Goal: Transaction & Acquisition: Download file/media

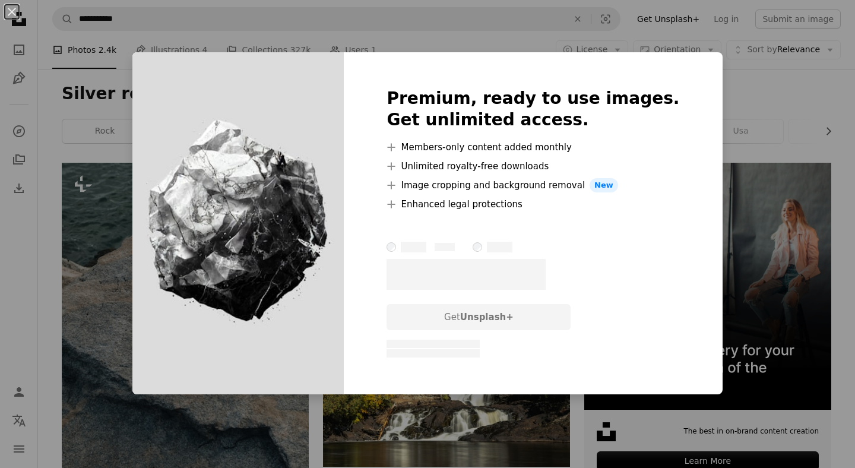
scroll to position [1141, 0]
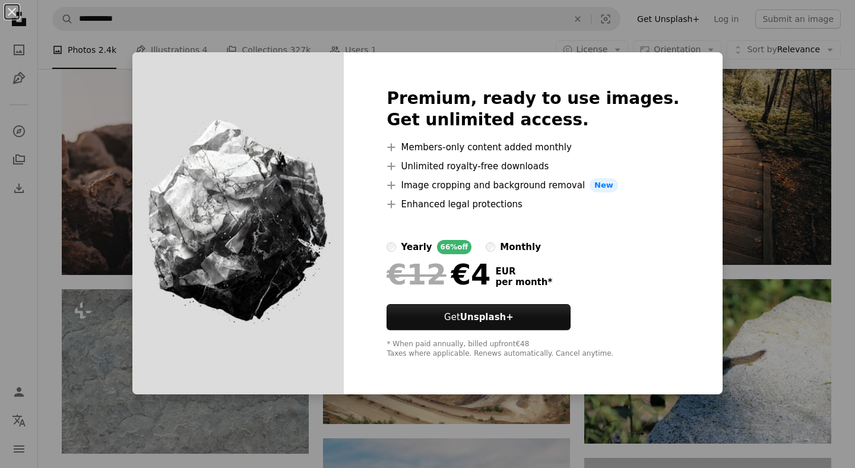
click at [720, 84] on div "An X shape Premium, ready to use images. Get unlimited access. A plus sign Memb…" at bounding box center [427, 234] width 855 height 468
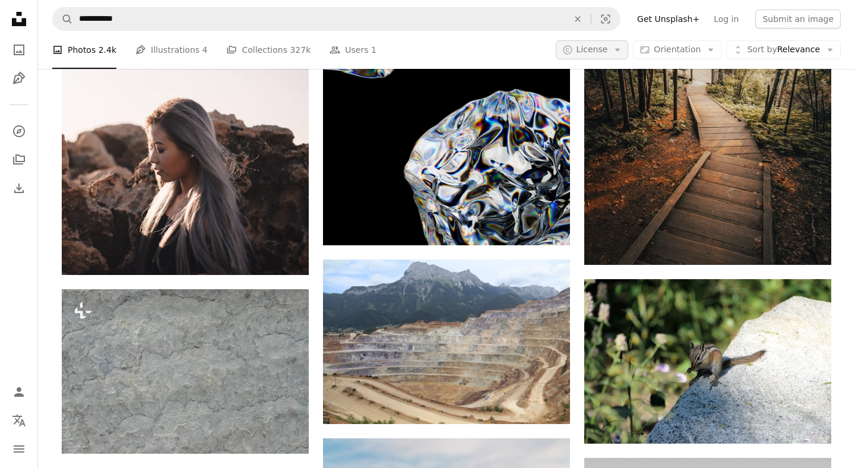
click at [616, 45] on button "A copyright icon © License Arrow down" at bounding box center [592, 49] width 73 height 19
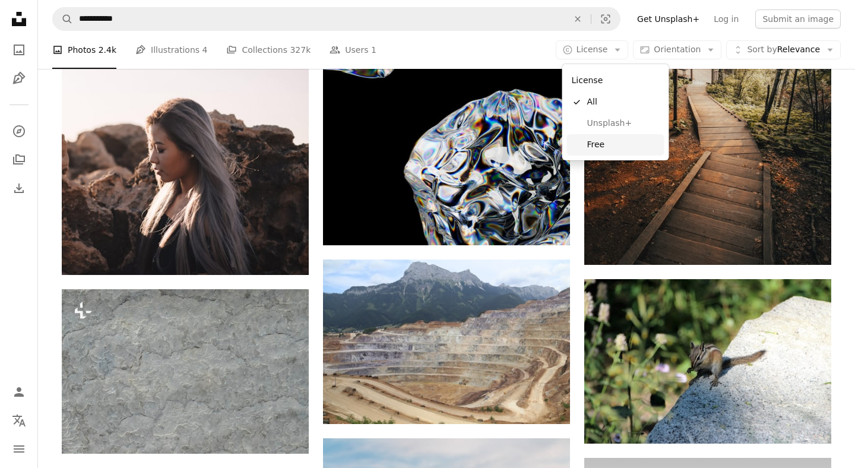
click at [617, 143] on span "Free" at bounding box center [623, 145] width 72 height 12
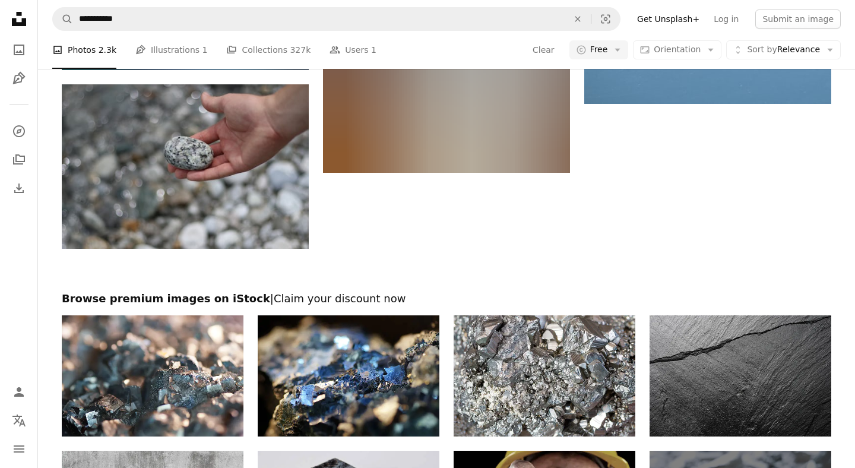
scroll to position [1778, 0]
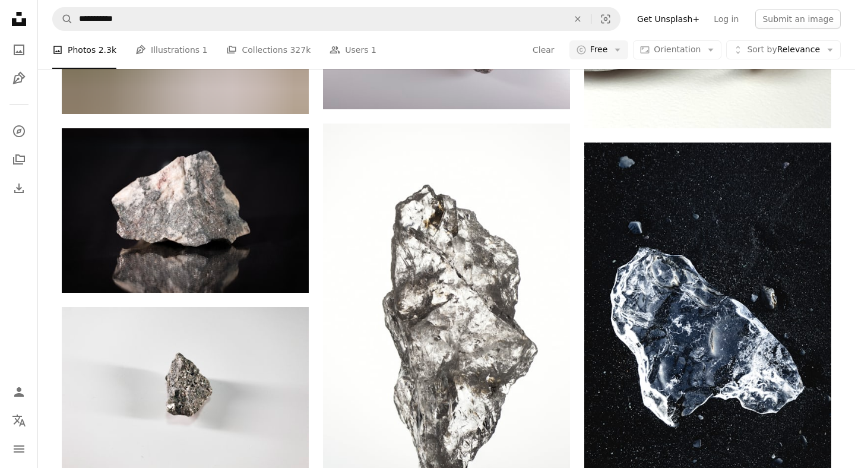
scroll to position [2461, 0]
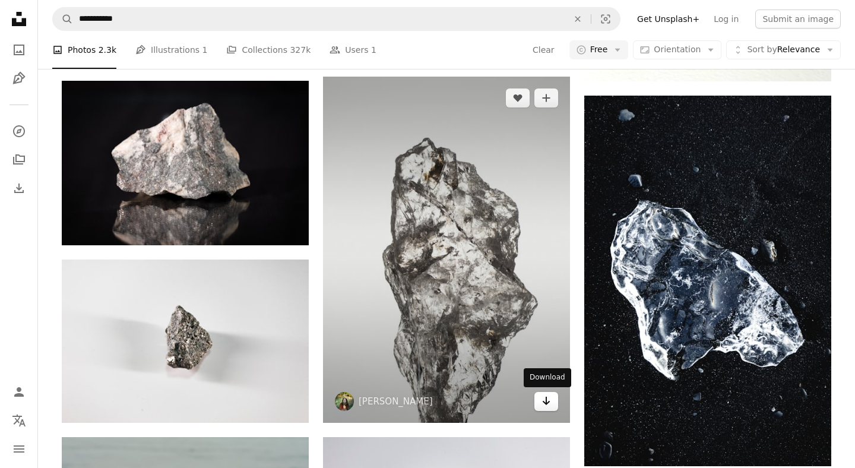
click at [543, 400] on icon "Arrow pointing down" at bounding box center [545, 401] width 9 height 14
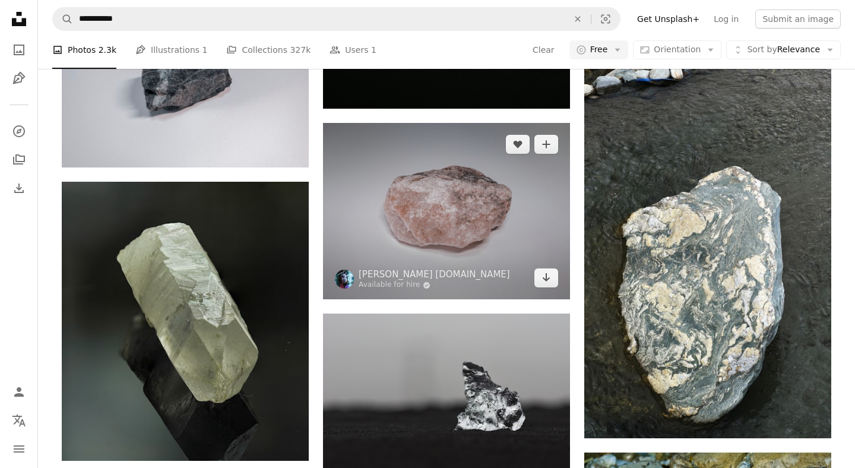
scroll to position [3359, 0]
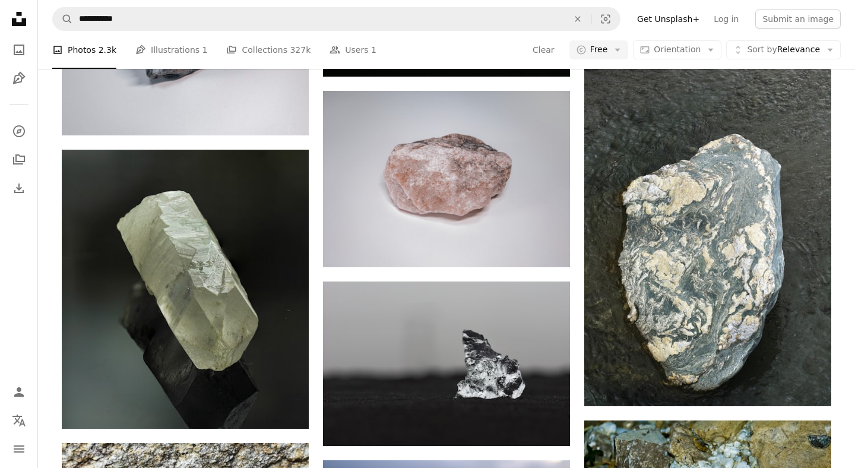
click at [477, 46] on div "A photo Photos 2.3k Pen Tool Illustrations 1 A stack of folders Collections 327…" at bounding box center [446, 50] width 788 height 38
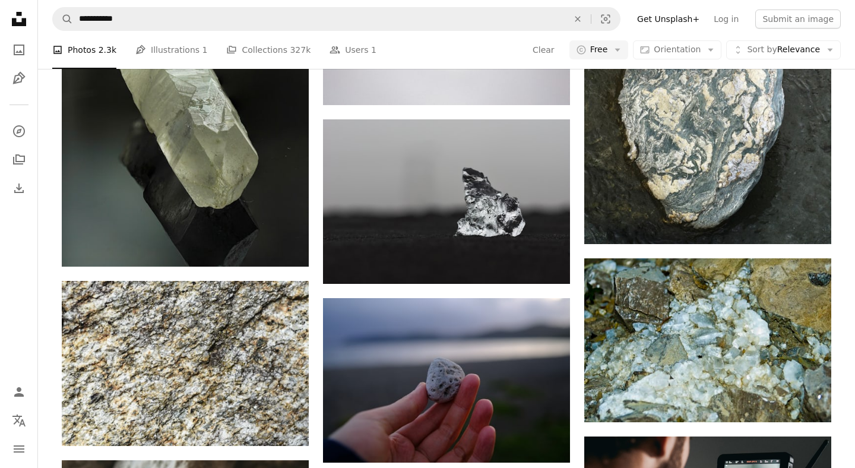
scroll to position [3529, 0]
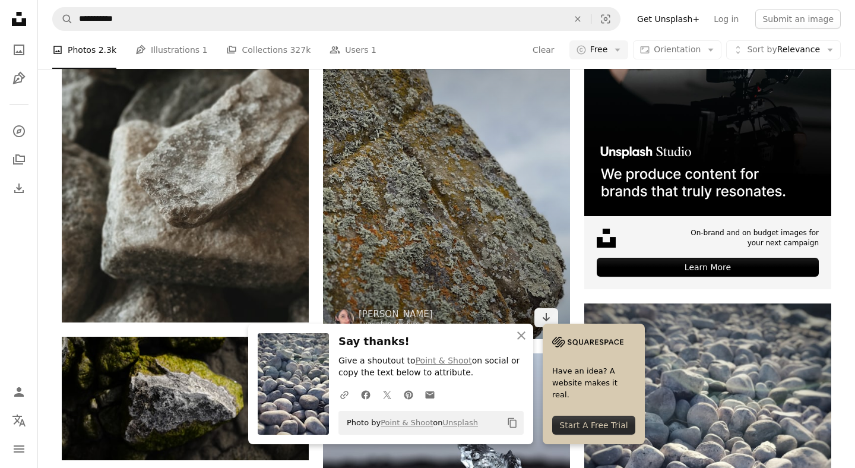
scroll to position [4019, 0]
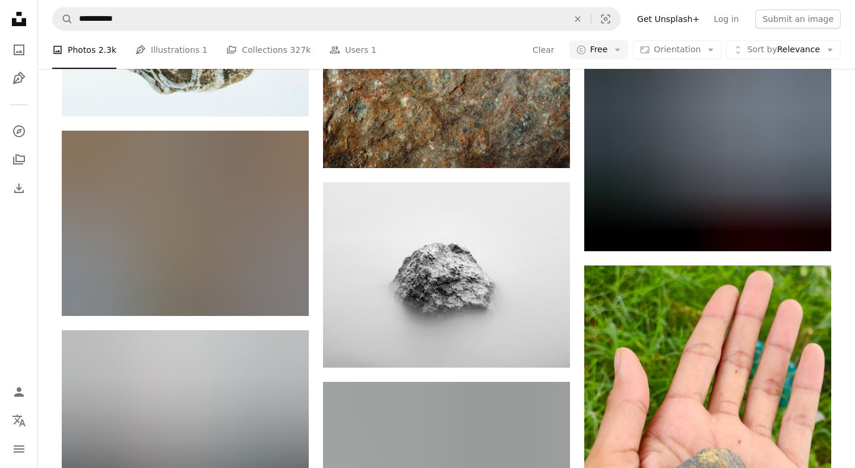
scroll to position [5091, 0]
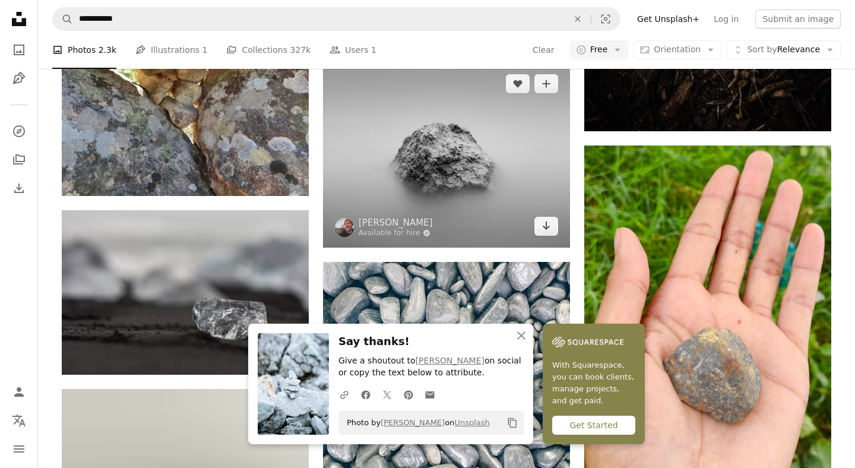
scroll to position [5201, 0]
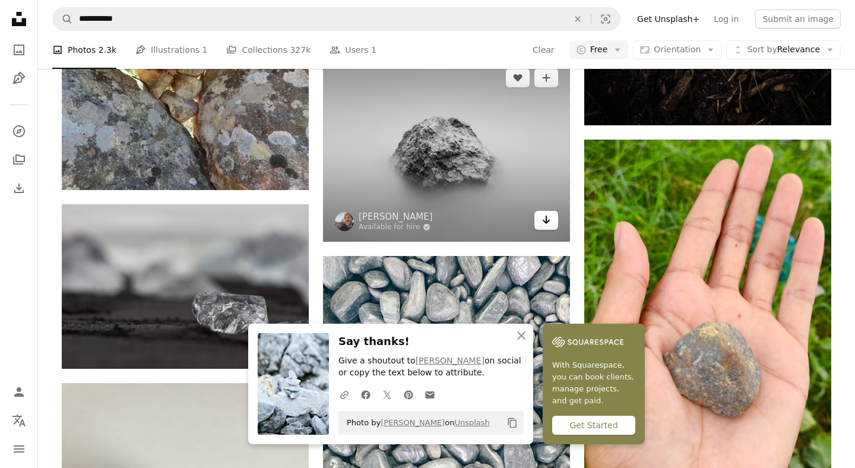
click at [545, 222] on icon "Download" at bounding box center [547, 220] width 8 height 8
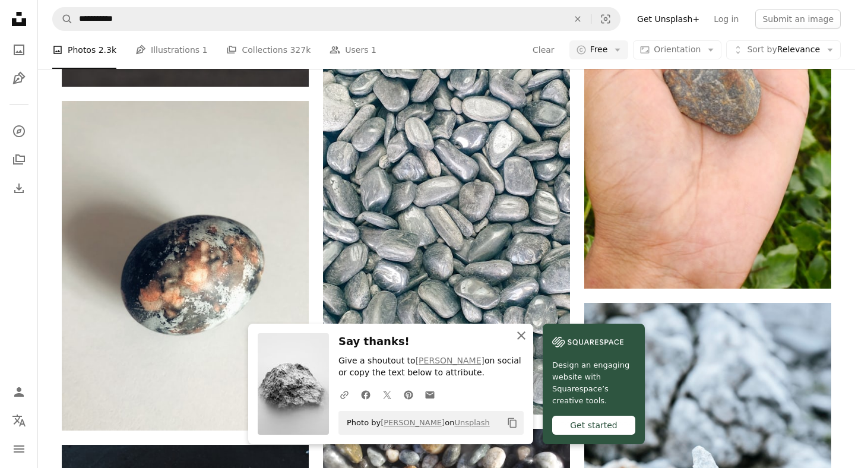
click at [528, 334] on icon "An X shape" at bounding box center [521, 335] width 14 height 14
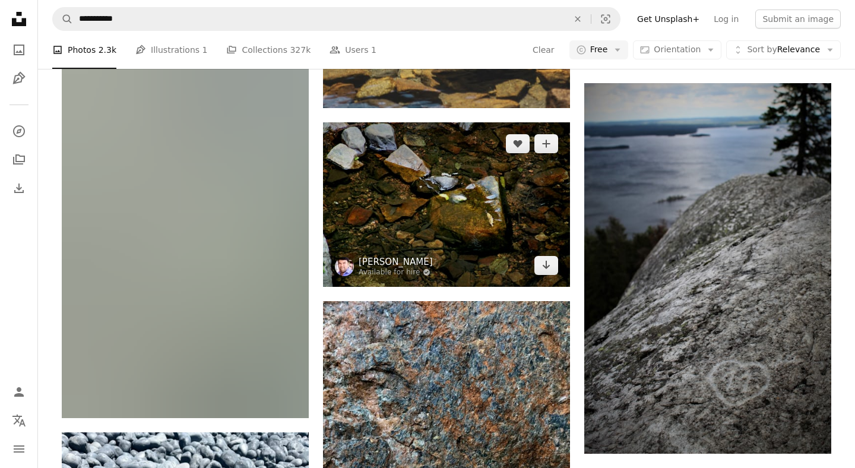
scroll to position [7832, 0]
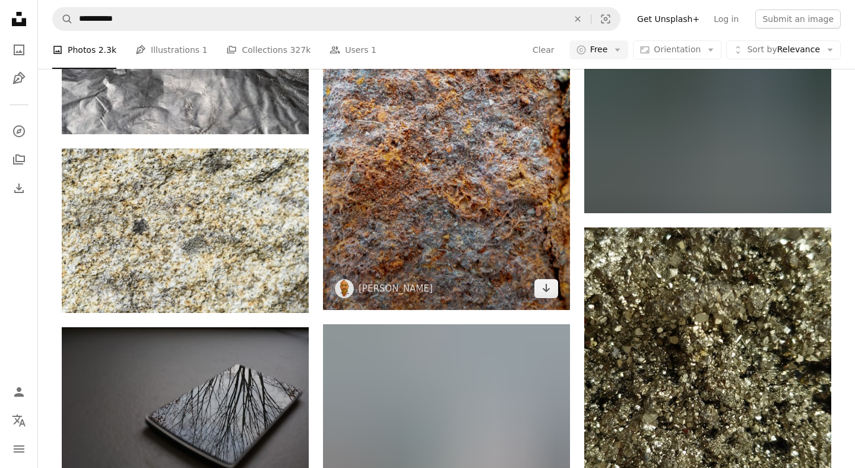
scroll to position [11525, 0]
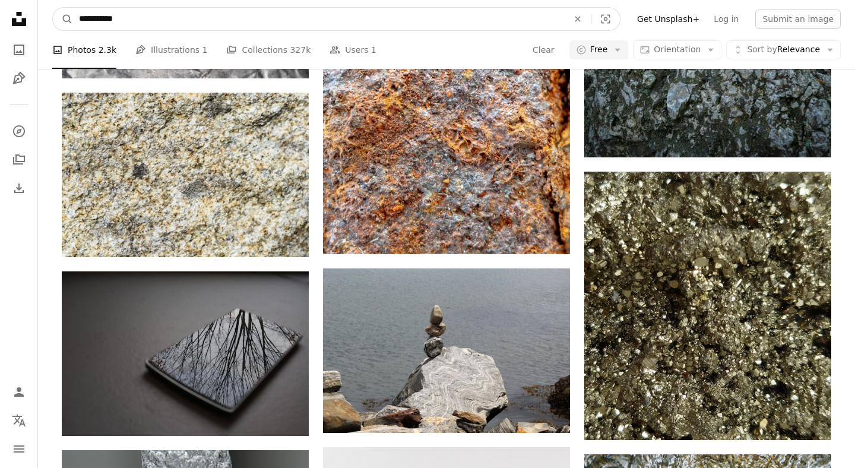
click at [154, 20] on input "**********" at bounding box center [319, 19] width 492 height 23
paste input "Find visuals sitewide"
type input "*******"
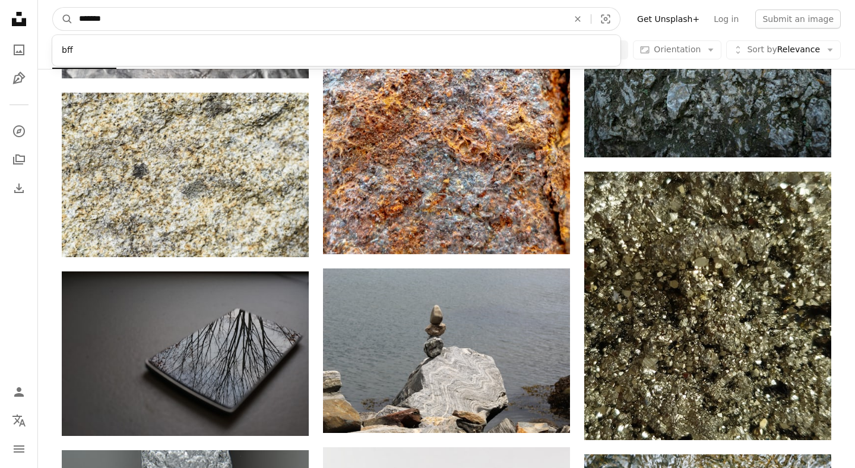
click button "A magnifying glass" at bounding box center [63, 19] width 20 height 23
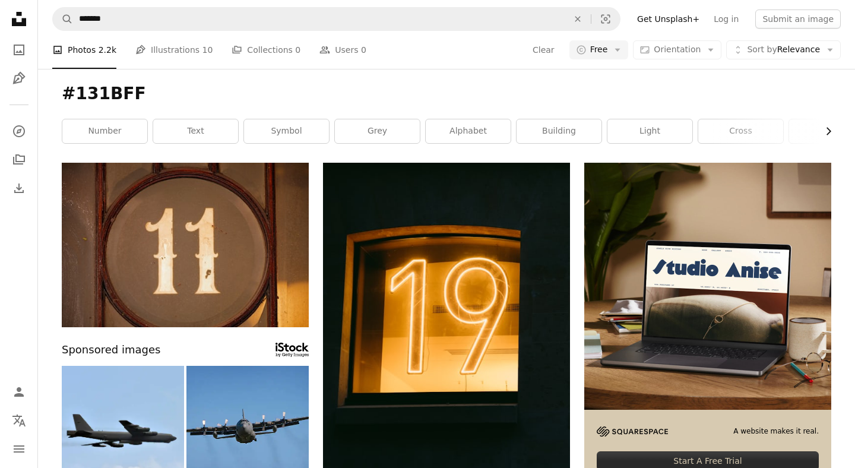
scroll to position [1, 0]
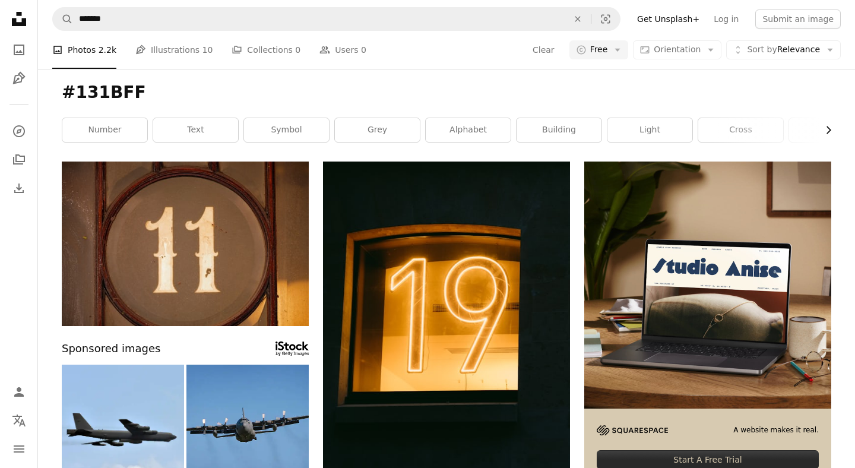
click at [828, 133] on icon "button" at bounding box center [828, 130] width 5 height 8
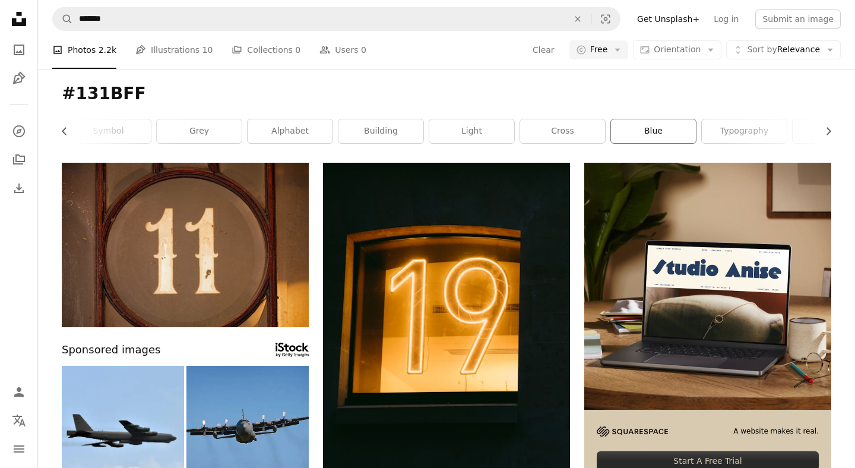
scroll to position [2, 0]
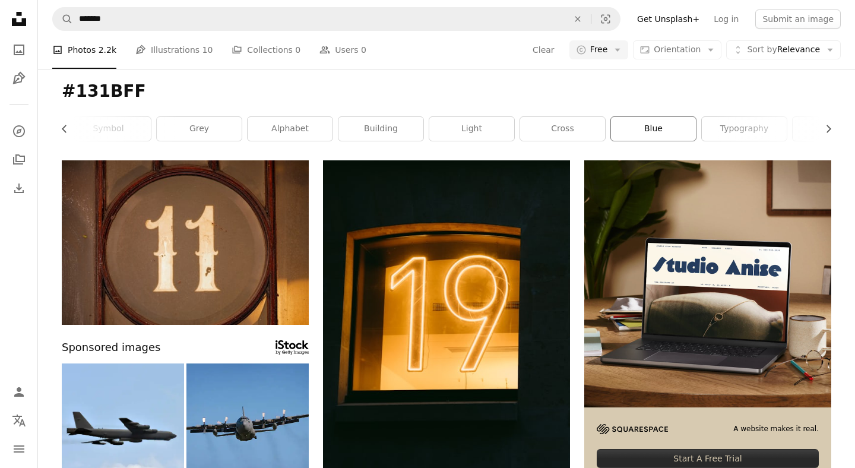
click at [658, 124] on link "blue" at bounding box center [653, 129] width 85 height 24
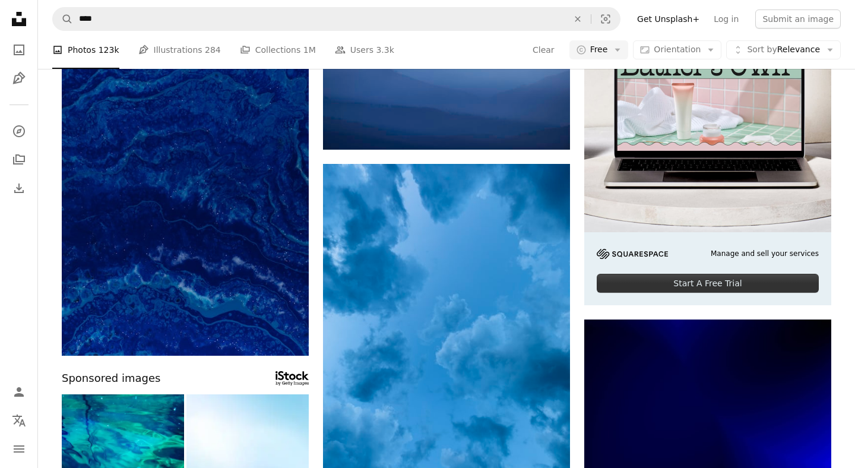
scroll to position [208, 0]
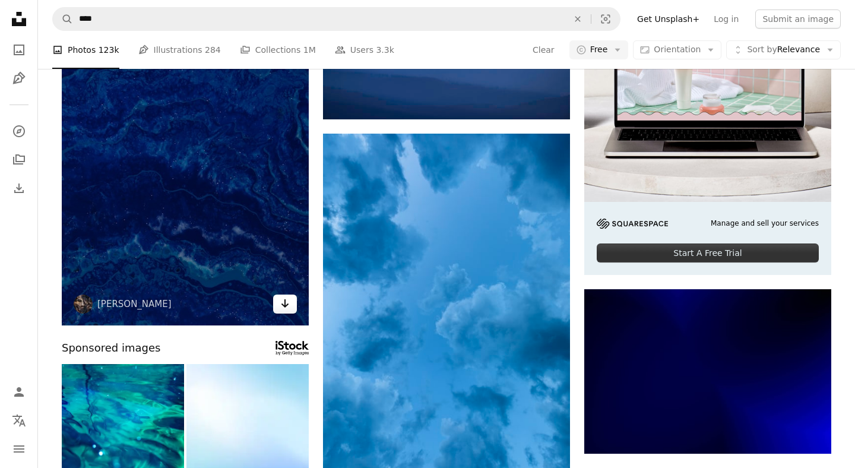
click at [287, 306] on icon "Arrow pointing down" at bounding box center [284, 303] width 9 height 14
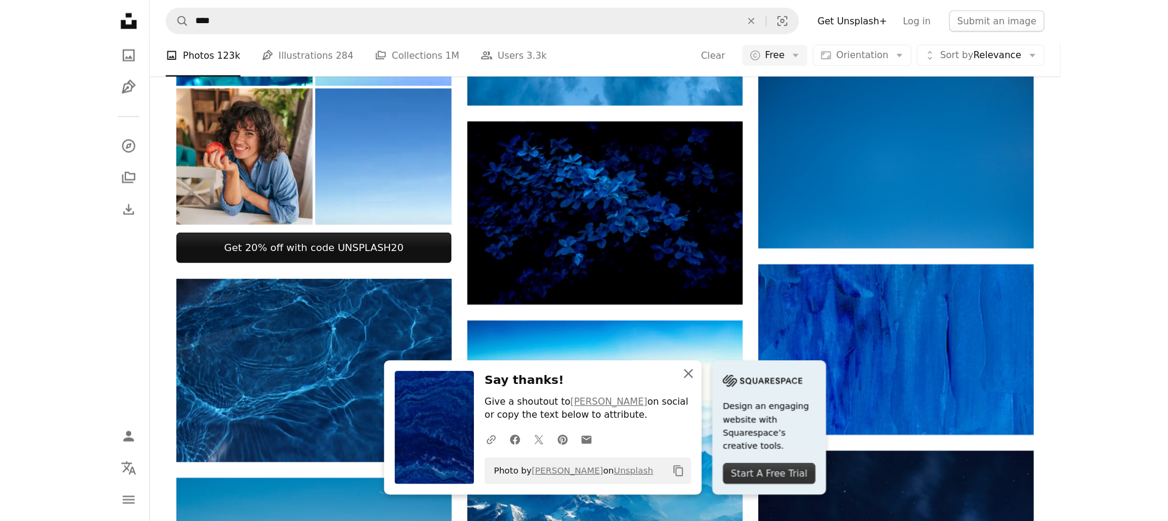
scroll to position [630, 0]
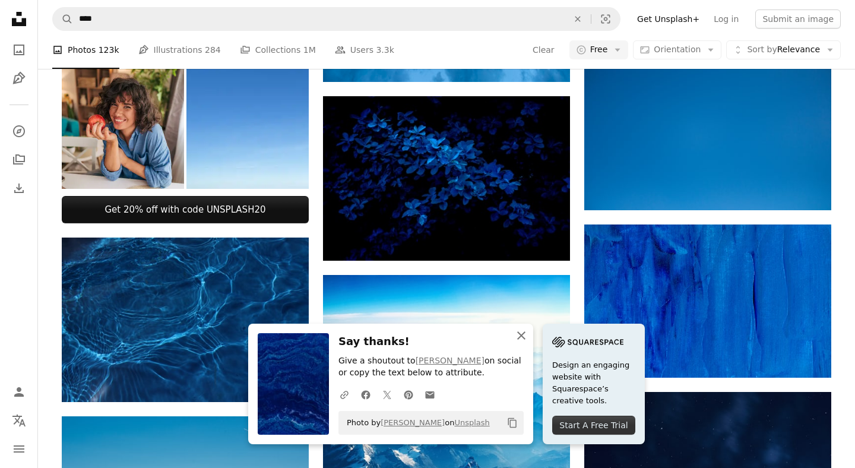
click at [525, 335] on icon "button" at bounding box center [521, 335] width 8 height 8
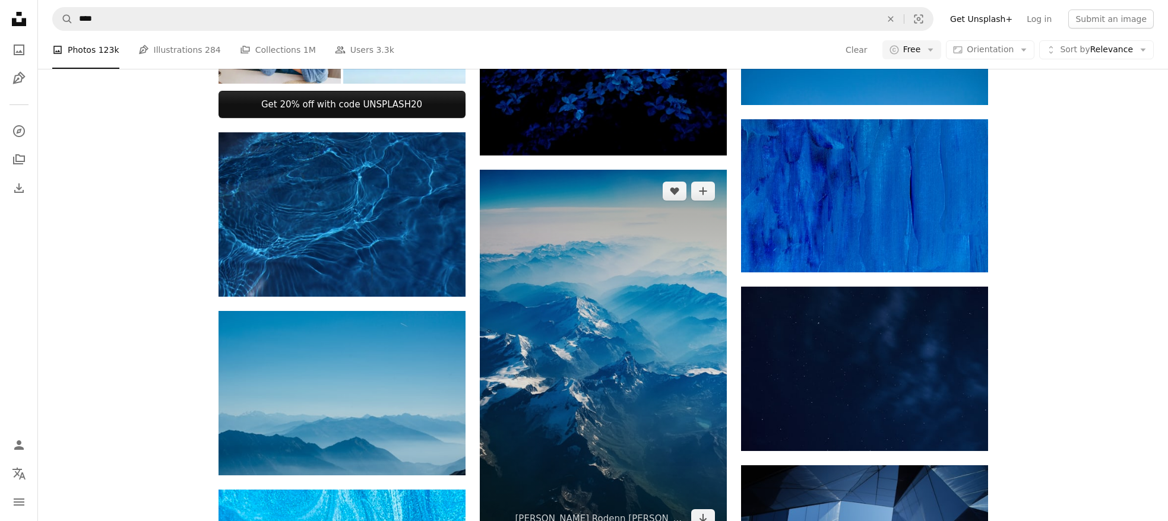
scroll to position [784, 0]
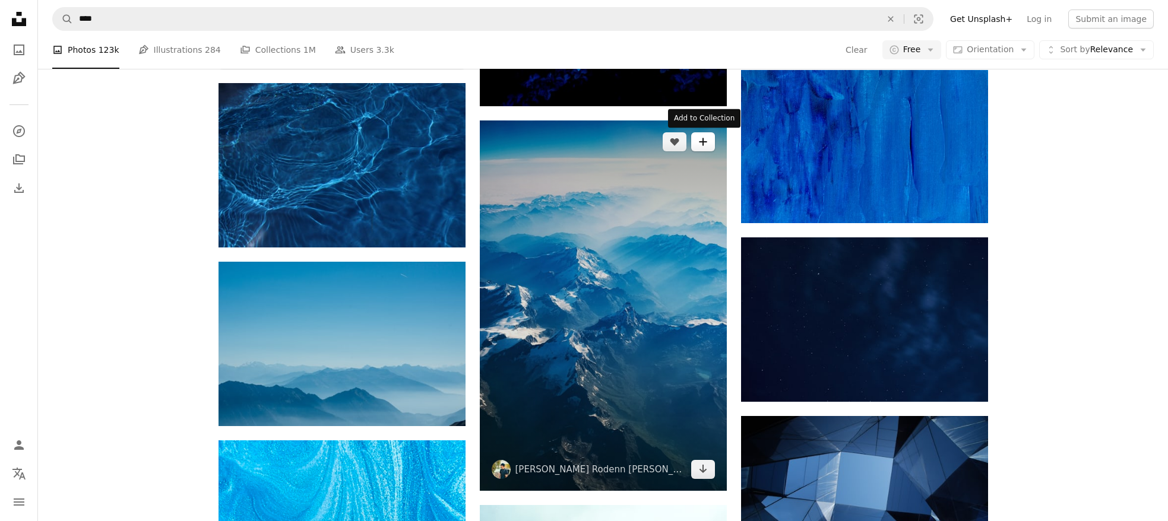
click at [701, 147] on button "A plus sign" at bounding box center [703, 141] width 24 height 19
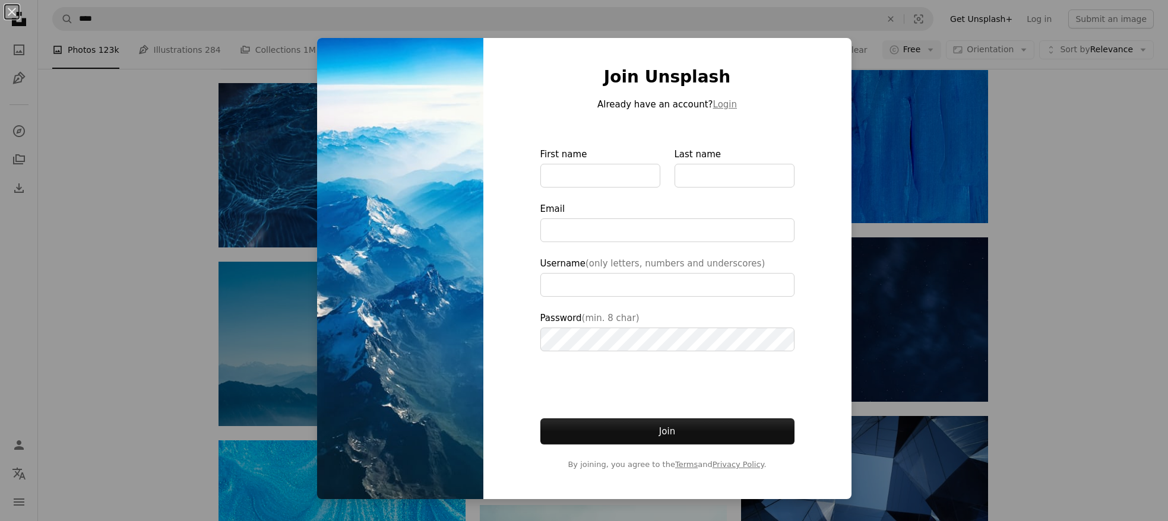
click at [854, 79] on div "An X shape Join Unsplash Already have an account? Login First name Last name Em…" at bounding box center [584, 260] width 1168 height 521
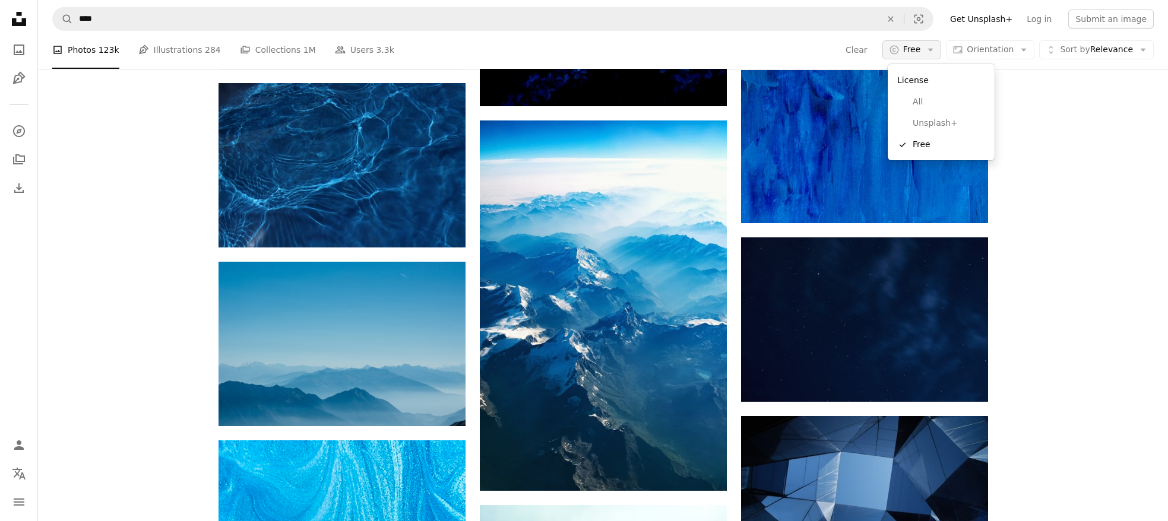
click at [854, 52] on icon "Arrow down" at bounding box center [930, 50] width 11 height 11
drag, startPoint x: 1094, startPoint y: 168, endPoint x: 919, endPoint y: 267, distance: 201.8
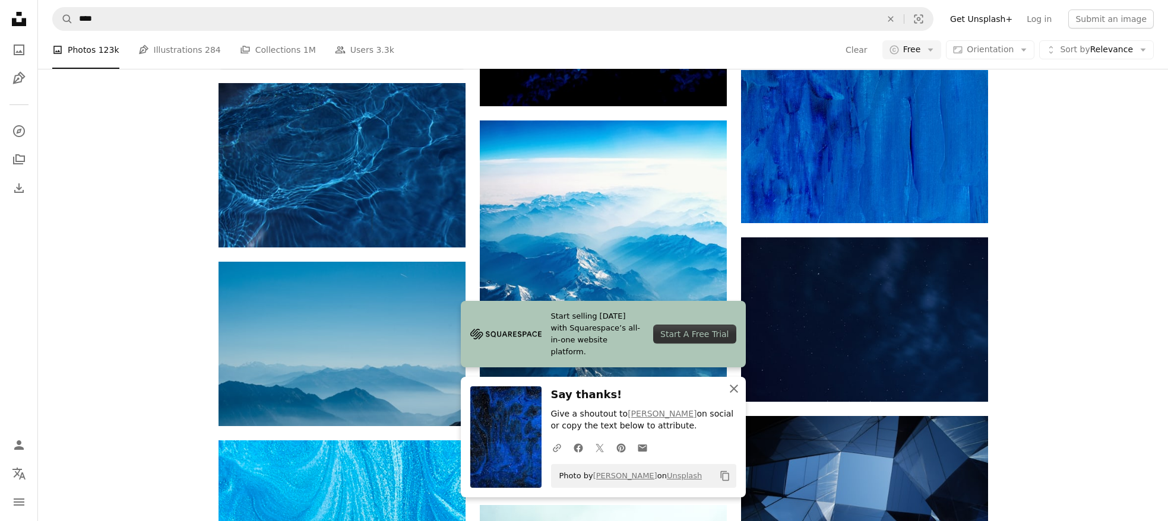
click at [735, 393] on icon "An X shape" at bounding box center [734, 389] width 14 height 14
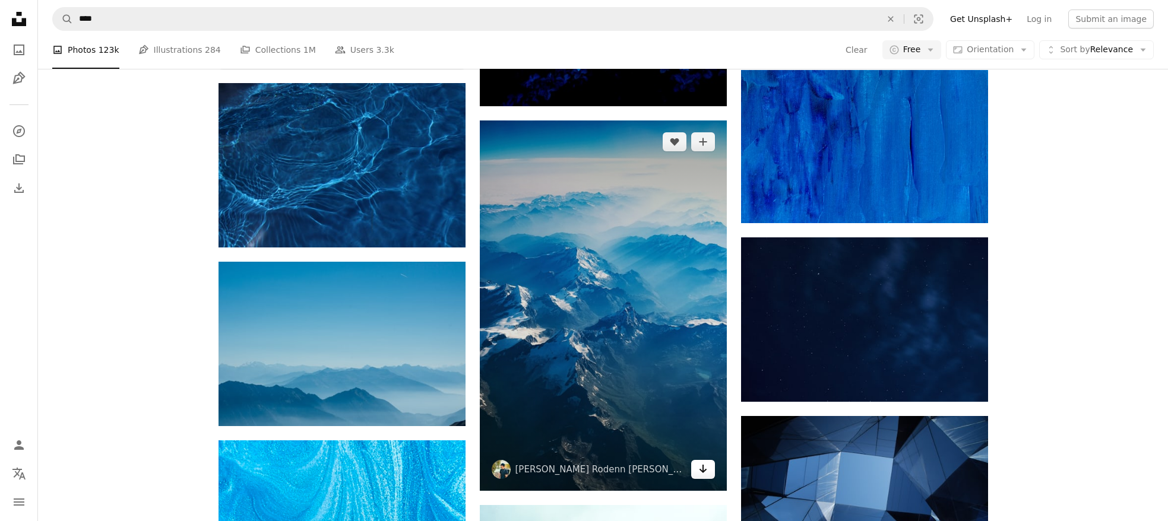
click at [705, 467] on icon "Arrow pointing down" at bounding box center [702, 469] width 9 height 14
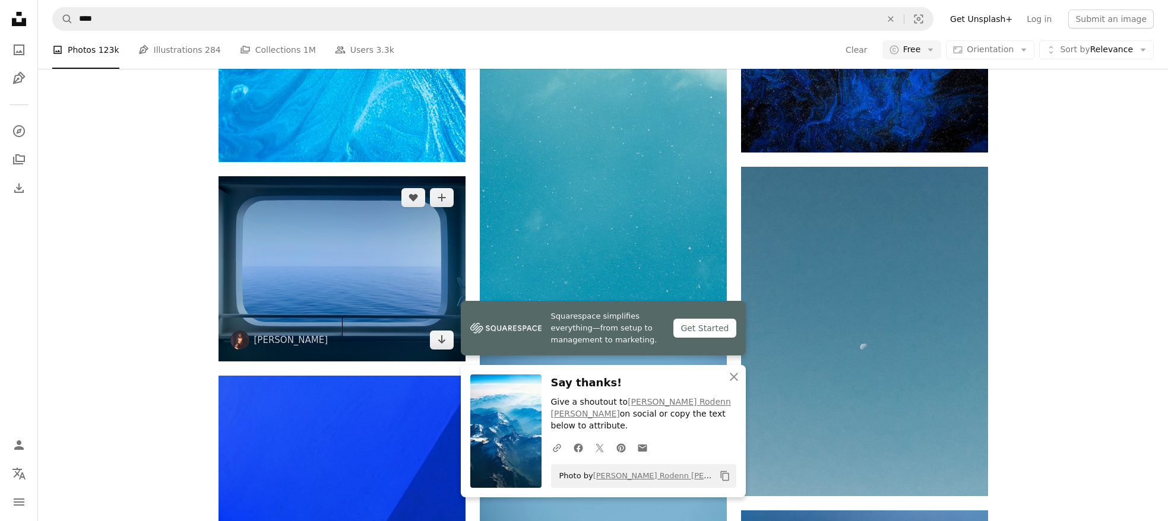
scroll to position [1347, 0]
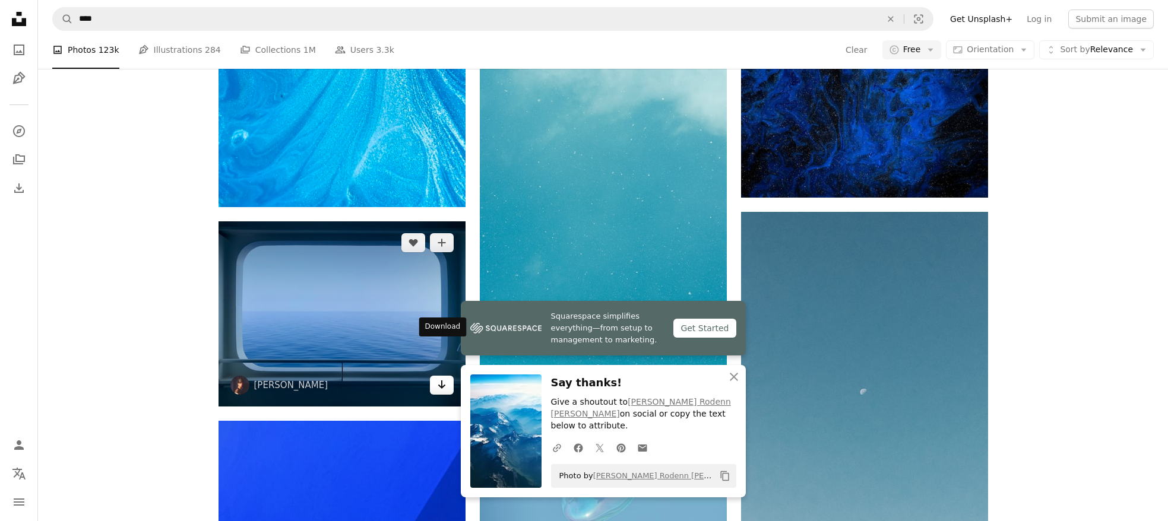
click at [440, 378] on icon "Arrow pointing down" at bounding box center [441, 385] width 9 height 14
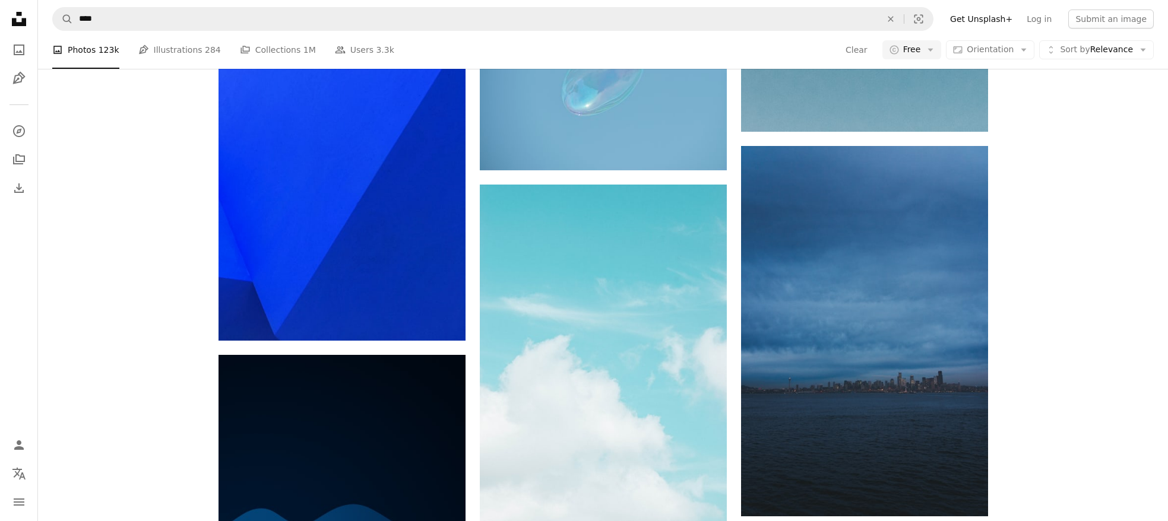
scroll to position [1769, 0]
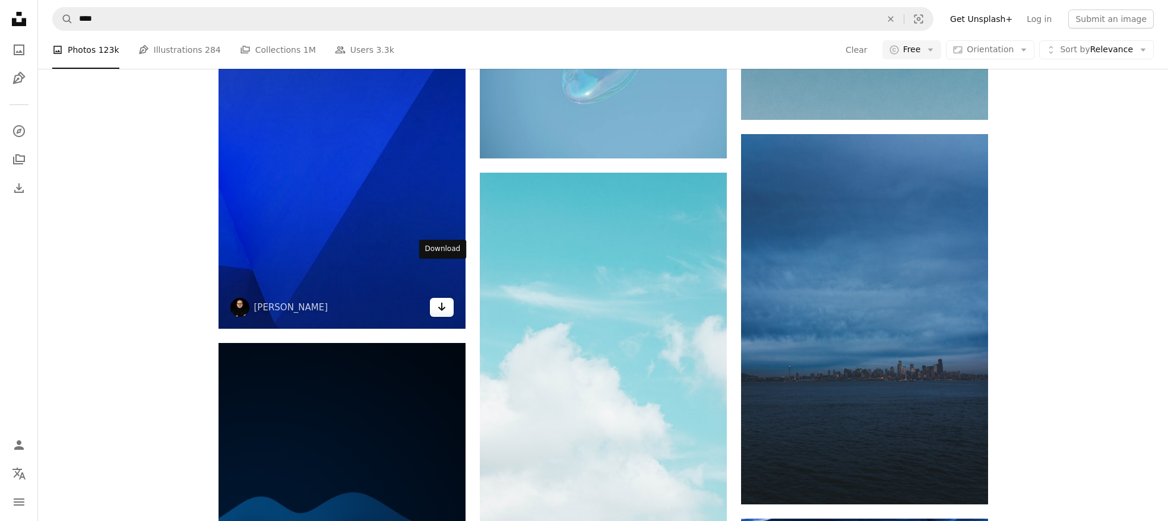
click at [447, 298] on link "Arrow pointing down" at bounding box center [442, 307] width 24 height 19
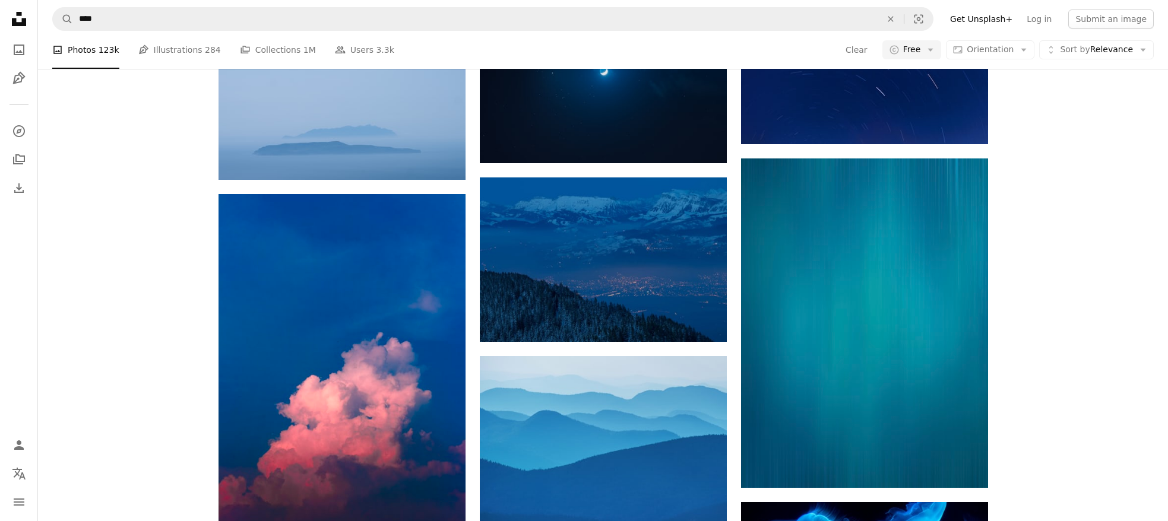
scroll to position [3031, 0]
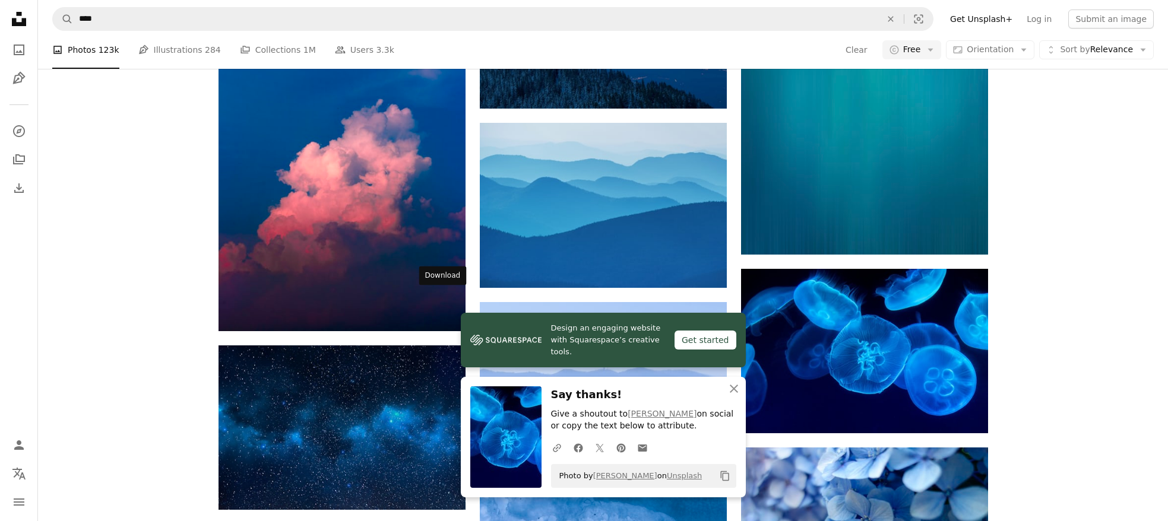
scroll to position [3250, 0]
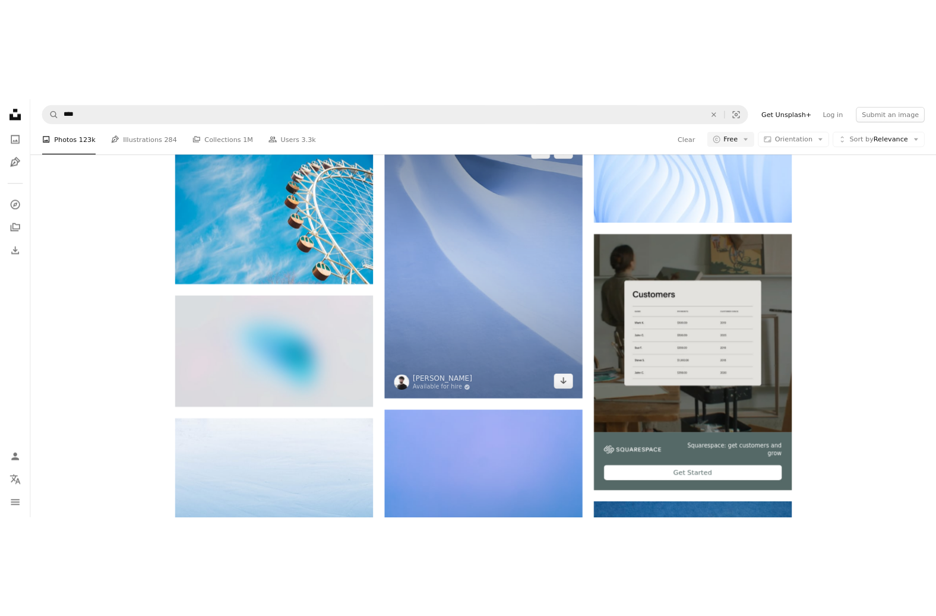
scroll to position [3881, 0]
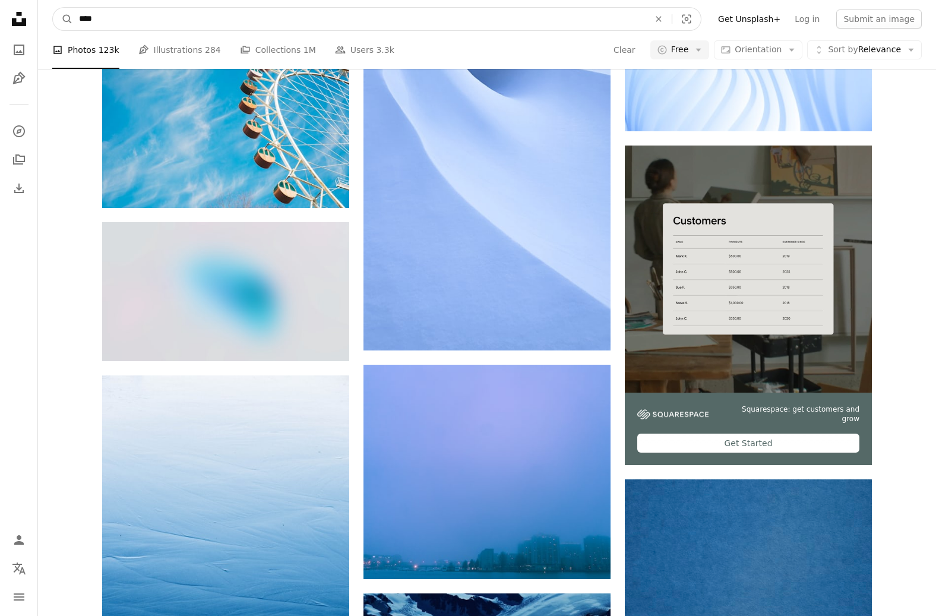
click at [113, 20] on input "****" at bounding box center [359, 19] width 572 height 23
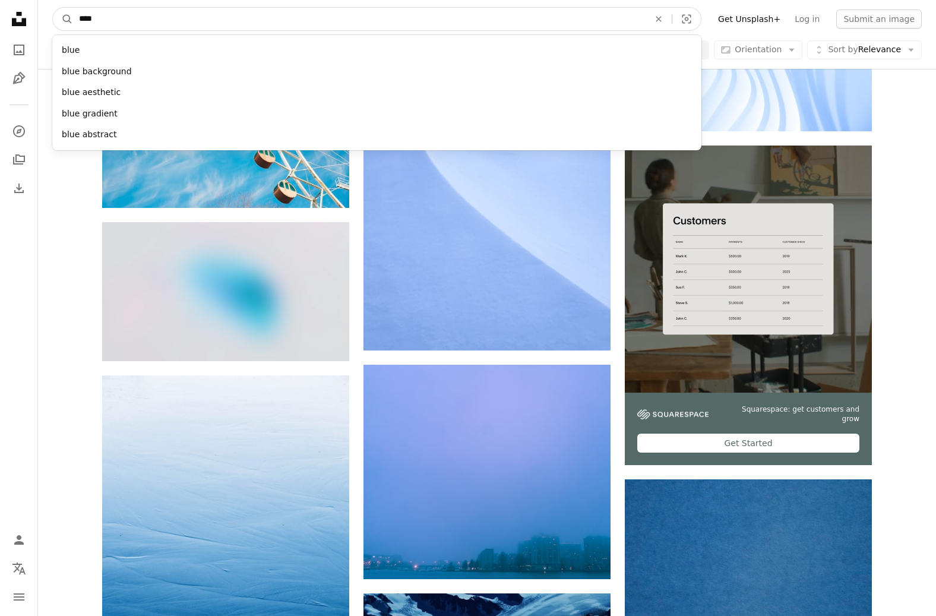
click at [113, 20] on input "****" at bounding box center [359, 19] width 572 height 23
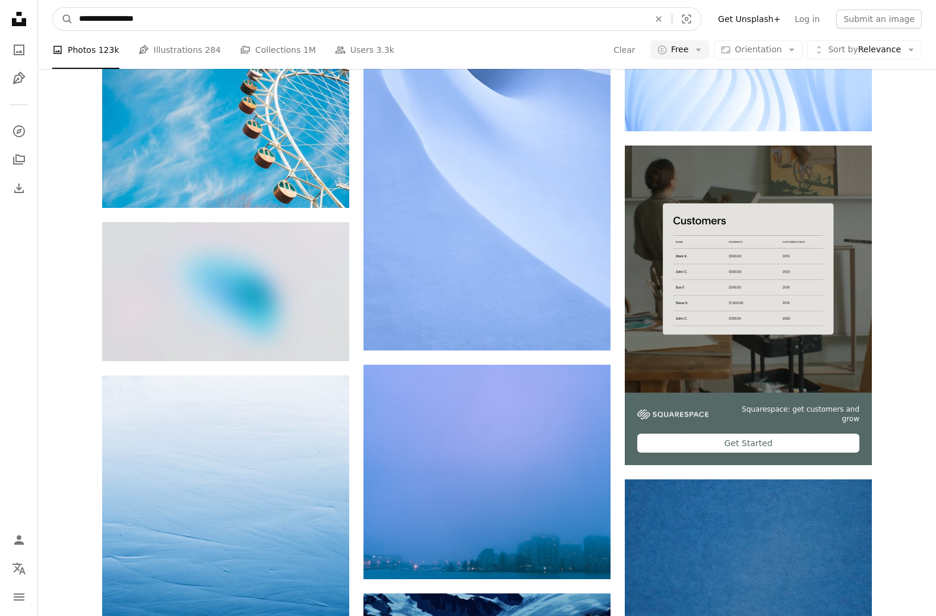
type input "**********"
click button "A magnifying glass" at bounding box center [63, 19] width 20 height 23
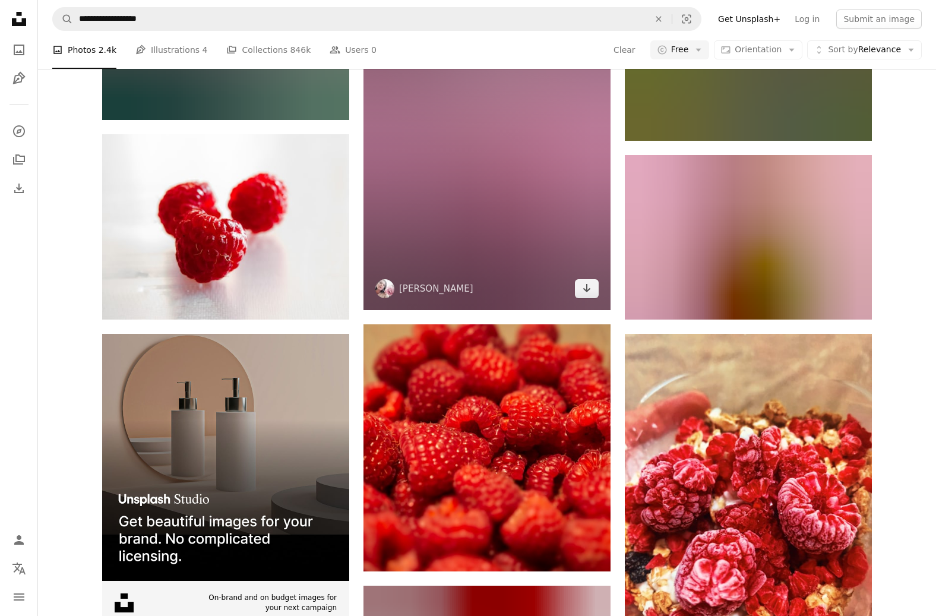
scroll to position [1980, 0]
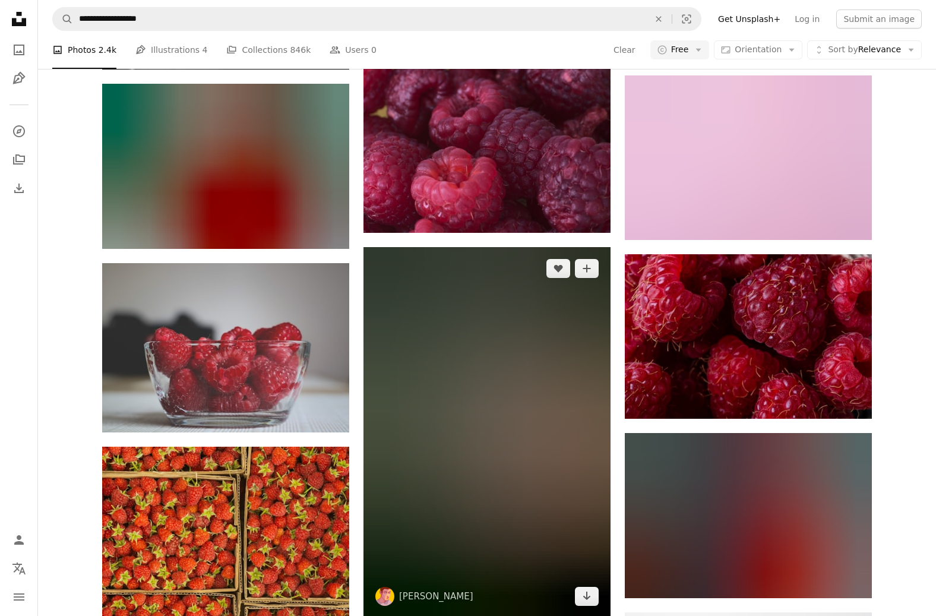
scroll to position [6769, 0]
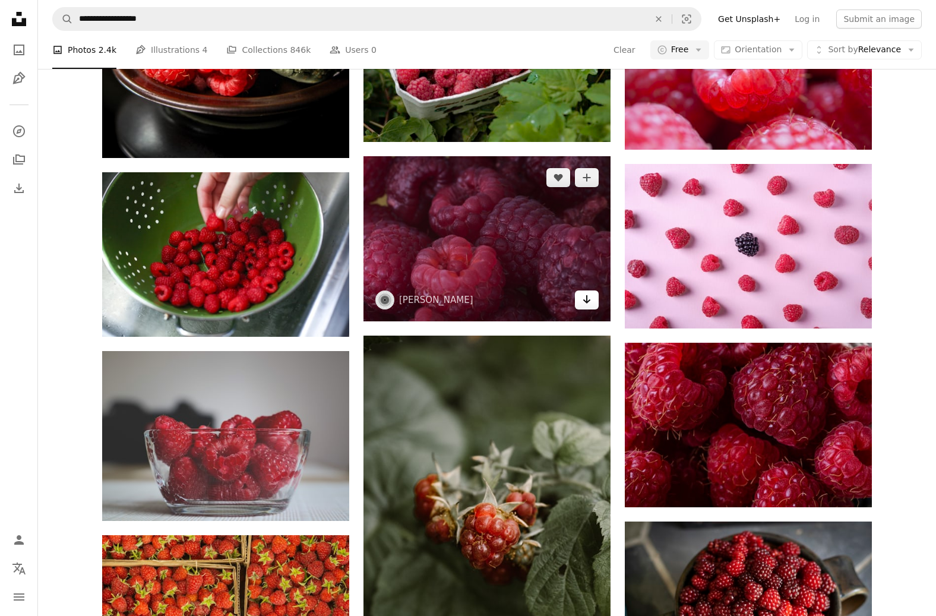
click at [590, 297] on icon "Arrow pointing down" at bounding box center [586, 299] width 9 height 14
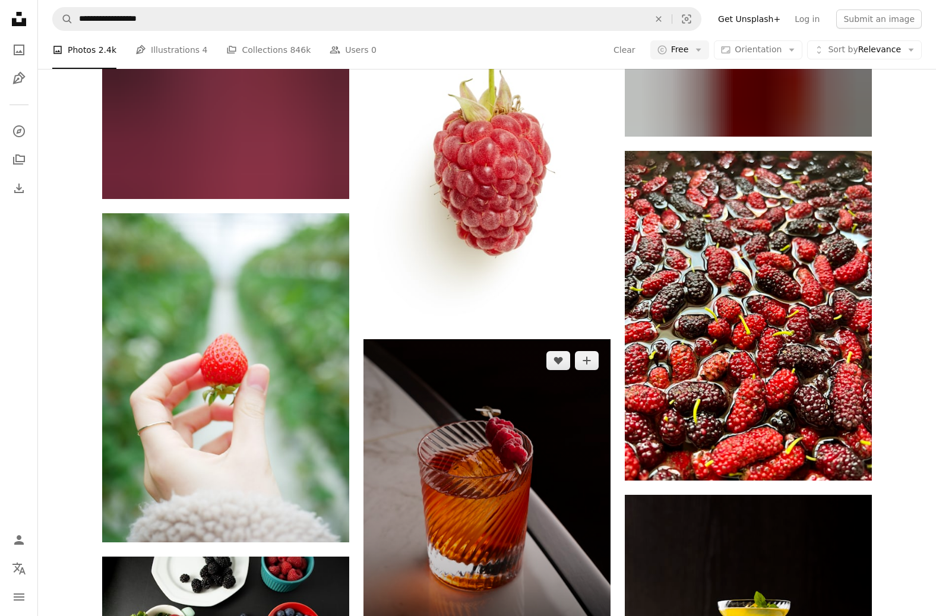
scroll to position [10442, 0]
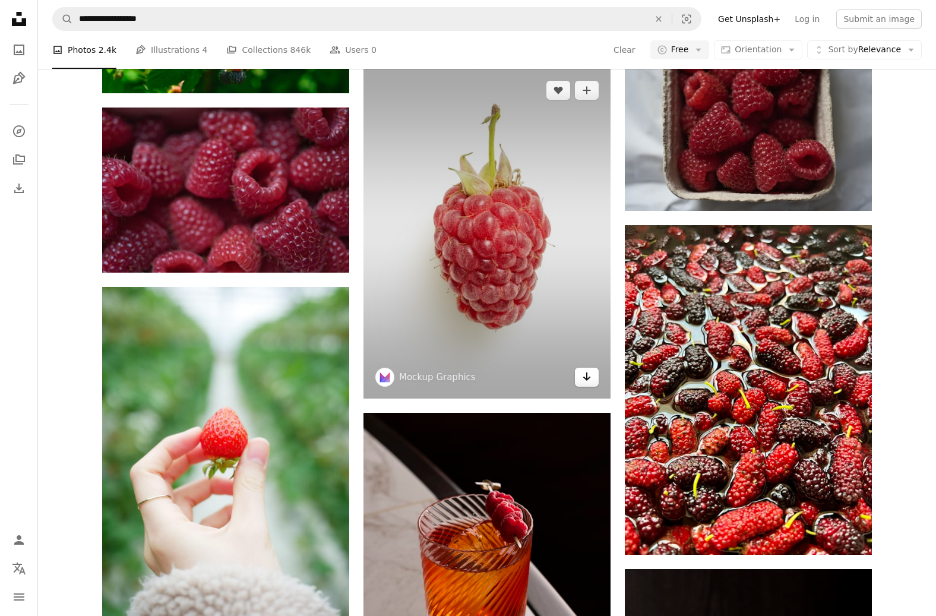
click at [589, 377] on icon "Download" at bounding box center [587, 376] width 8 height 8
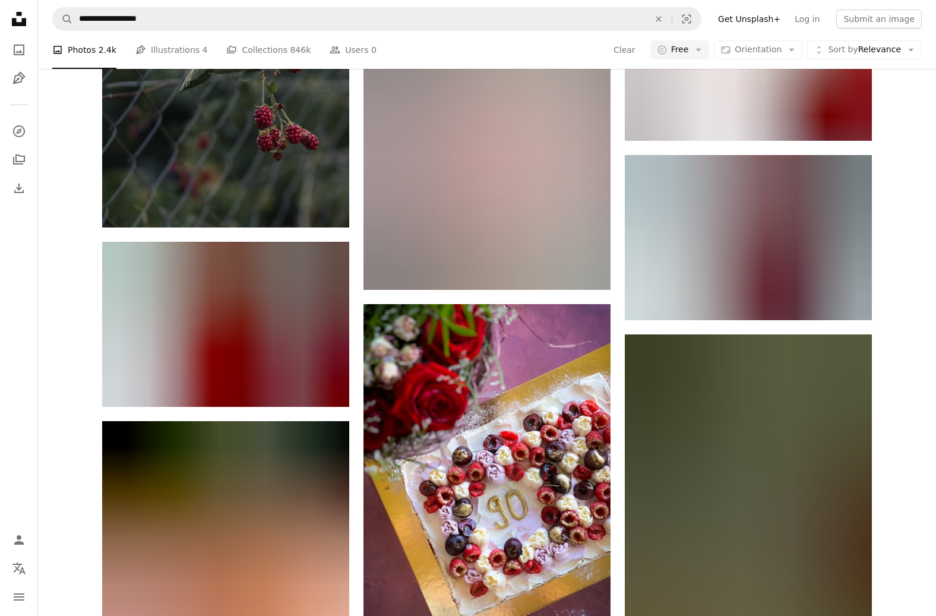
scroll to position [13400, 0]
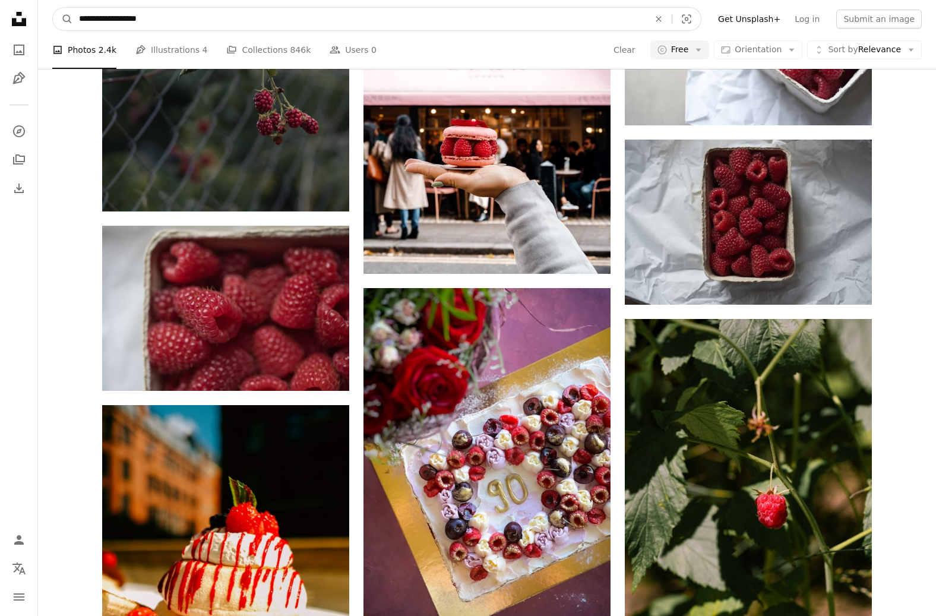
click at [242, 27] on input "**********" at bounding box center [359, 19] width 572 height 23
type input "**********"
click button "A magnifying glass" at bounding box center [63, 19] width 20 height 23
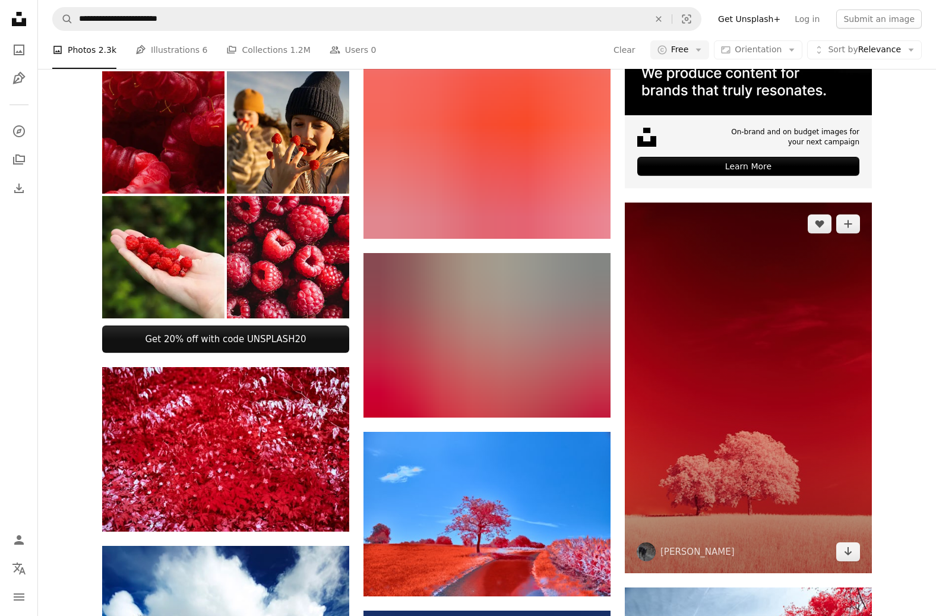
scroll to position [343, 0]
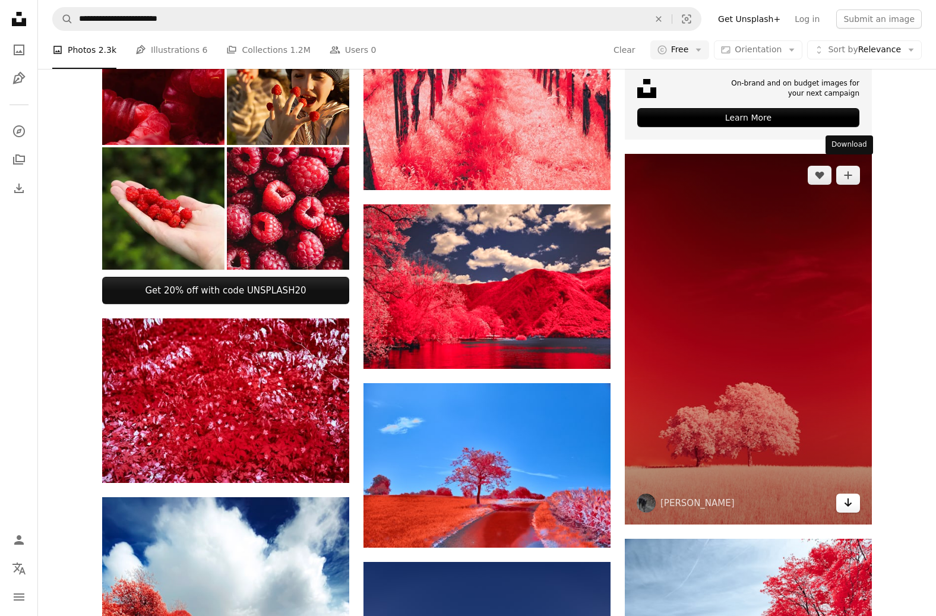
click at [848, 467] on icon "Download" at bounding box center [848, 502] width 8 height 8
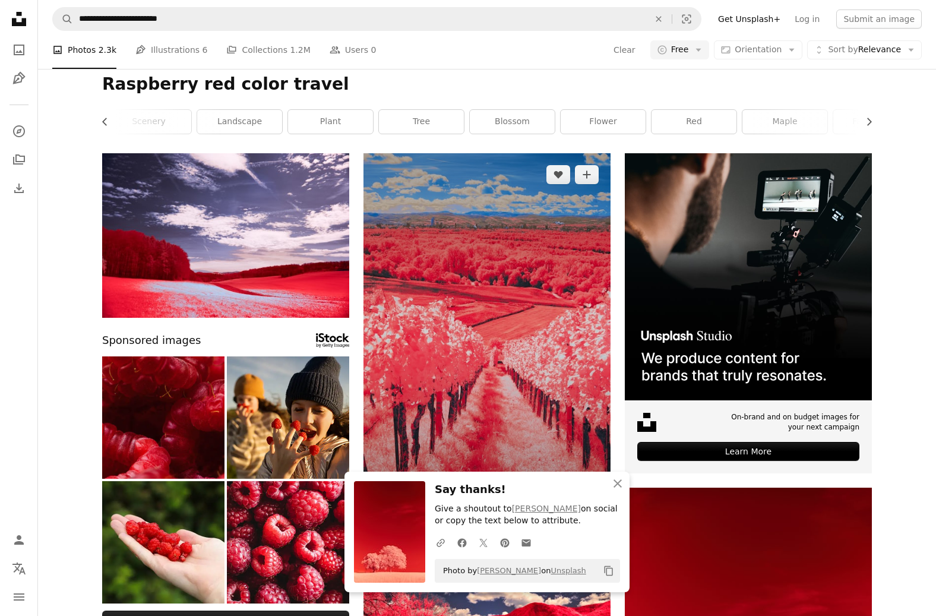
scroll to position [9, 0]
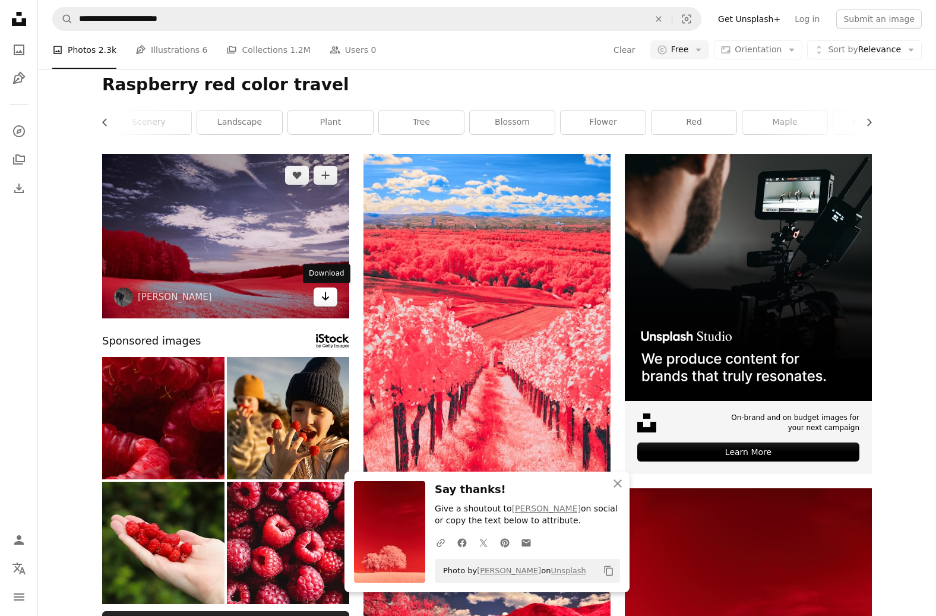
click at [328, 296] on icon "Arrow pointing down" at bounding box center [325, 296] width 9 height 14
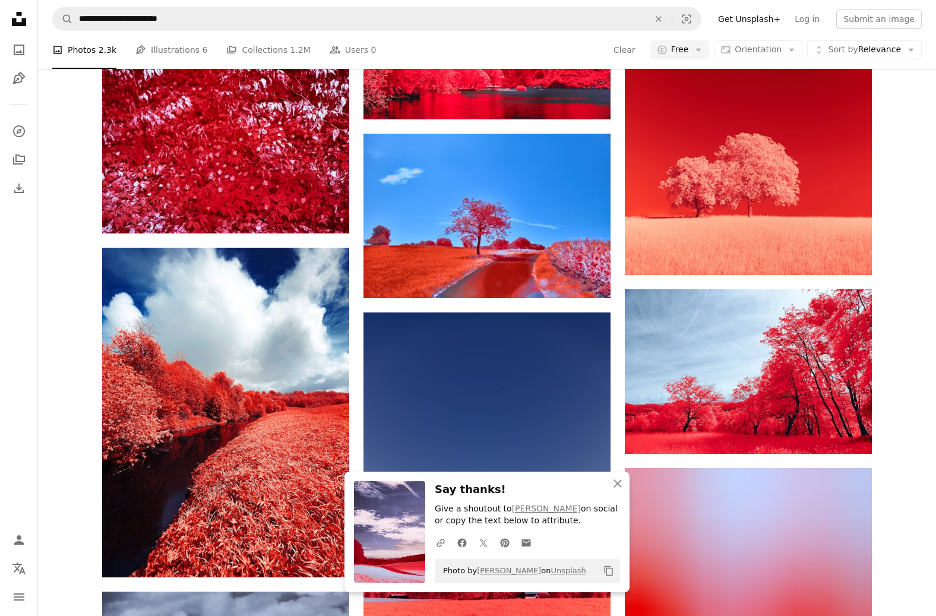
scroll to position [553, 0]
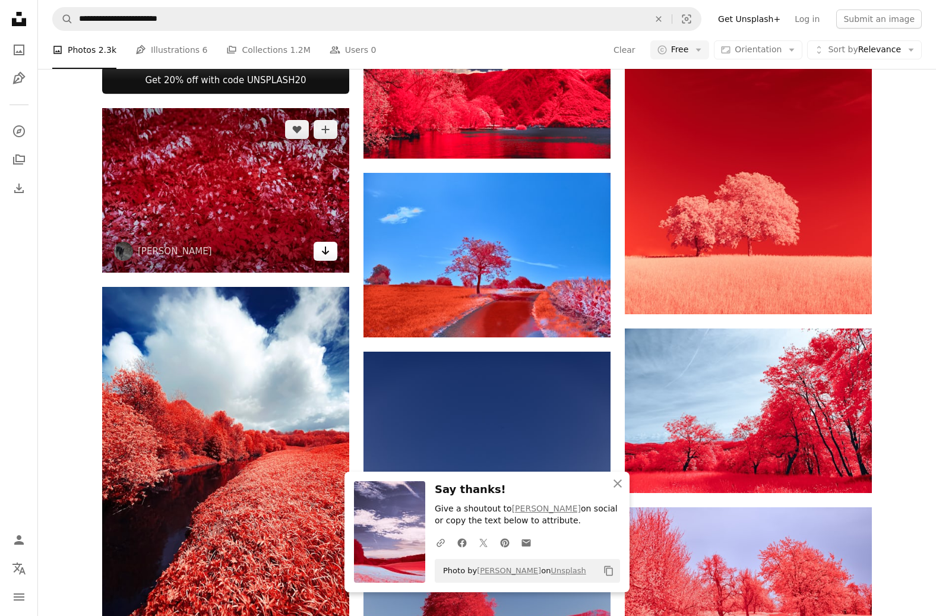
click at [331, 242] on link "Arrow pointing down" at bounding box center [325, 251] width 24 height 19
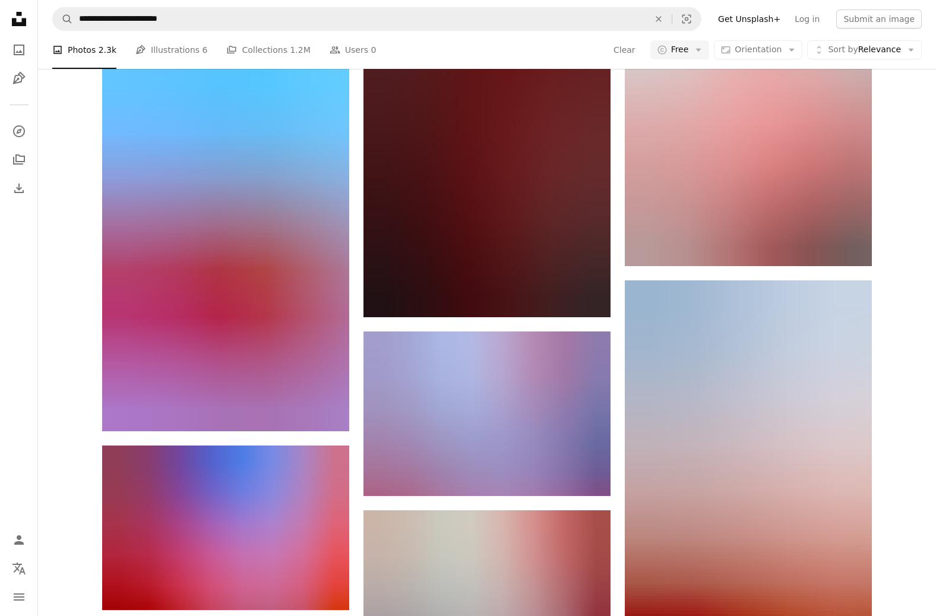
scroll to position [1238, 0]
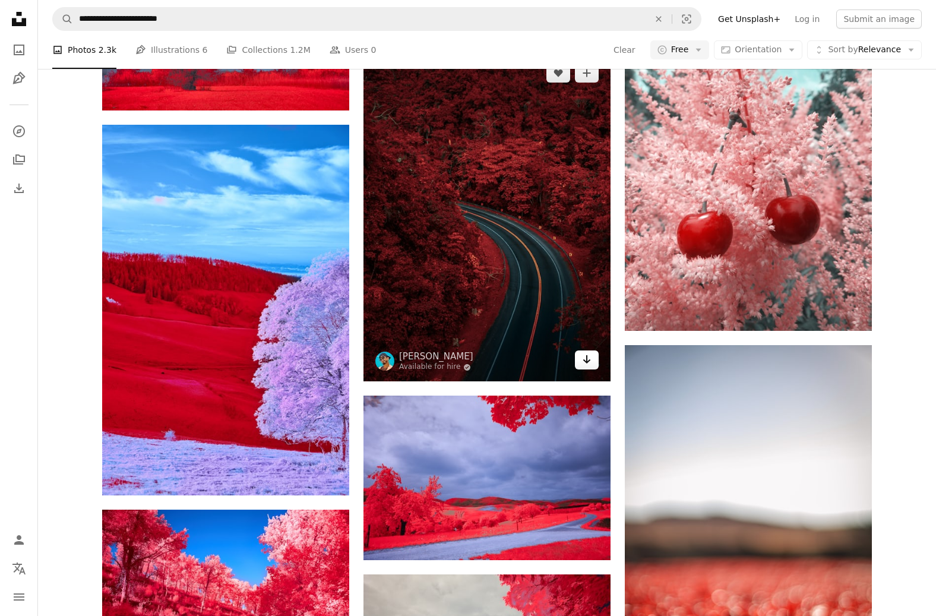
click at [587, 362] on icon "Download" at bounding box center [587, 359] width 8 height 8
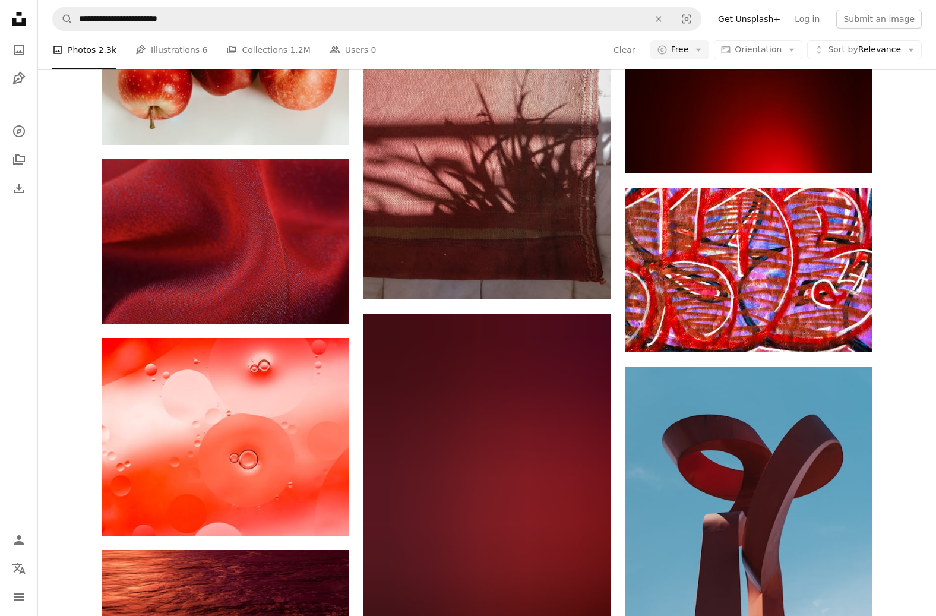
scroll to position [5100, 0]
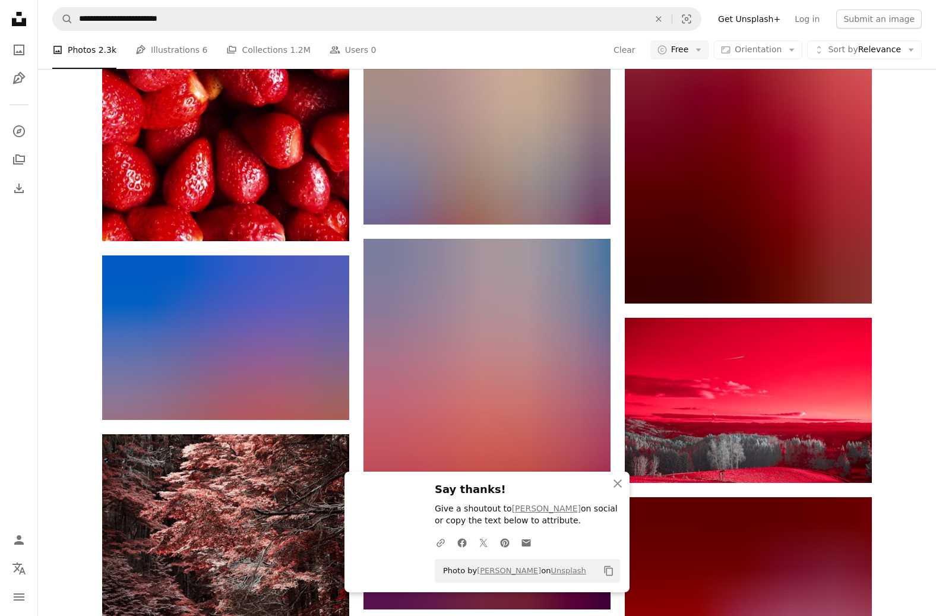
scroll to position [5936, 0]
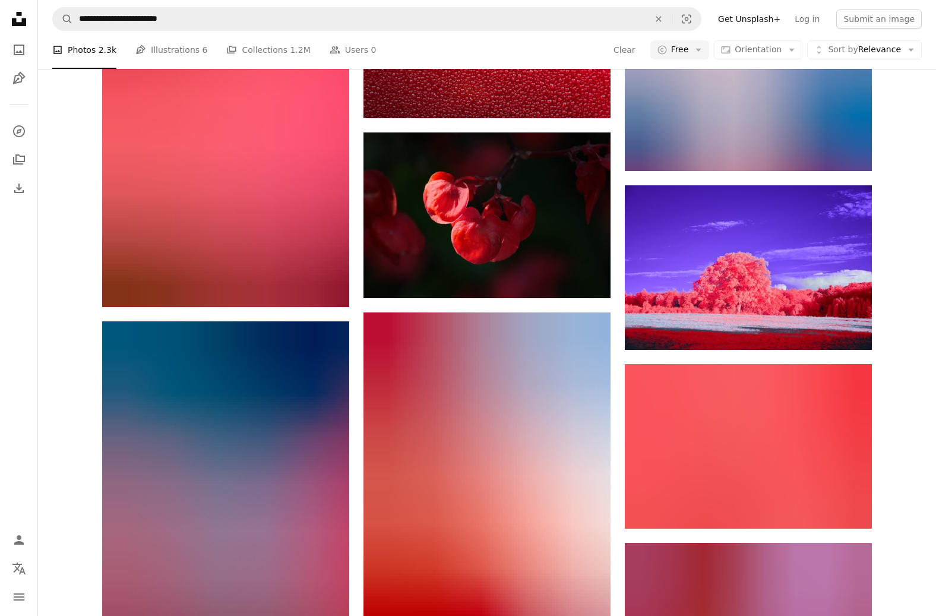
scroll to position [7169, 0]
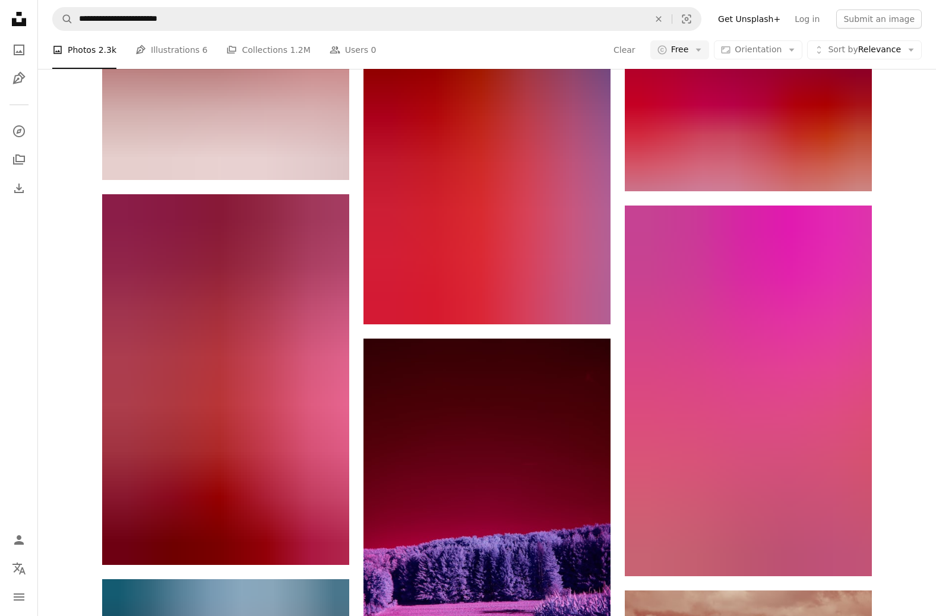
scroll to position [13956, 0]
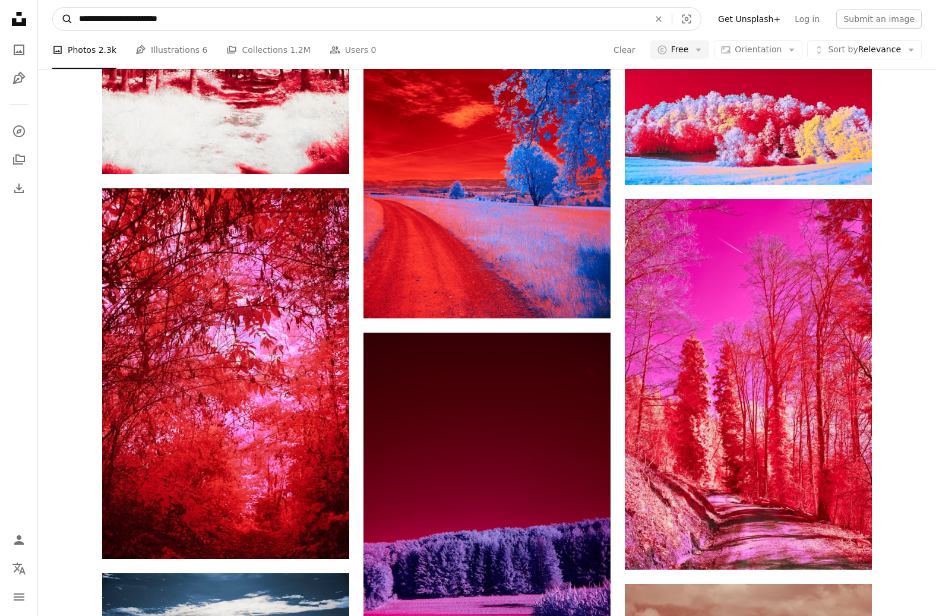
drag, startPoint x: 131, startPoint y: 19, endPoint x: 68, endPoint y: 18, distance: 62.3
click at [68, 18] on form "**********" at bounding box center [376, 19] width 649 height 24
type input "**********"
click button "A magnifying glass" at bounding box center [63, 19] width 20 height 23
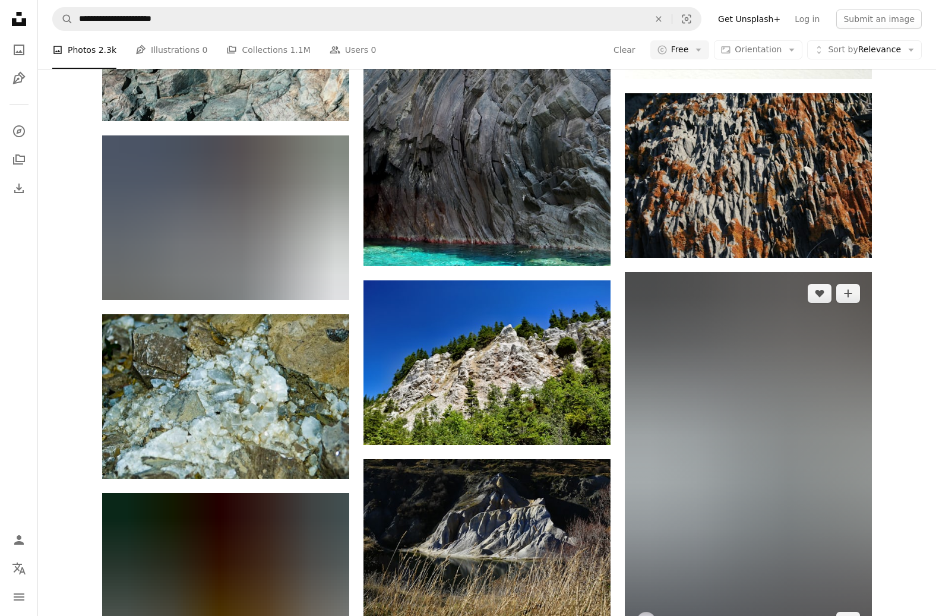
scroll to position [1431, 0]
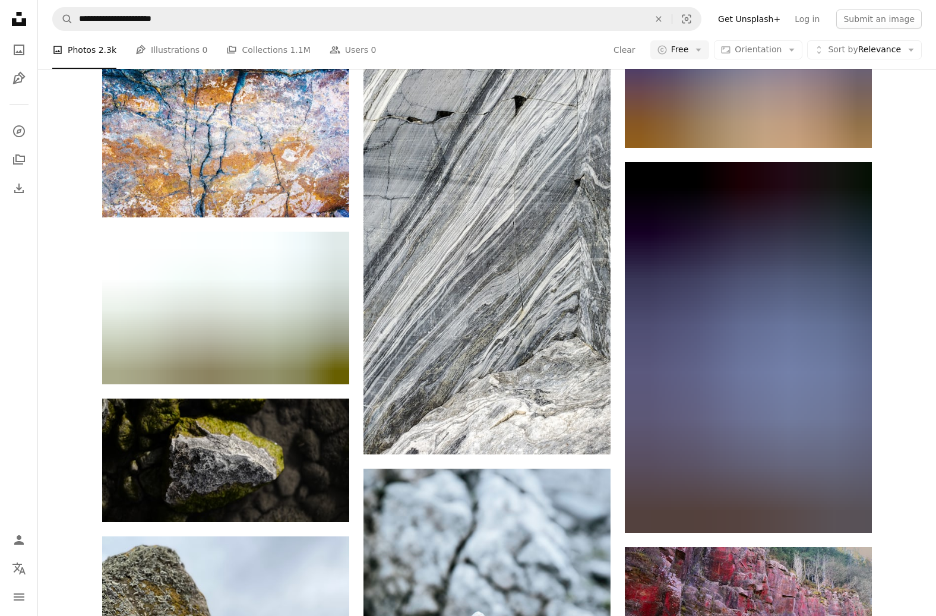
scroll to position [3013, 0]
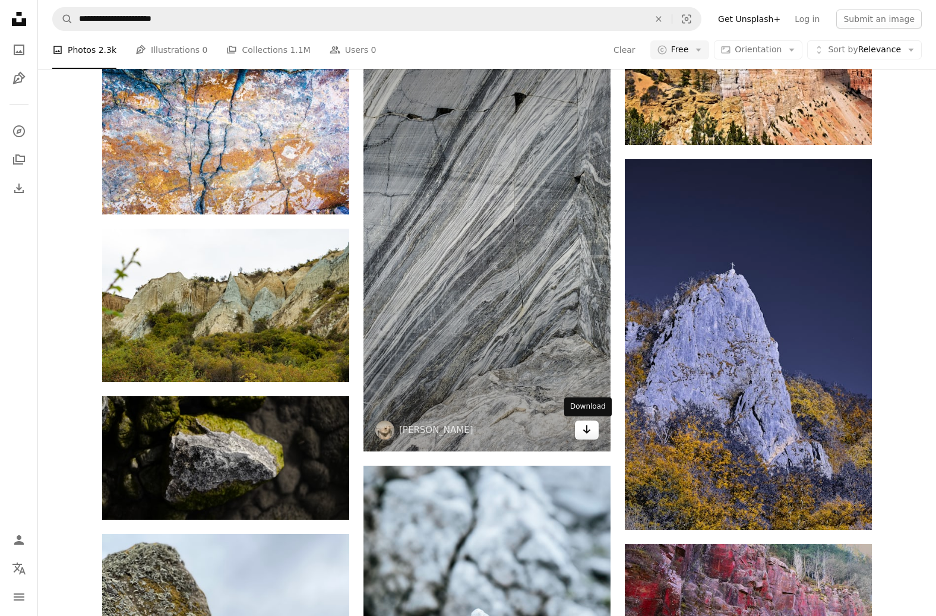
click at [586, 432] on icon "Download" at bounding box center [587, 429] width 8 height 8
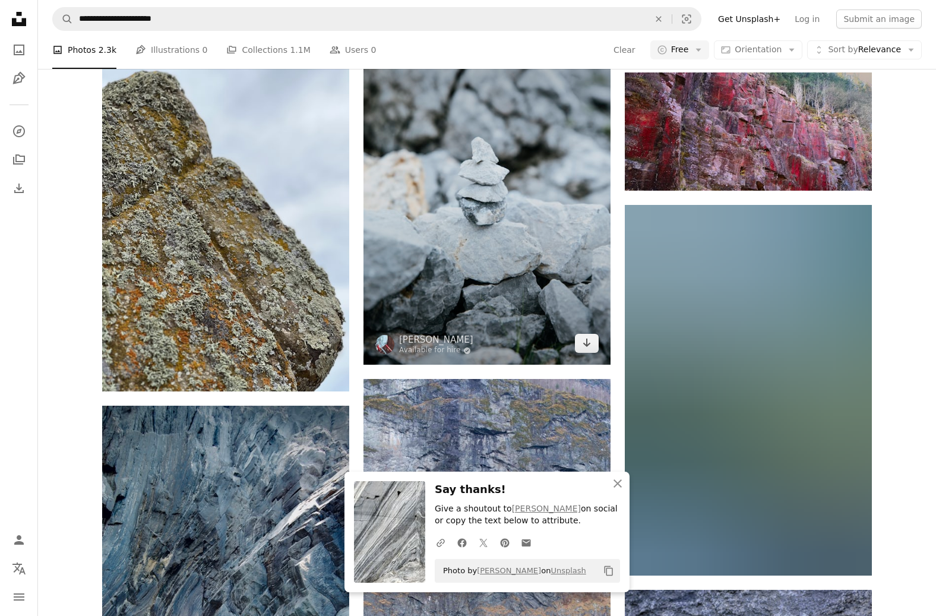
scroll to position [3514, 0]
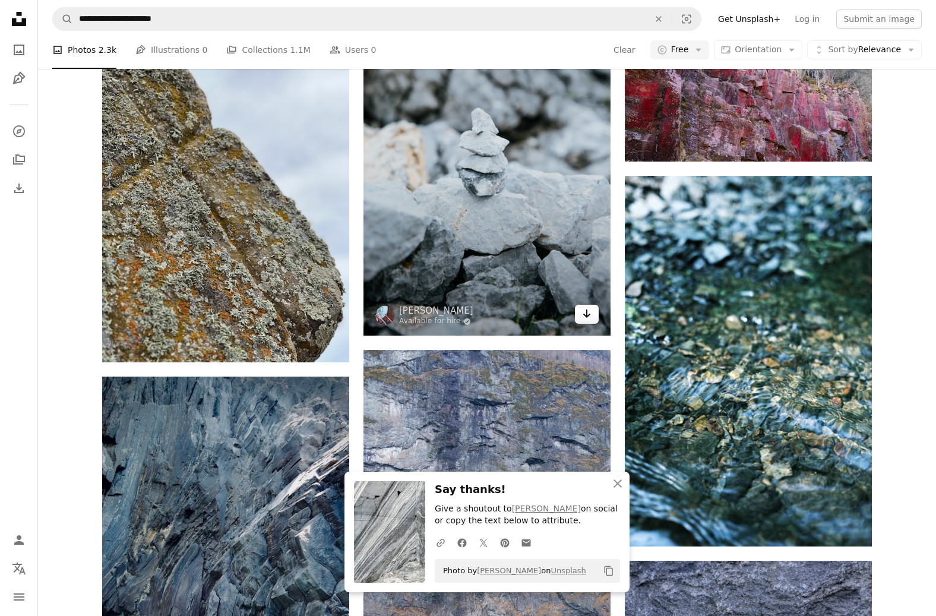
click at [587, 316] on icon "Download" at bounding box center [587, 313] width 8 height 8
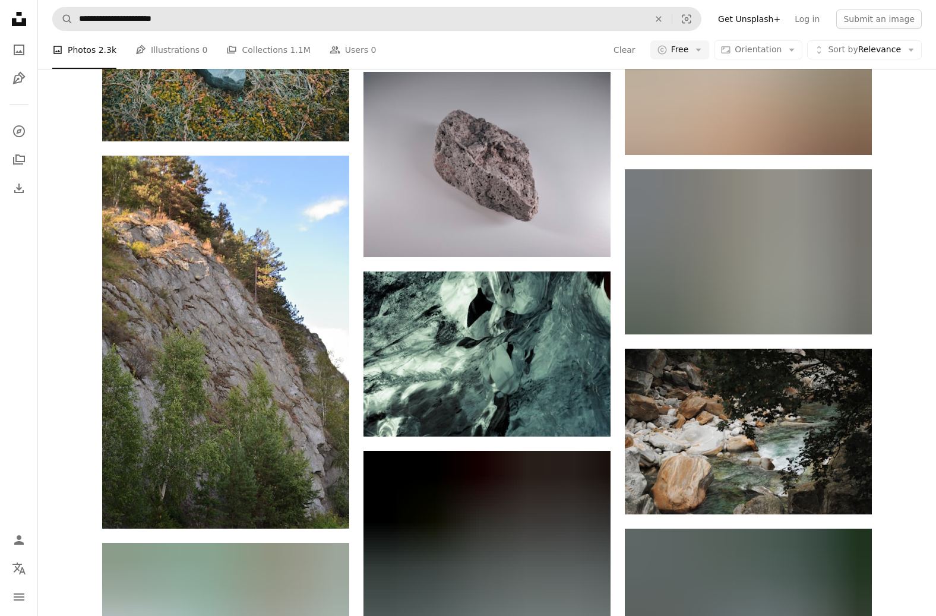
scroll to position [11274, 0]
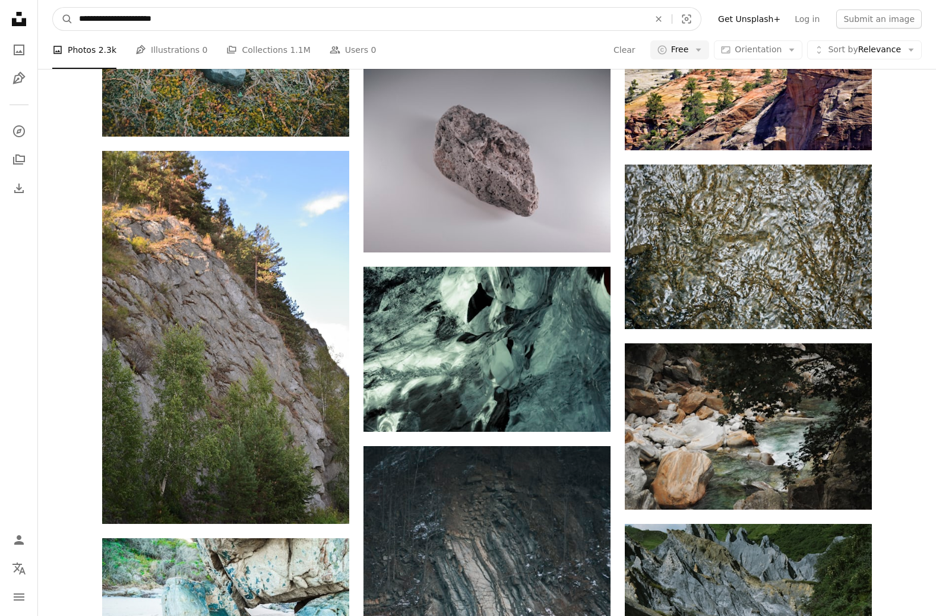
drag, startPoint x: 119, startPoint y: 20, endPoint x: 78, endPoint y: 21, distance: 41.6
click at [78, 21] on input "**********" at bounding box center [359, 19] width 572 height 23
type input "**********"
click button "A magnifying glass" at bounding box center [63, 19] width 20 height 23
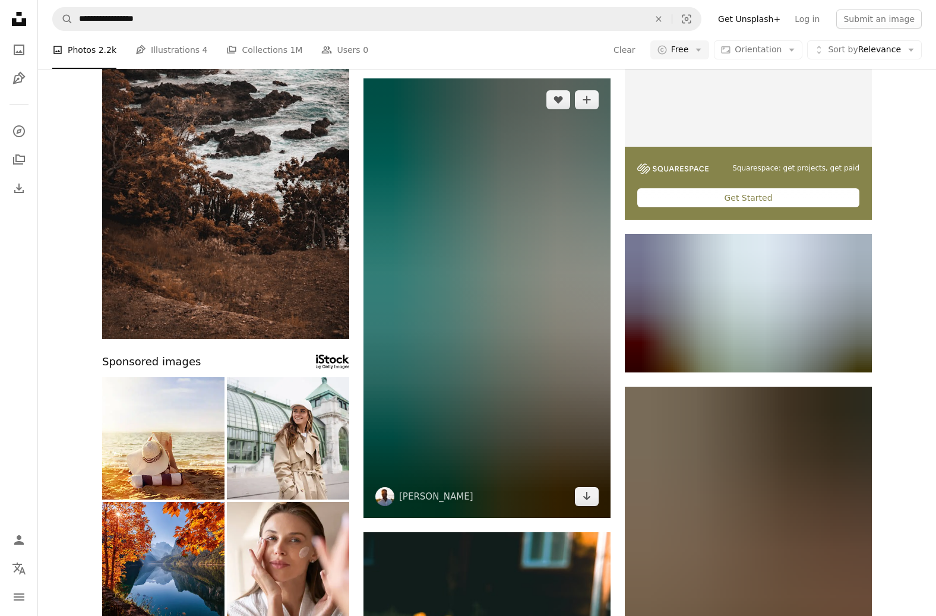
scroll to position [281, 0]
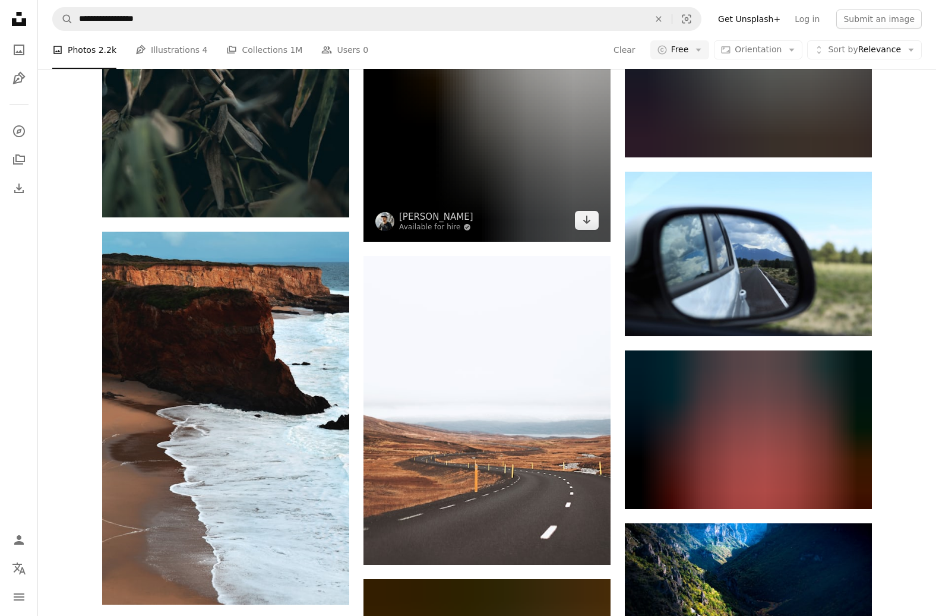
scroll to position [1774, 0]
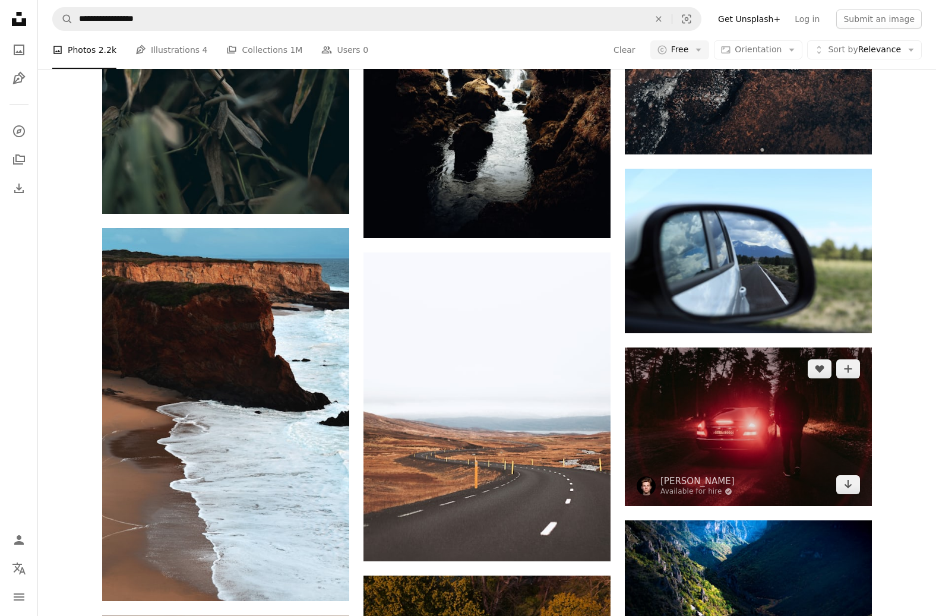
click at [845, 347] on img at bounding box center [748, 426] width 247 height 159
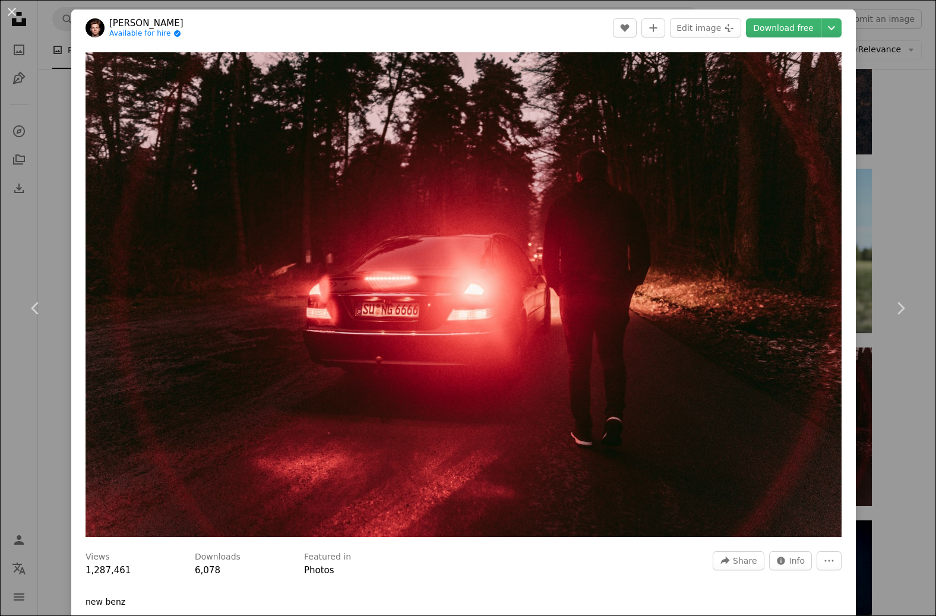
click at [854, 39] on div "An X shape Chevron left Chevron right [PERSON_NAME] Available for hire A checkm…" at bounding box center [468, 308] width 936 height 616
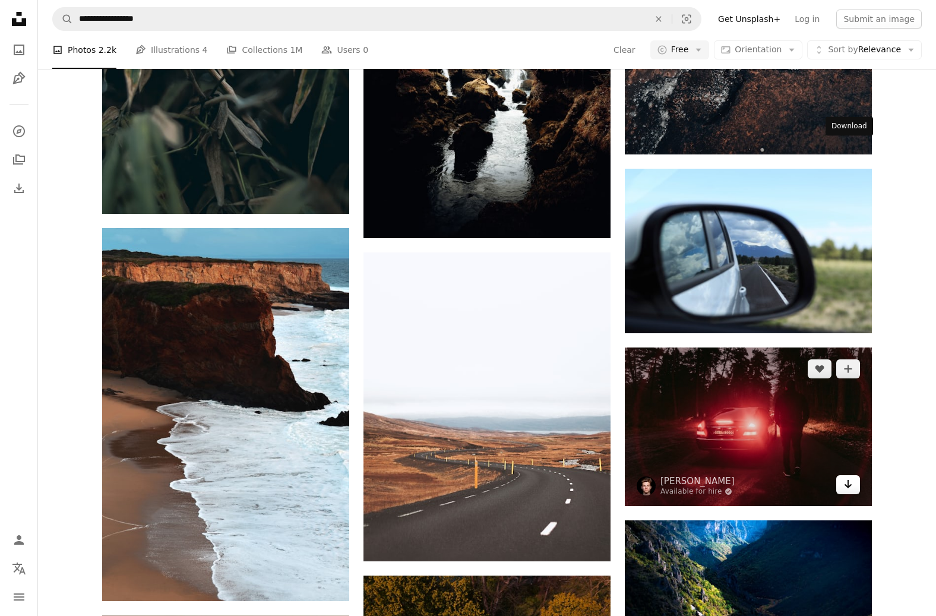
click at [850, 467] on icon "Arrow pointing down" at bounding box center [847, 484] width 9 height 14
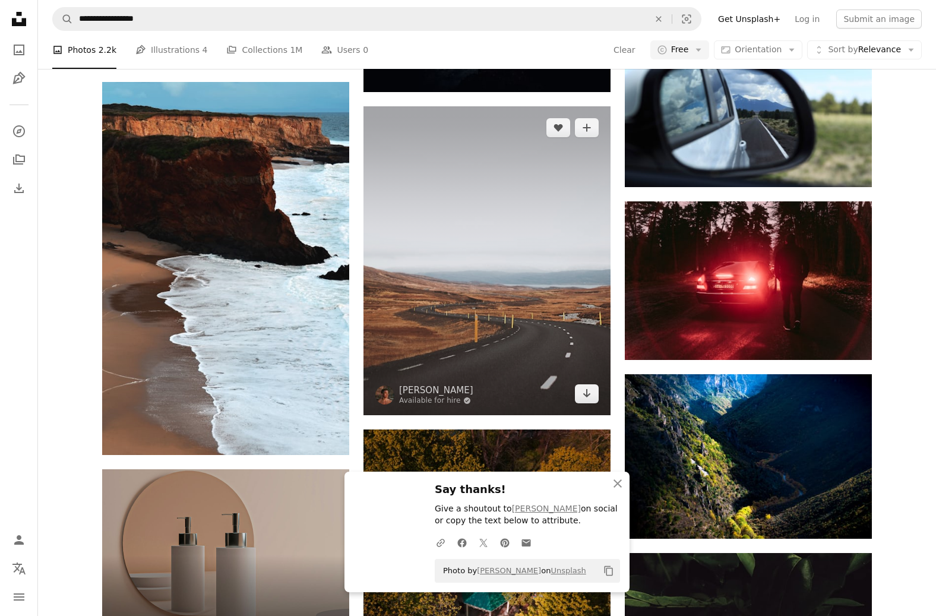
scroll to position [1937, 0]
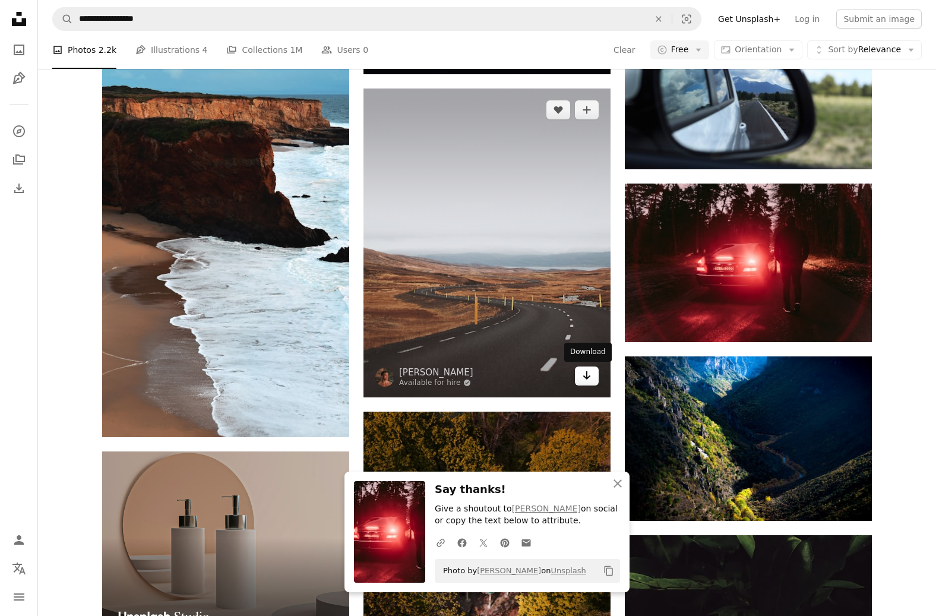
click at [588, 375] on icon "Download" at bounding box center [587, 375] width 8 height 8
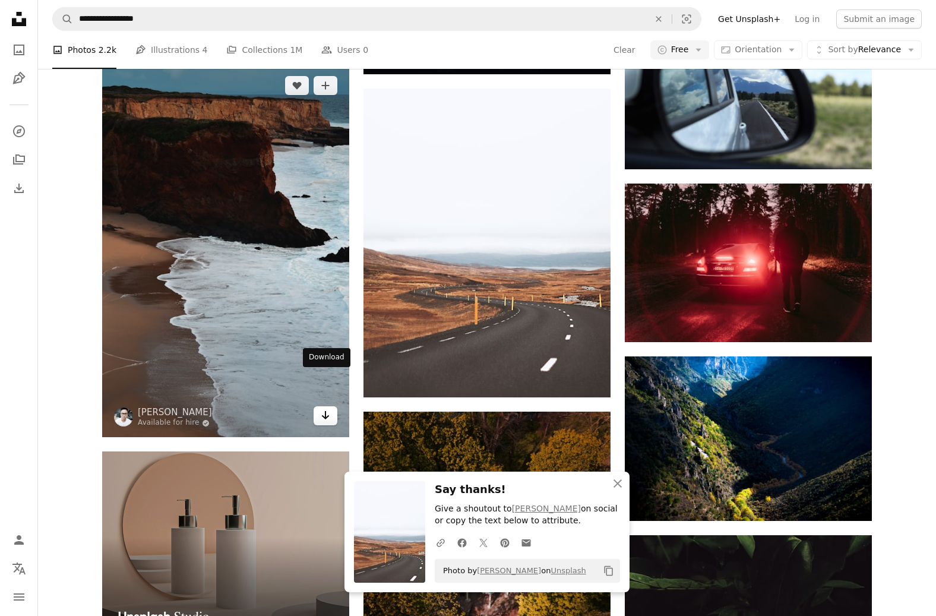
click at [325, 411] on icon "Download" at bounding box center [326, 415] width 8 height 8
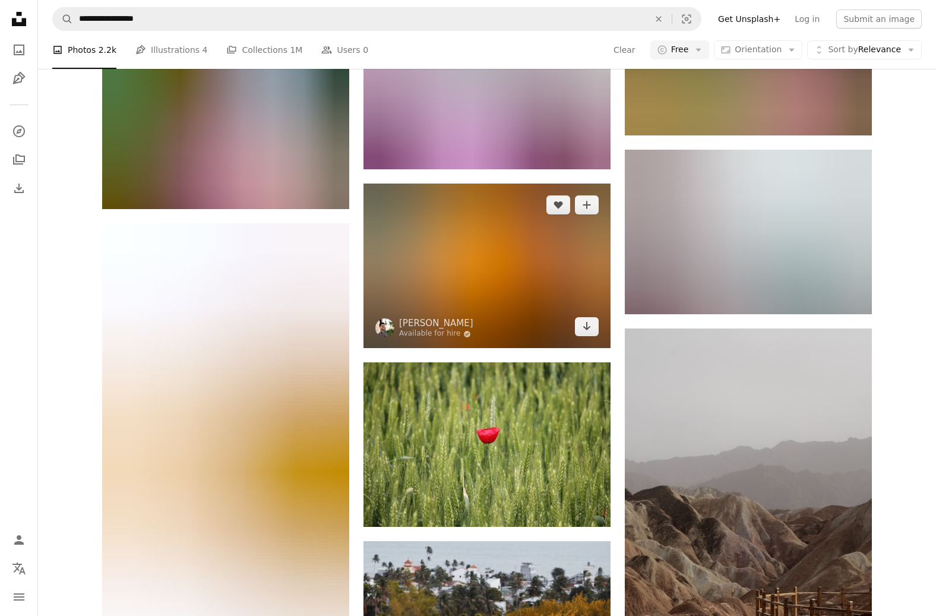
scroll to position [3187, 0]
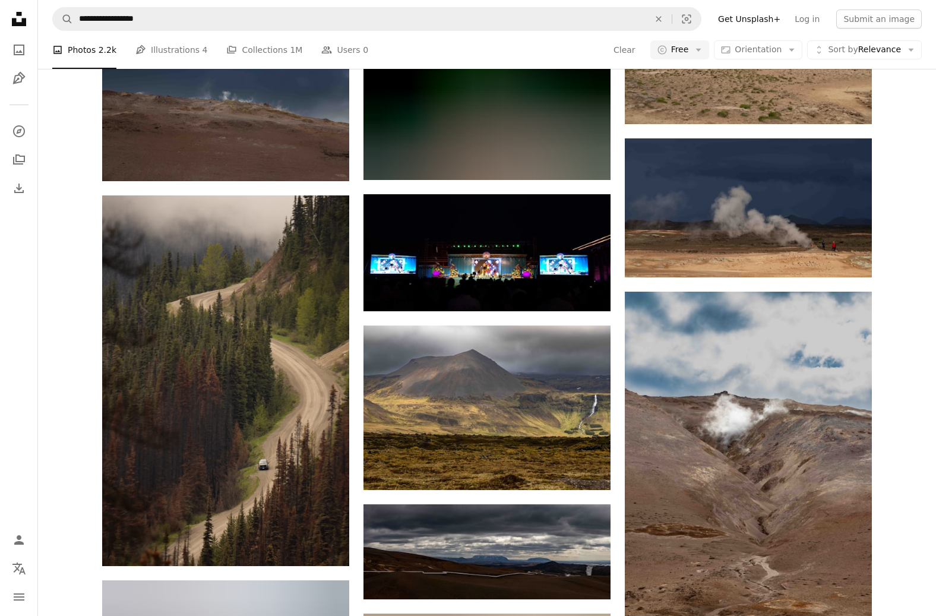
scroll to position [8531, 0]
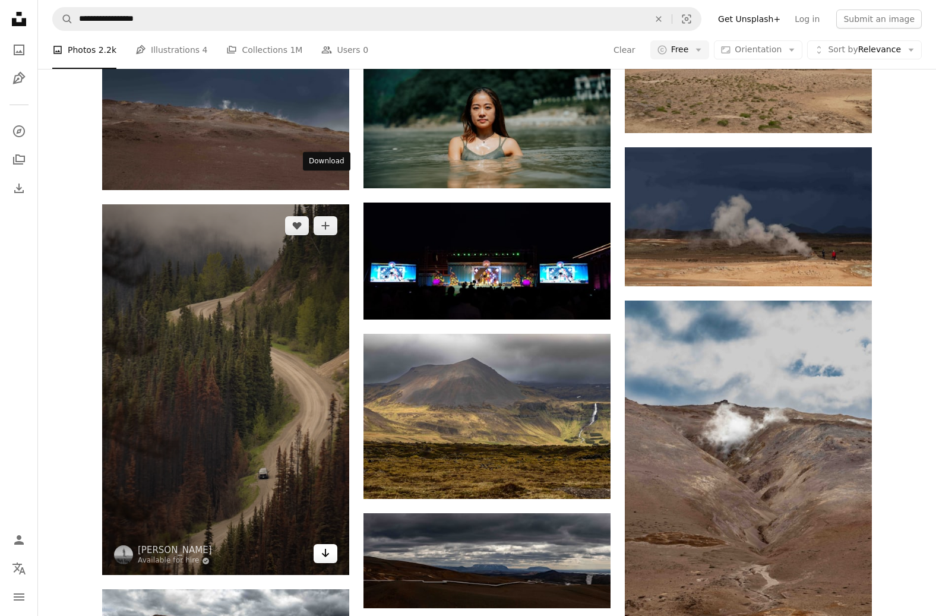
click at [322, 467] on icon "Arrow pointing down" at bounding box center [325, 553] width 9 height 14
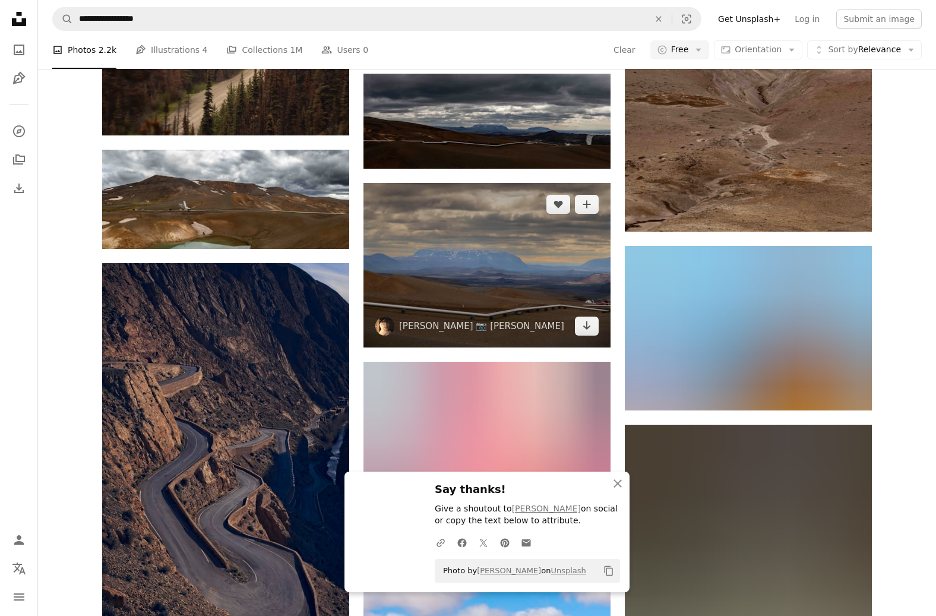
scroll to position [8992, 0]
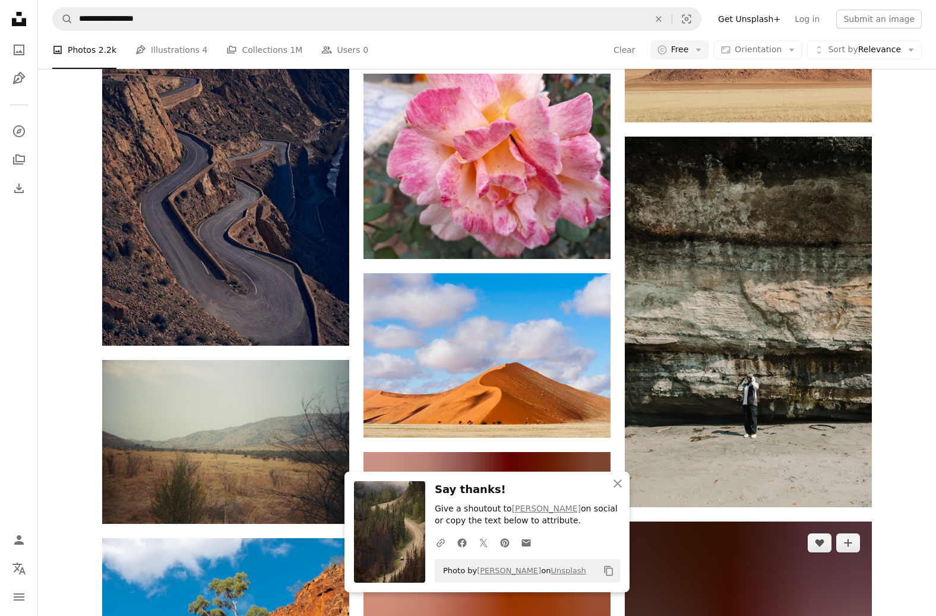
scroll to position [9325, 0]
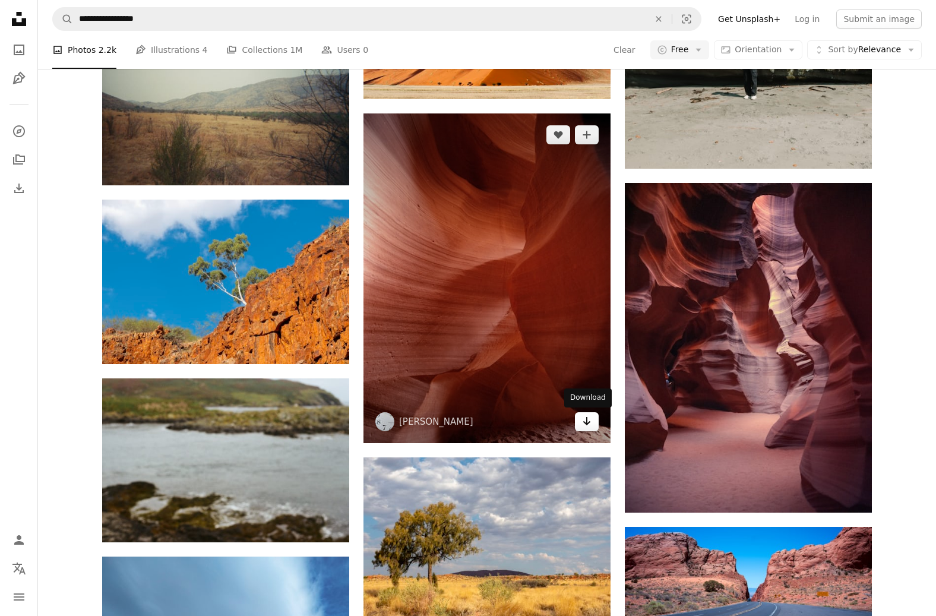
click at [586, 420] on icon "Download" at bounding box center [587, 421] width 8 height 8
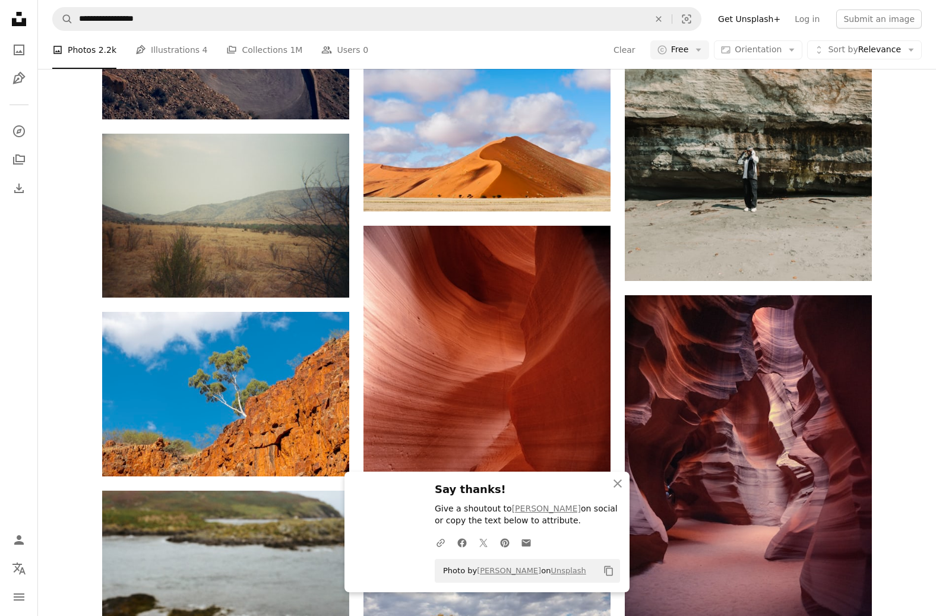
scroll to position [9468, 0]
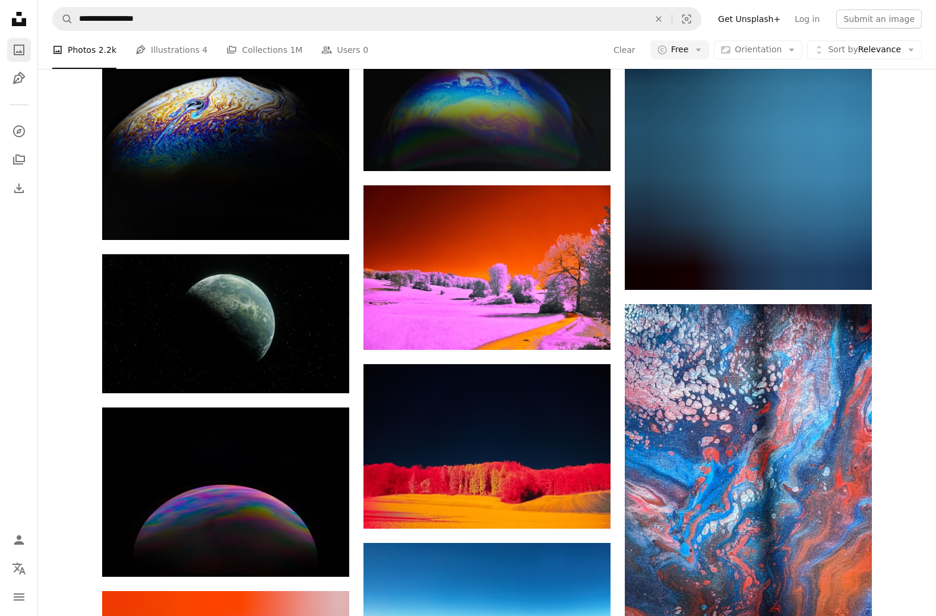
scroll to position [16108, 0]
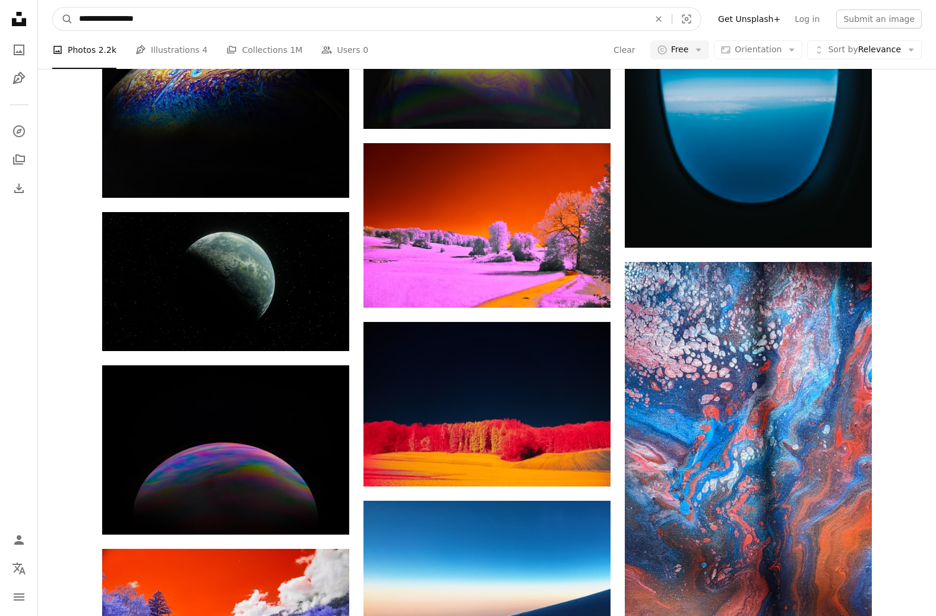
click at [103, 20] on input "**********" at bounding box center [359, 19] width 572 height 23
type input "**********"
click button "A magnifying glass" at bounding box center [63, 19] width 20 height 23
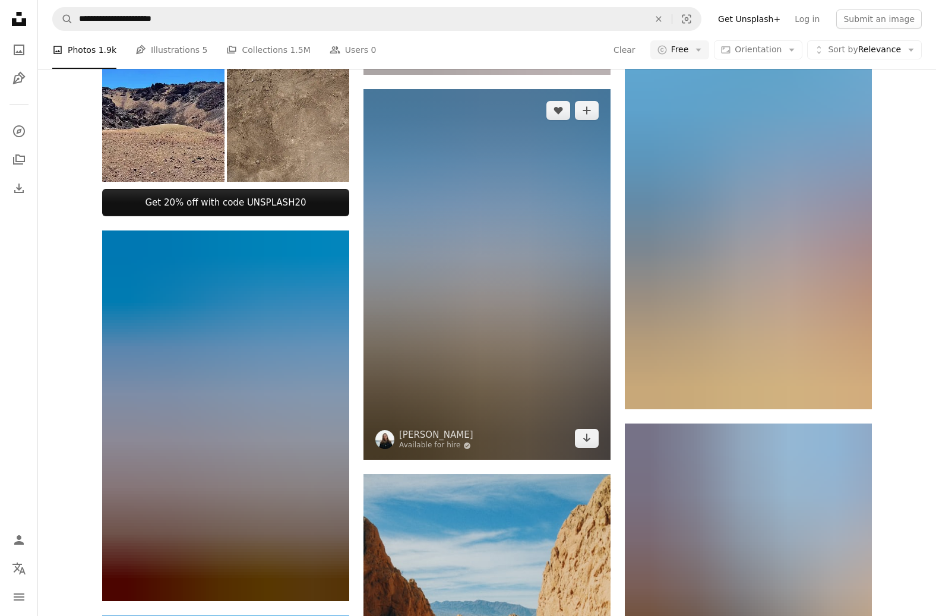
scroll to position [636, 0]
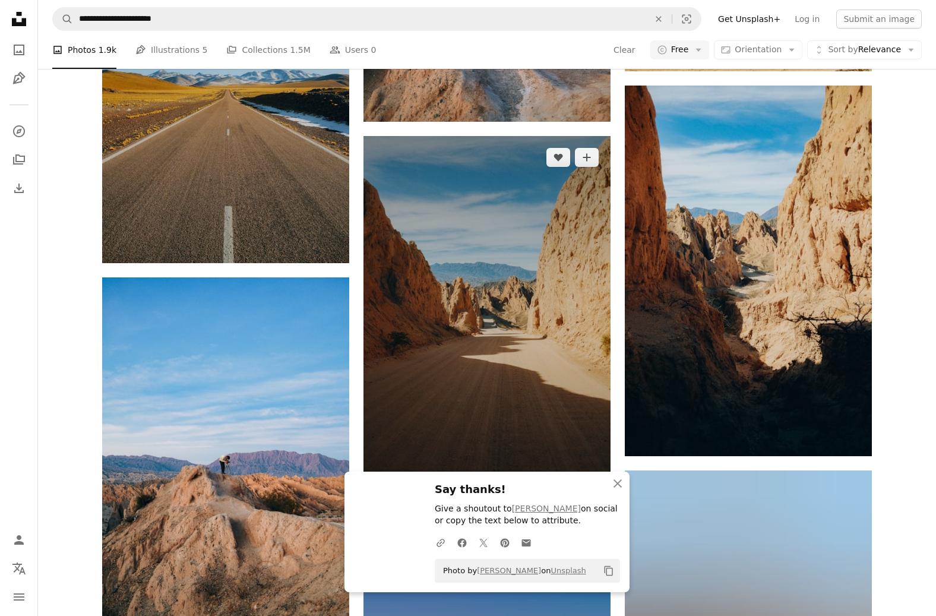
scroll to position [907, 0]
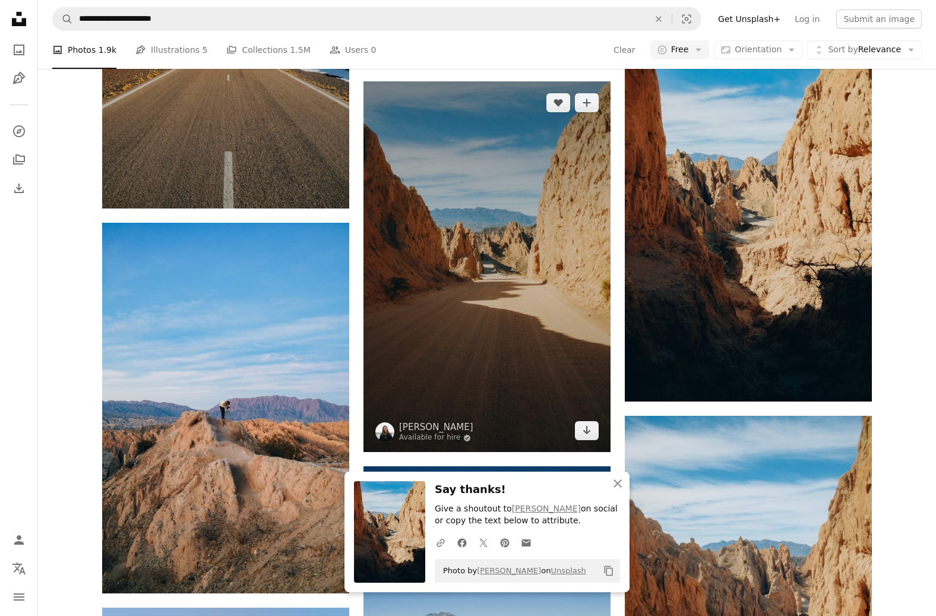
scroll to position [1065, 0]
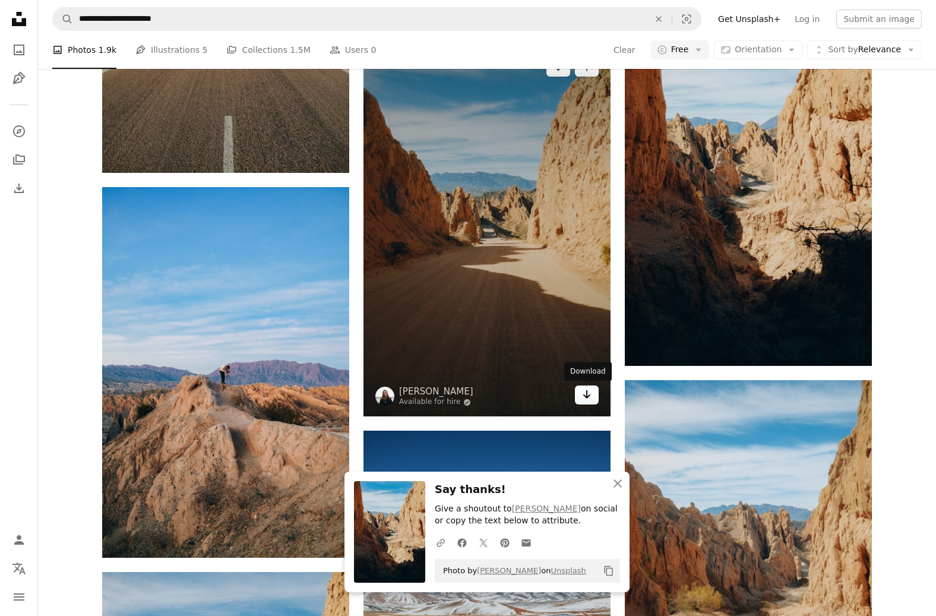
click at [588, 398] on icon "Arrow pointing down" at bounding box center [586, 394] width 9 height 14
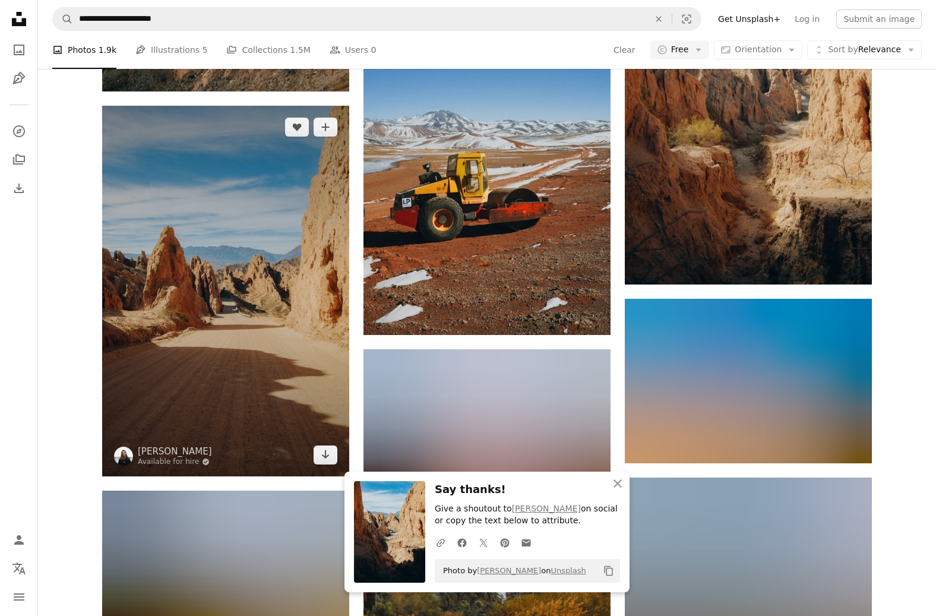
scroll to position [1600, 0]
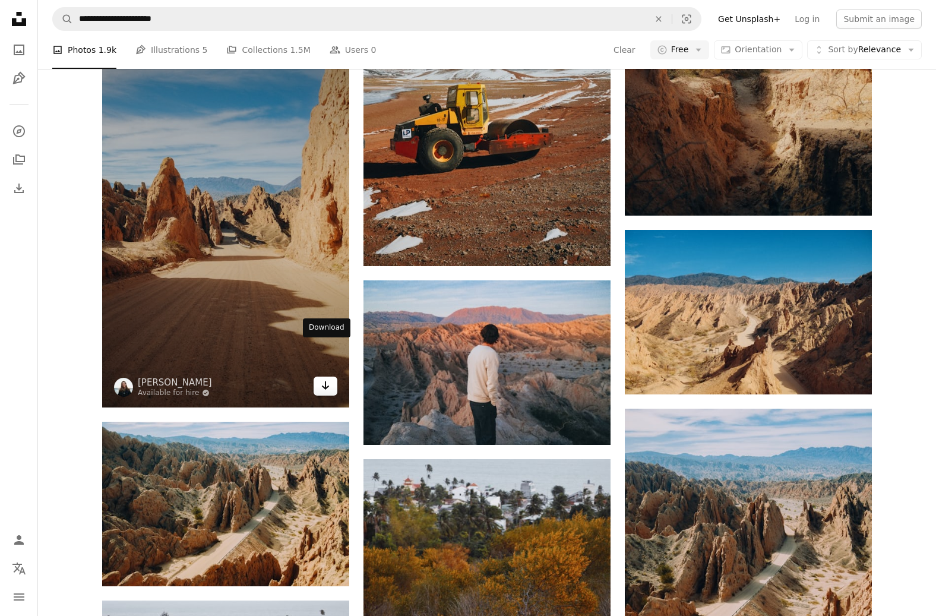
click at [327, 378] on icon "Arrow pointing down" at bounding box center [325, 385] width 9 height 14
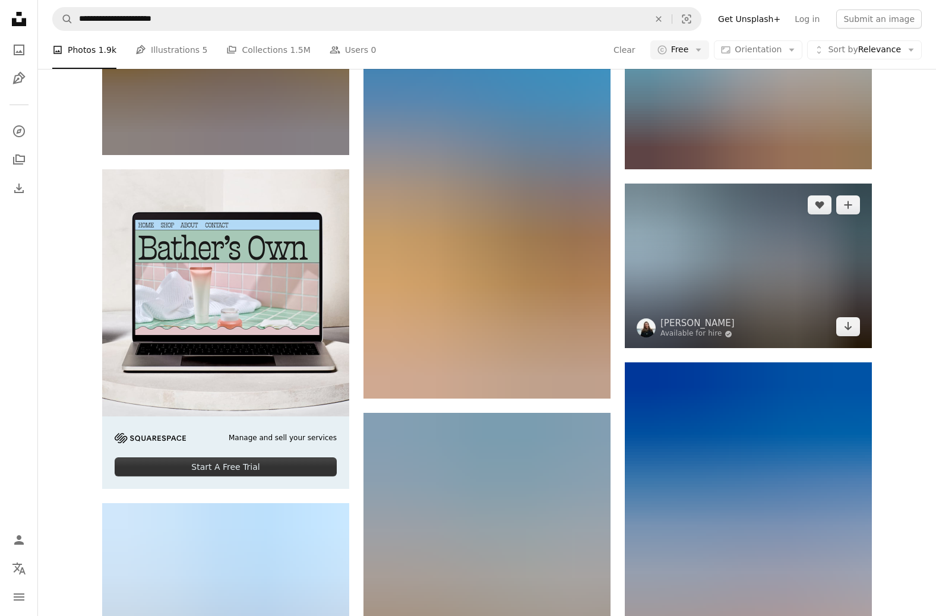
scroll to position [2573, 0]
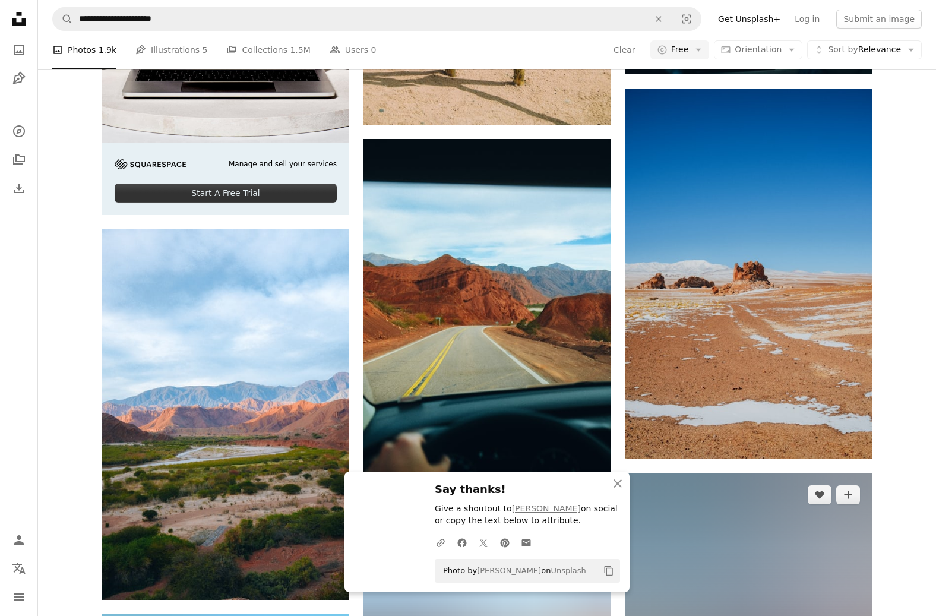
scroll to position [2929, 0]
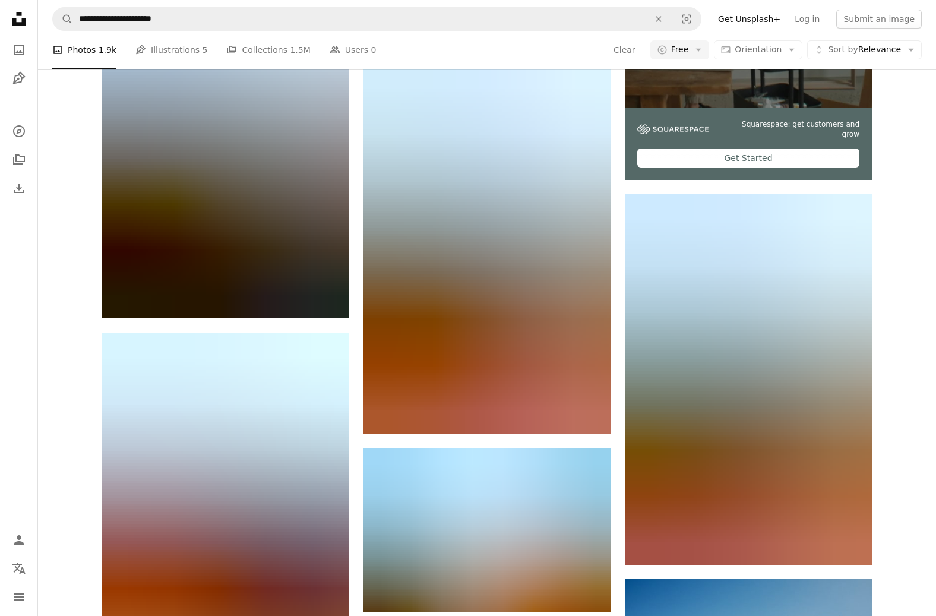
scroll to position [5030, 0]
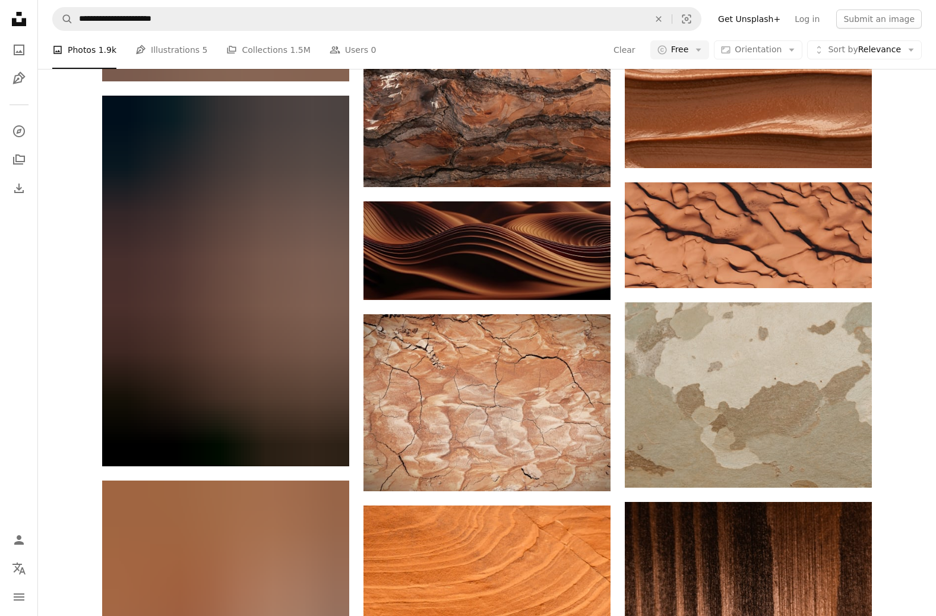
scroll to position [9252, 0]
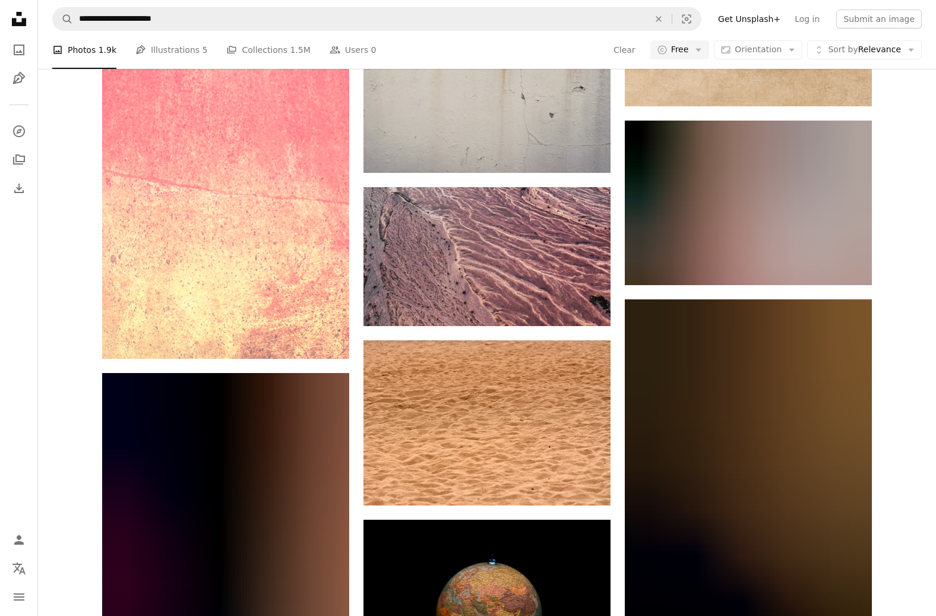
scroll to position [12363, 0]
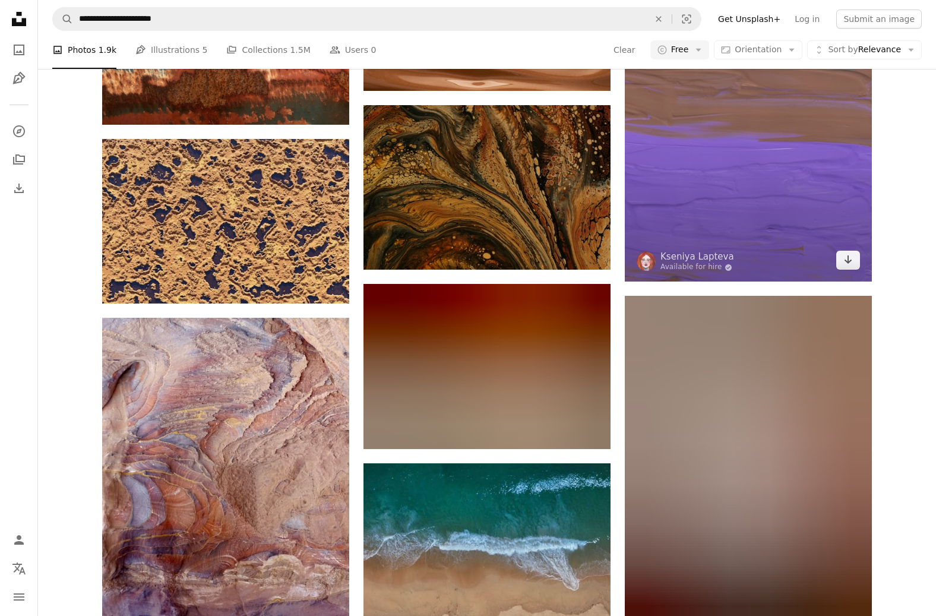
scroll to position [15297, 0]
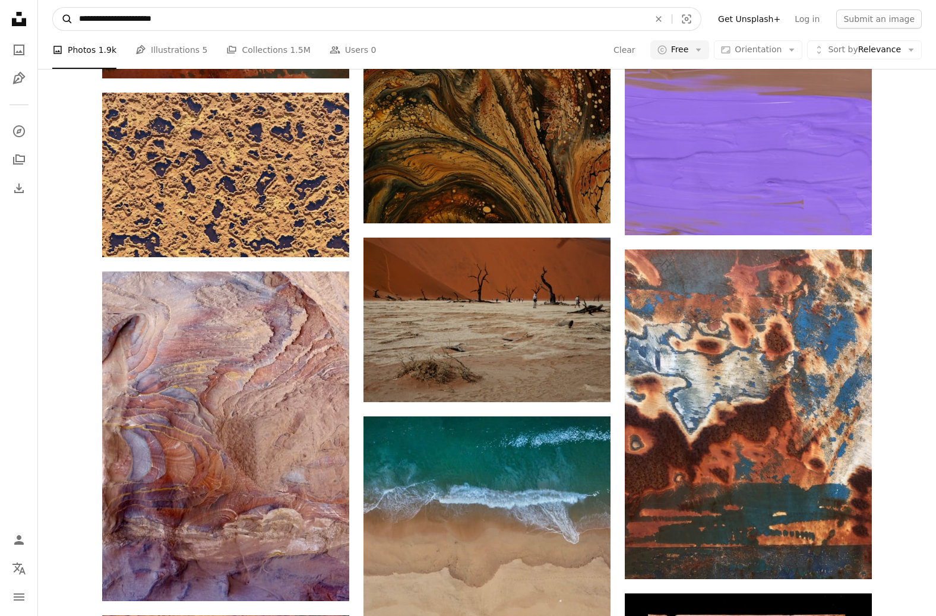
drag, startPoint x: 125, startPoint y: 19, endPoint x: 62, endPoint y: 20, distance: 62.9
click at [62, 20] on form "**********" at bounding box center [376, 19] width 649 height 24
type input "**********"
click button "A magnifying glass" at bounding box center [63, 19] width 20 height 23
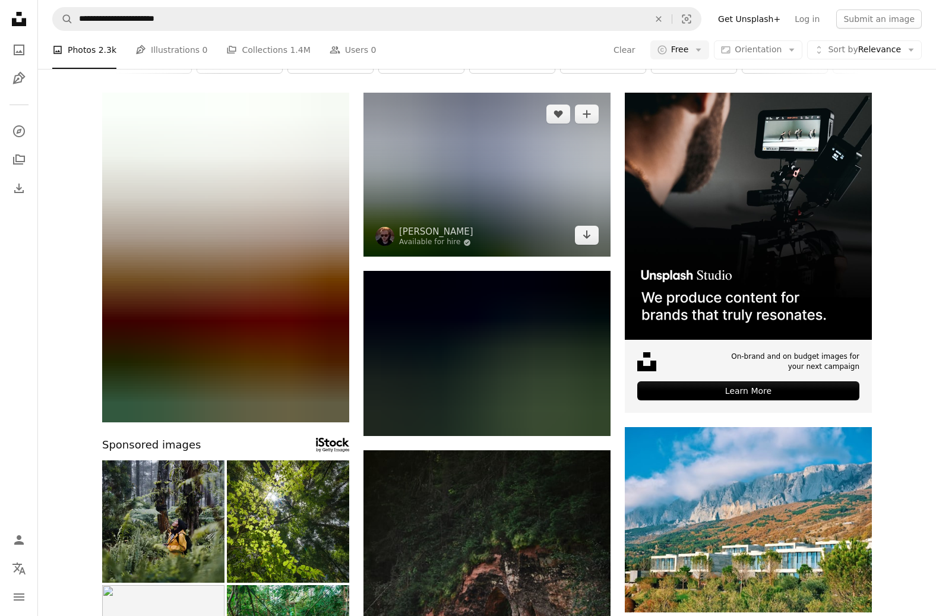
scroll to position [135, 0]
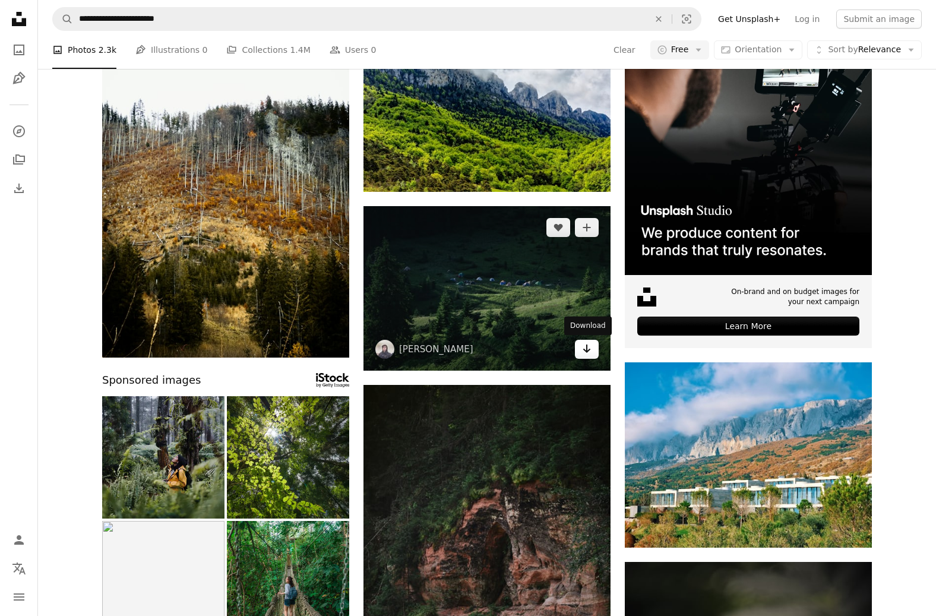
click at [585, 349] on icon "Arrow pointing down" at bounding box center [586, 348] width 9 height 14
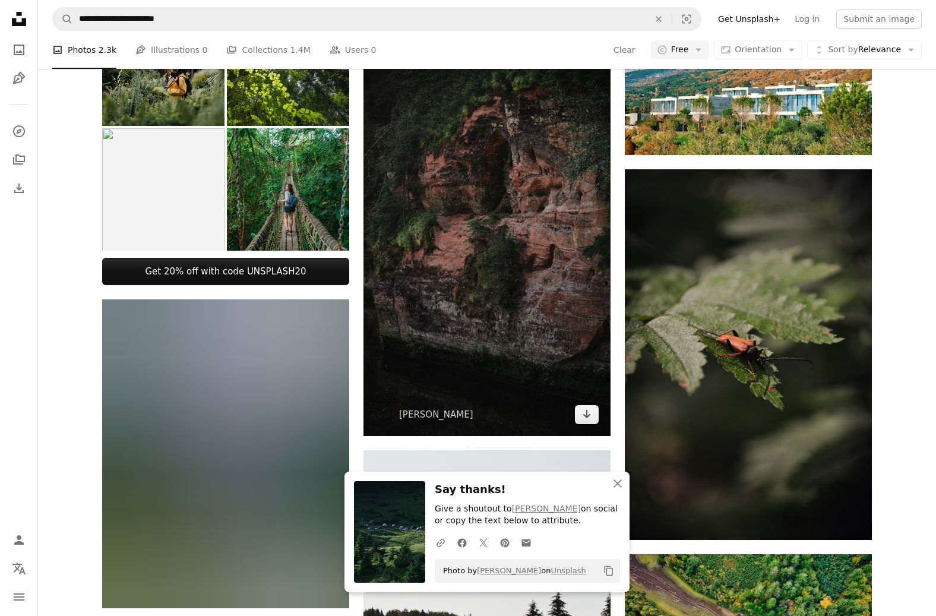
scroll to position [598, 0]
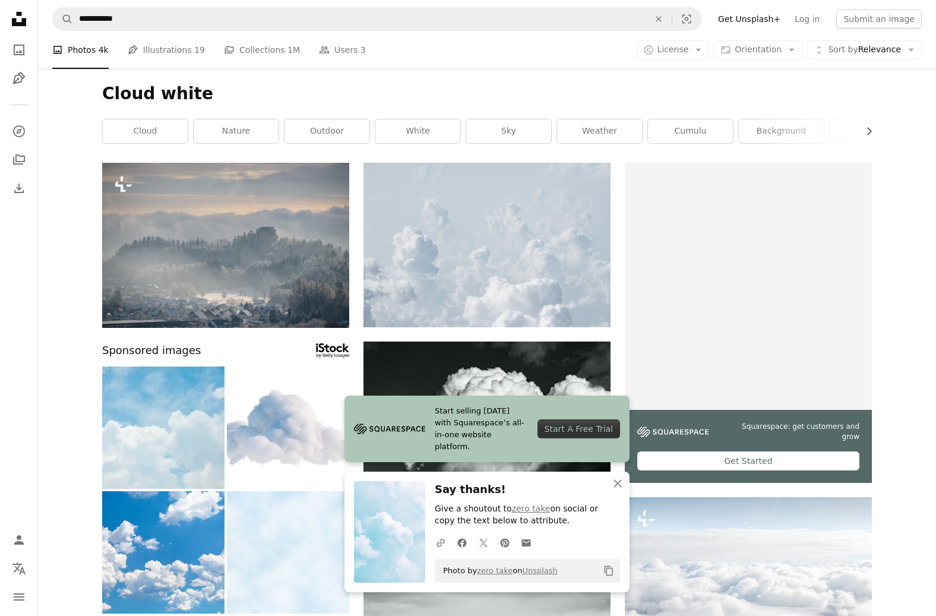
scroll to position [3248, 0]
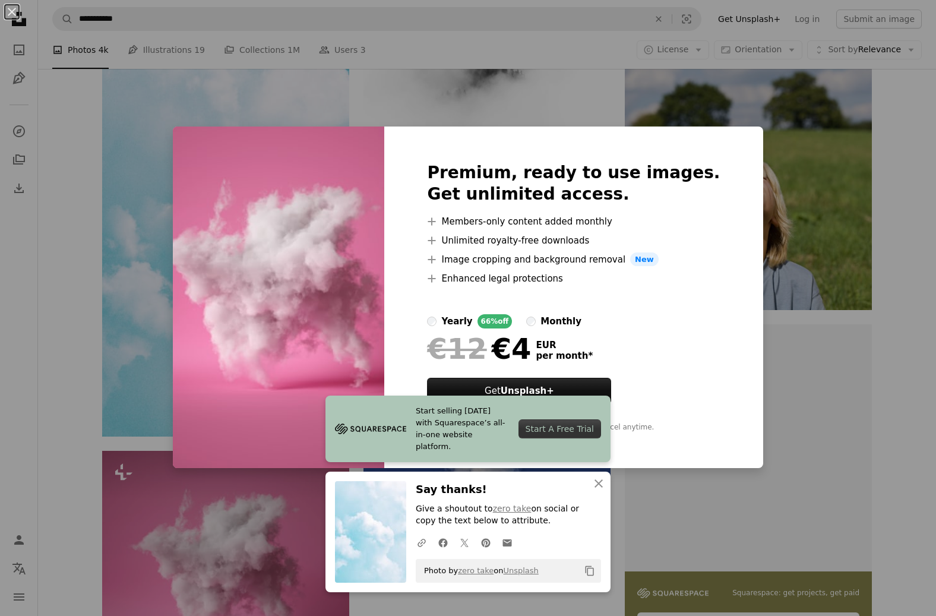
click at [897, 168] on div "An X shape Premium, ready to use images. Get unlimited access. A plus sign Memb…" at bounding box center [468, 308] width 936 height 616
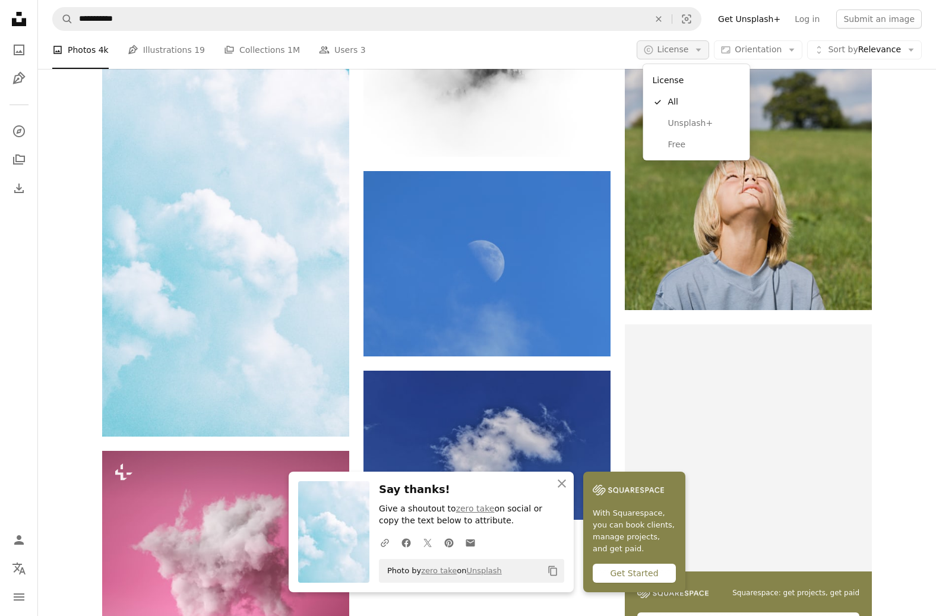
click at [694, 49] on button "A copyright icon © License Arrow down" at bounding box center [672, 49] width 73 height 19
click at [683, 141] on span "Free" at bounding box center [704, 145] width 72 height 12
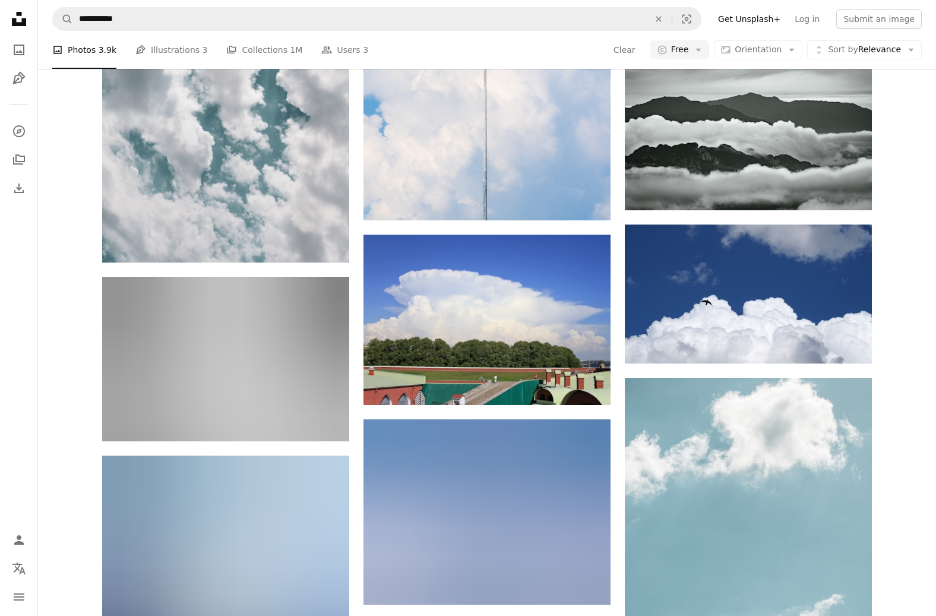
scroll to position [3957, 0]
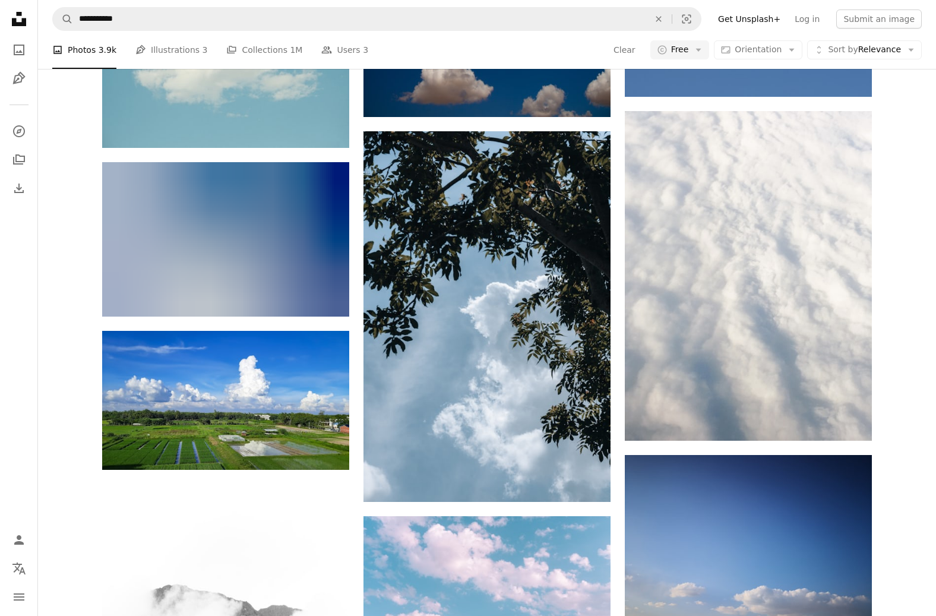
scroll to position [5736, 0]
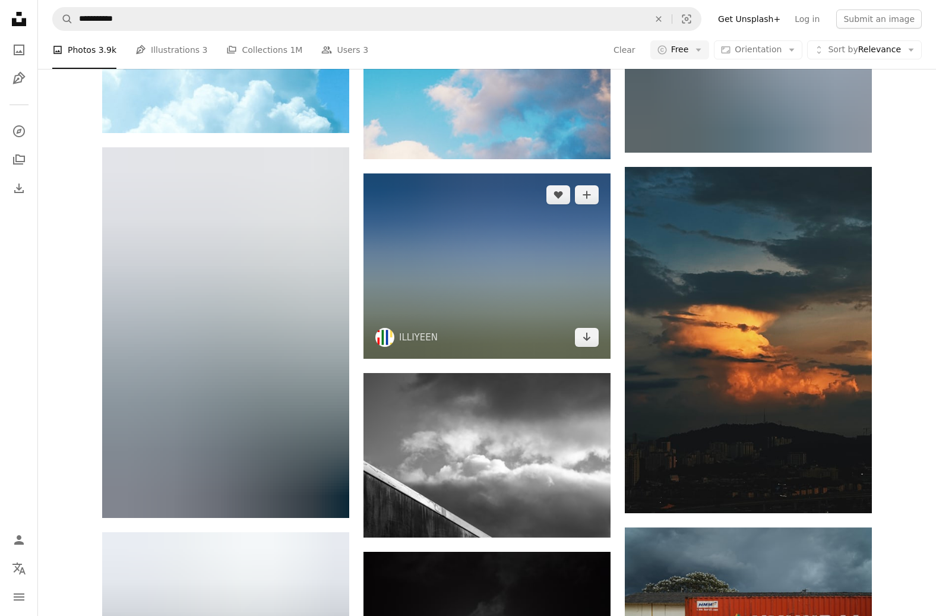
scroll to position [10212, 0]
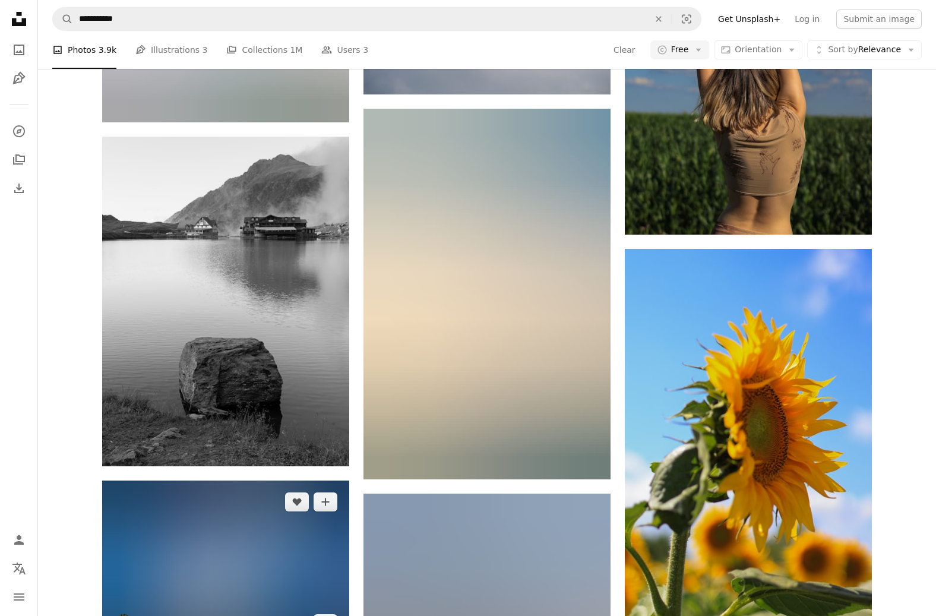
scroll to position [12114, 0]
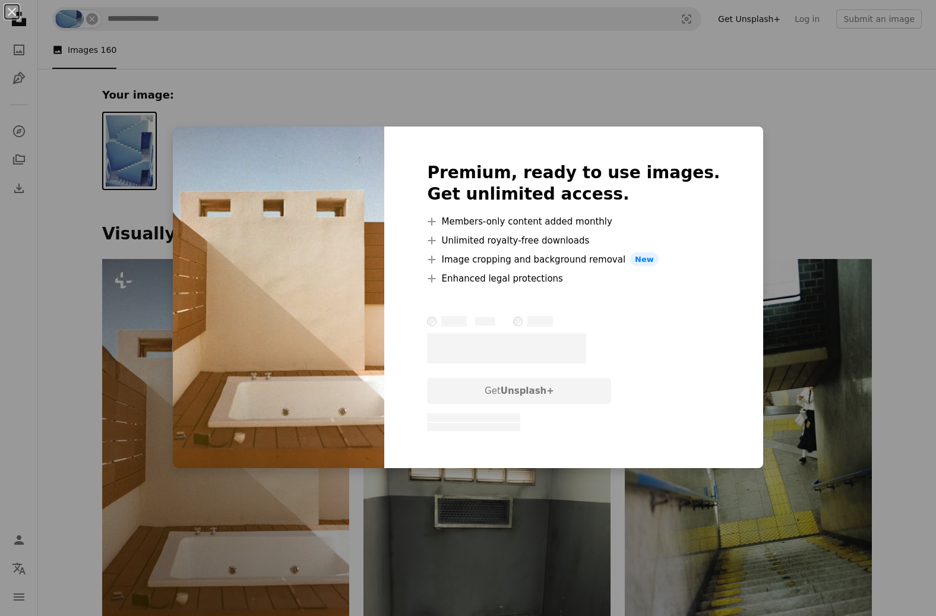
scroll to position [230, 0]
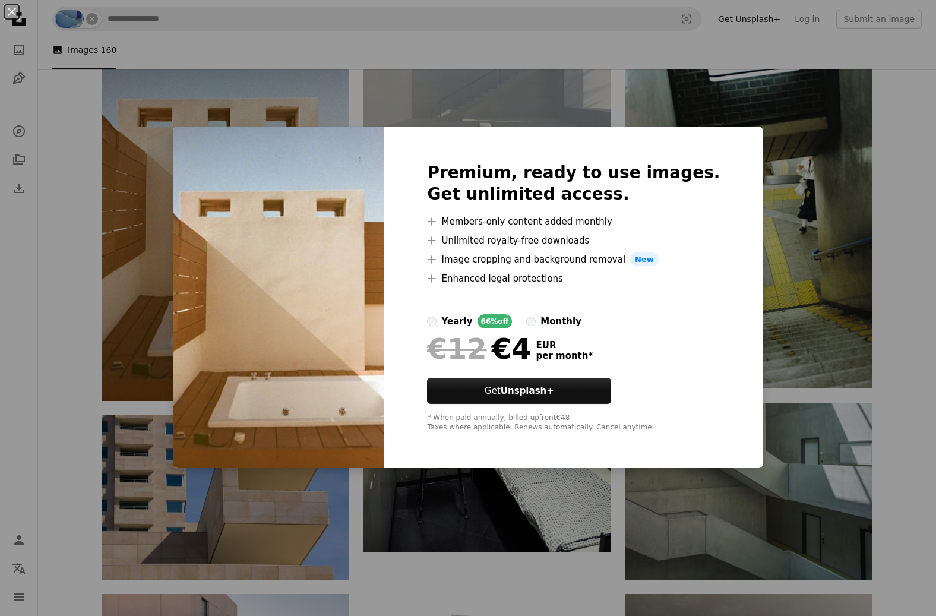
click at [748, 81] on div "An X shape Premium, ready to use images. Get unlimited access. A plus sign Memb…" at bounding box center [468, 308] width 936 height 616
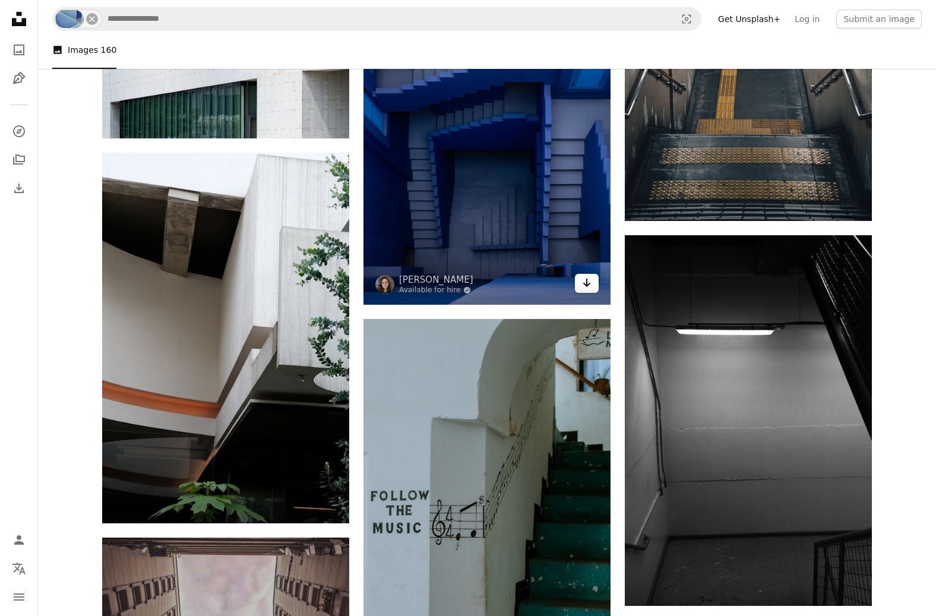
scroll to position [1236, 0]
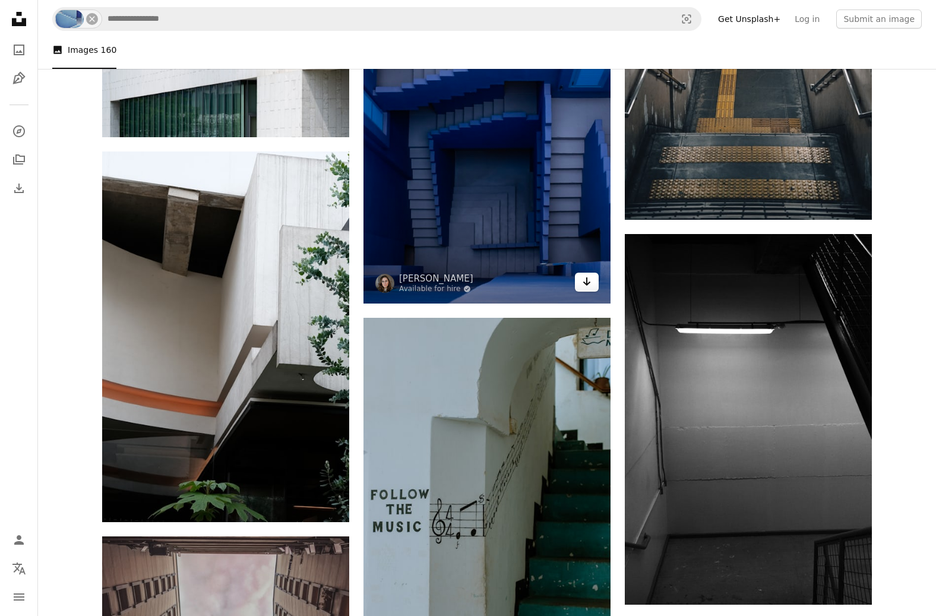
click at [590, 284] on icon "Arrow pointing down" at bounding box center [586, 281] width 9 height 14
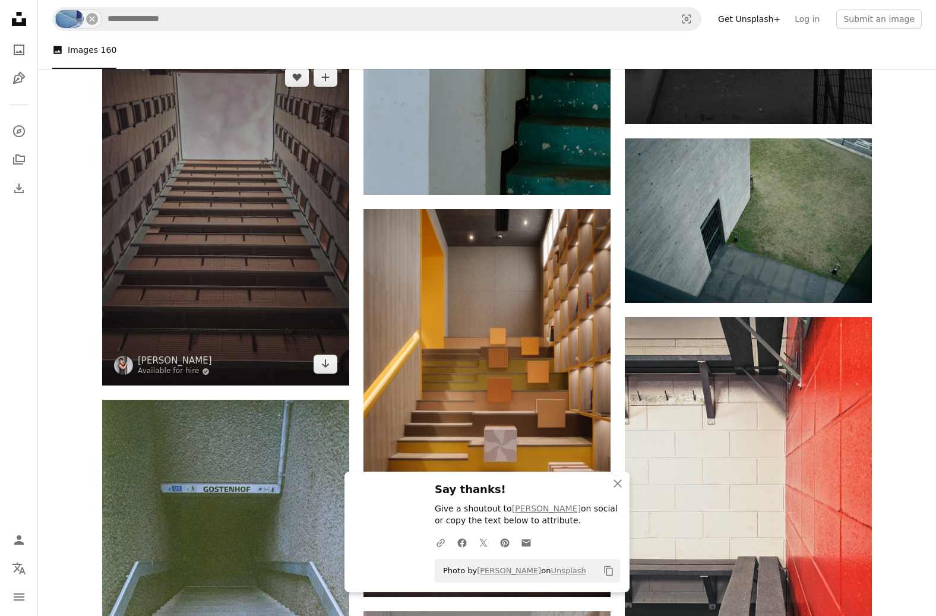
scroll to position [1759, 0]
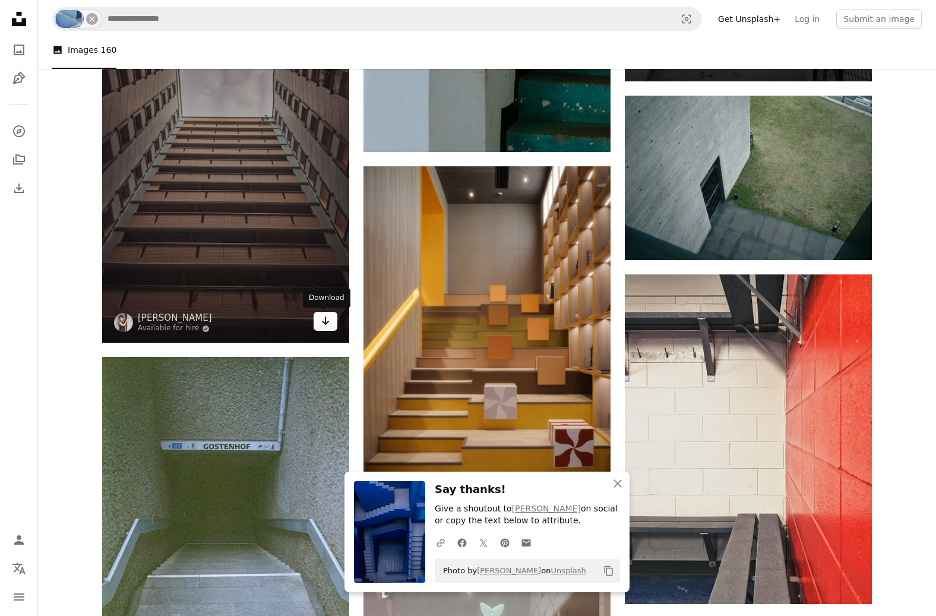
click at [327, 324] on icon "Arrow pointing down" at bounding box center [325, 320] width 9 height 14
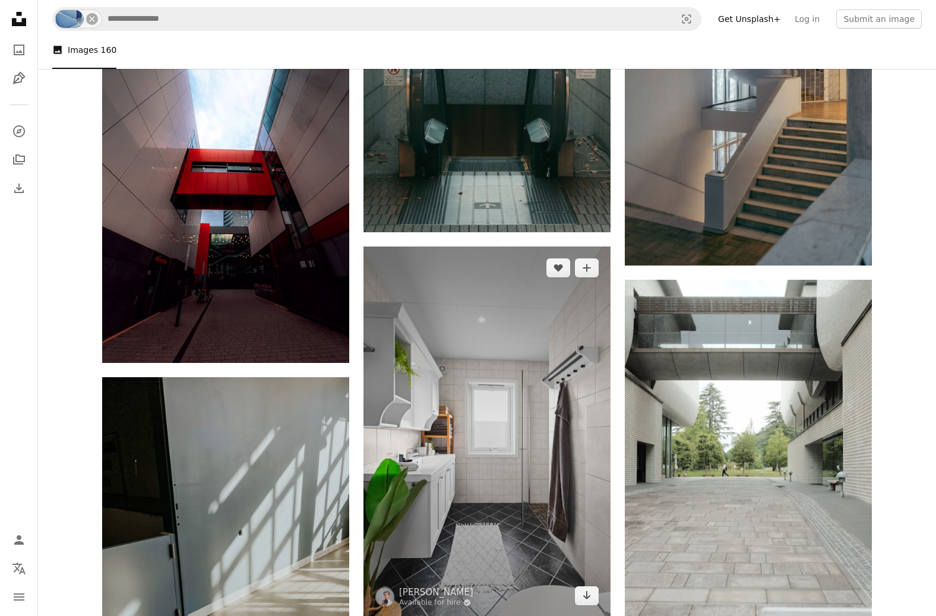
scroll to position [6181, 0]
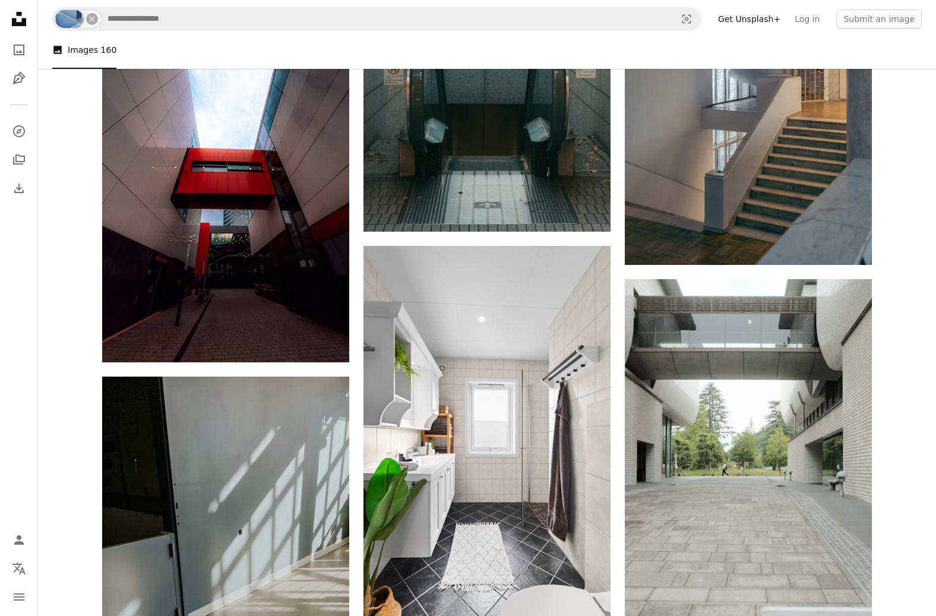
click at [343, 39] on ul "A photo Images 160" at bounding box center [486, 50] width 869 height 38
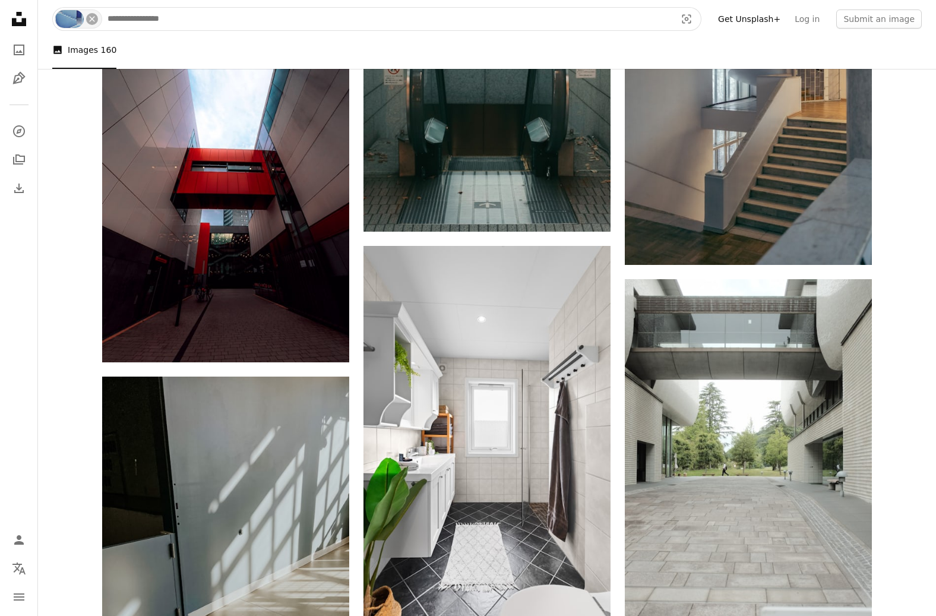
drag, startPoint x: 86, startPoint y: 20, endPoint x: 123, endPoint y: 21, distance: 37.4
click at [86, 20] on button "An X shape" at bounding box center [92, 19] width 12 height 12
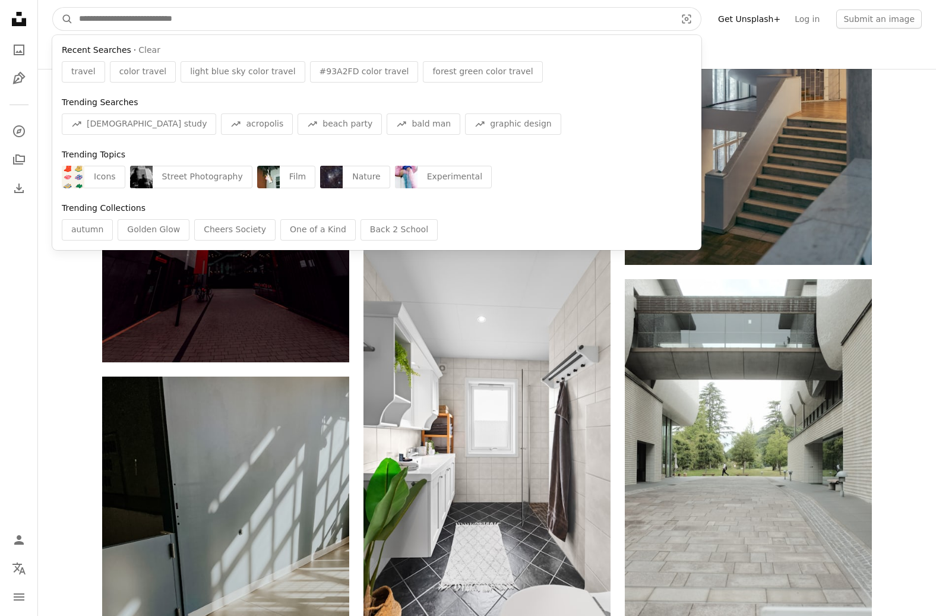
click at [161, 21] on input "Find visuals sitewide" at bounding box center [372, 19] width 599 height 23
paste input "**********"
type input "**********"
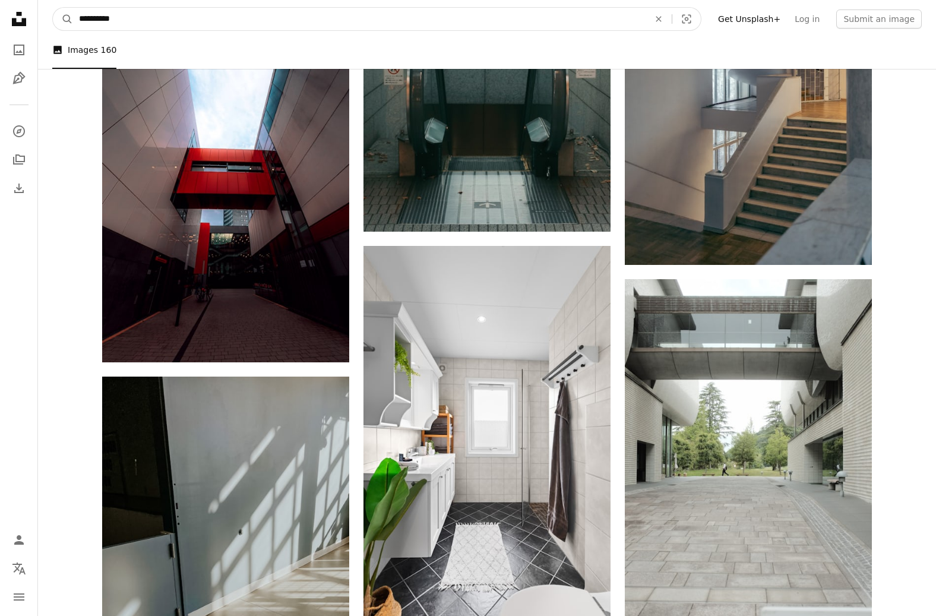
click button "A magnifying glass" at bounding box center [63, 19] width 20 height 23
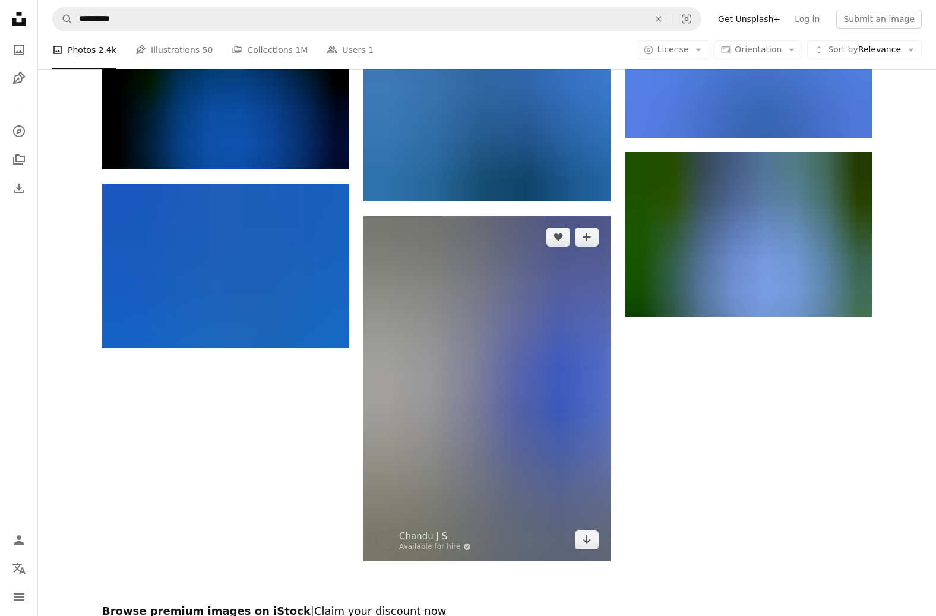
scroll to position [1497, 0]
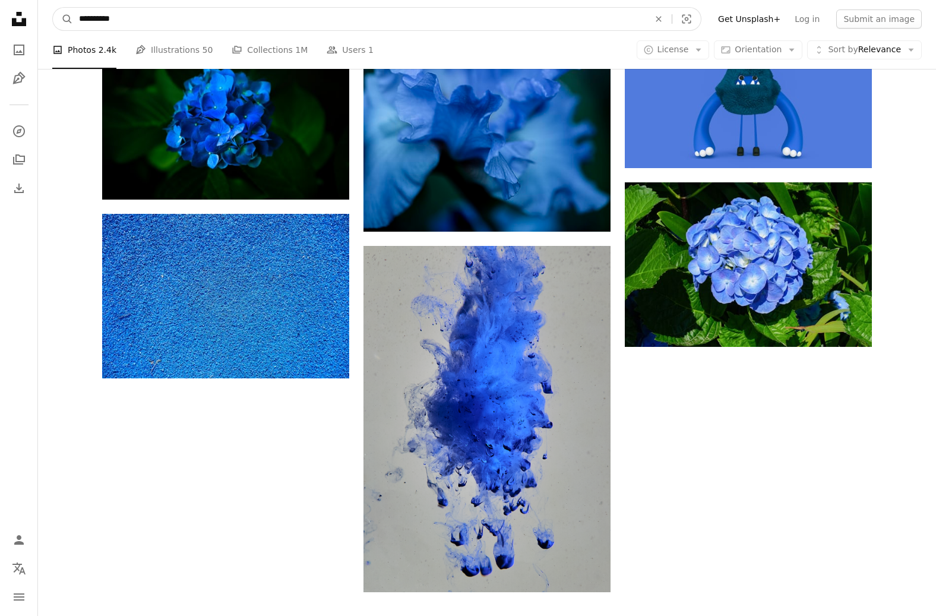
click at [117, 15] on input "**********" at bounding box center [359, 19] width 572 height 23
paste input "***"
type input "**********"
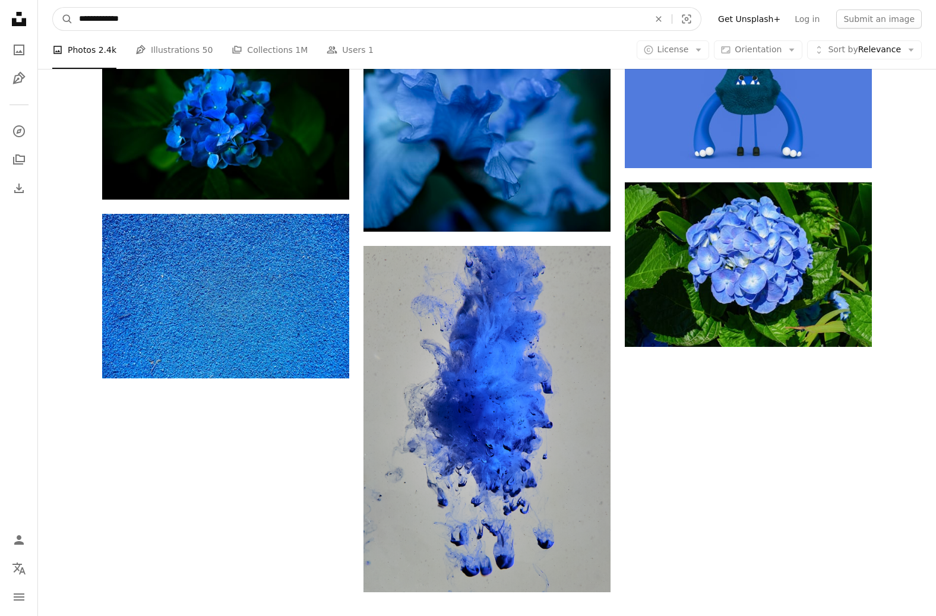
click button "A magnifying glass" at bounding box center [63, 19] width 20 height 23
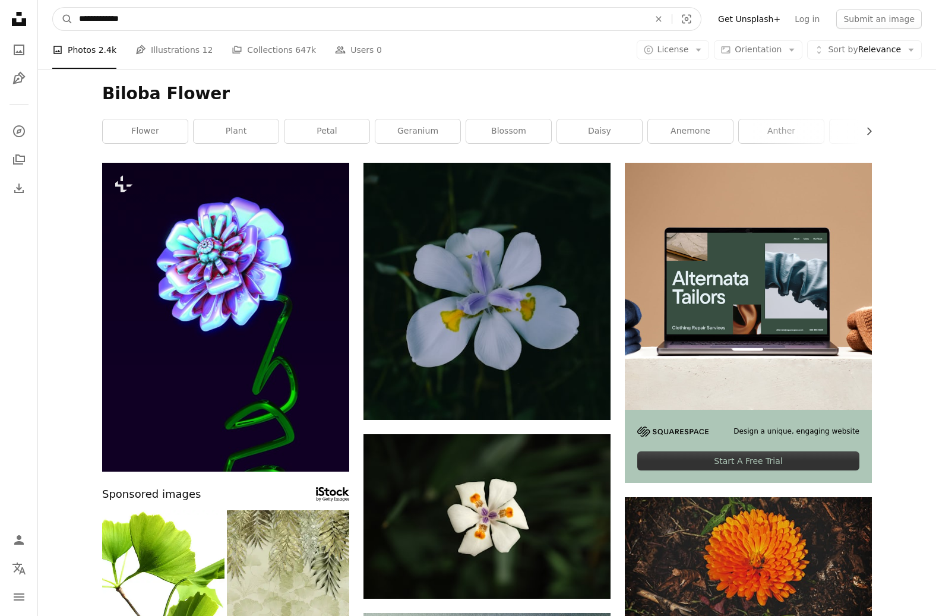
click at [191, 21] on input "**********" at bounding box center [359, 19] width 572 height 23
type input "**********"
click button "A magnifying glass" at bounding box center [63, 19] width 20 height 23
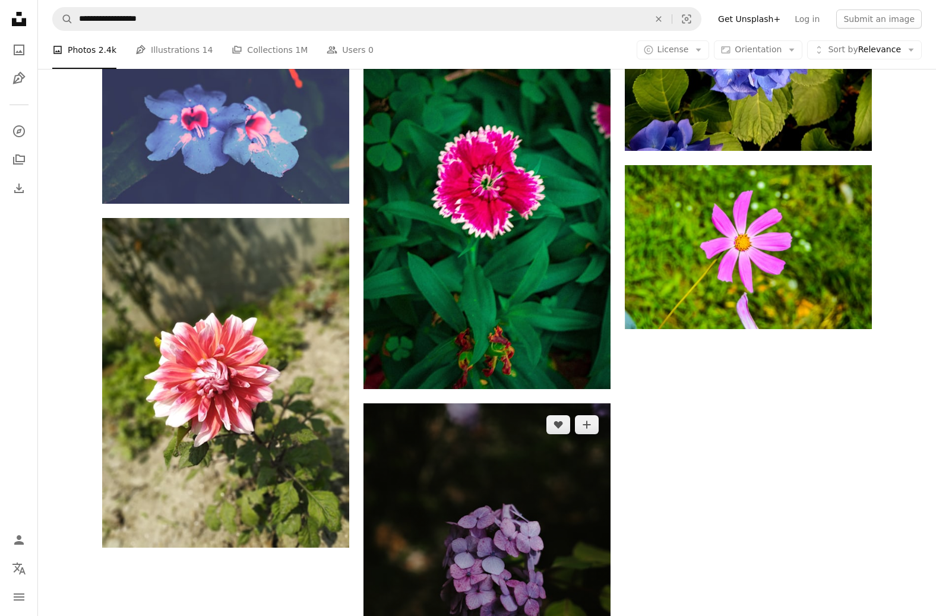
scroll to position [2198, 0]
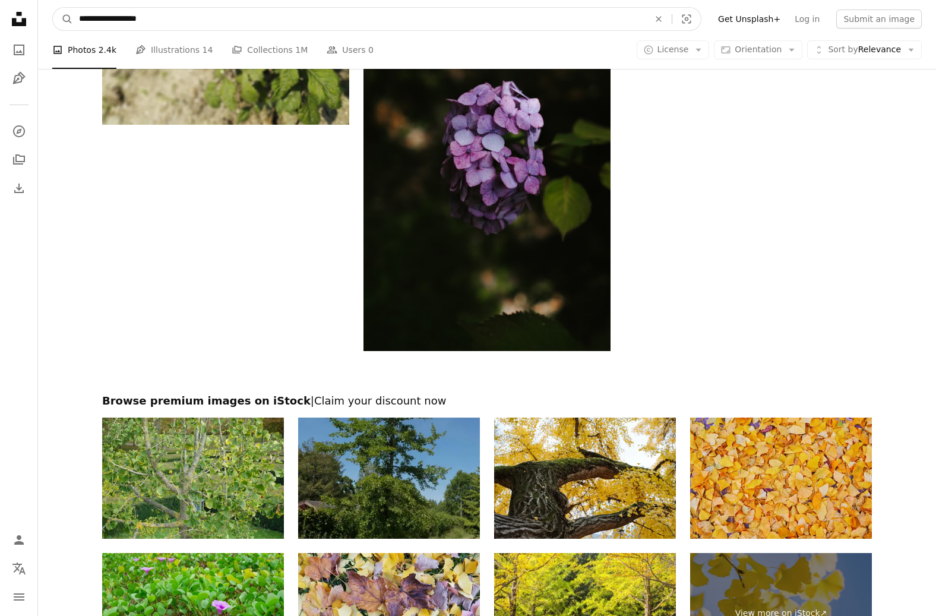
click at [154, 20] on input "**********" at bounding box center [359, 19] width 572 height 23
paste input "Find visuals sitewide"
type input "**********"
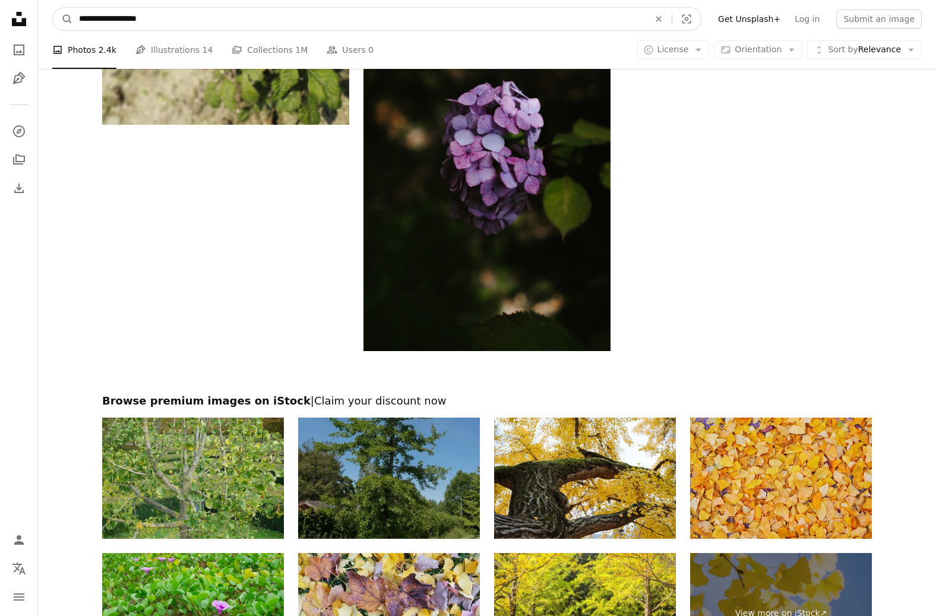
click button "A magnifying glass" at bounding box center [63, 19] width 20 height 23
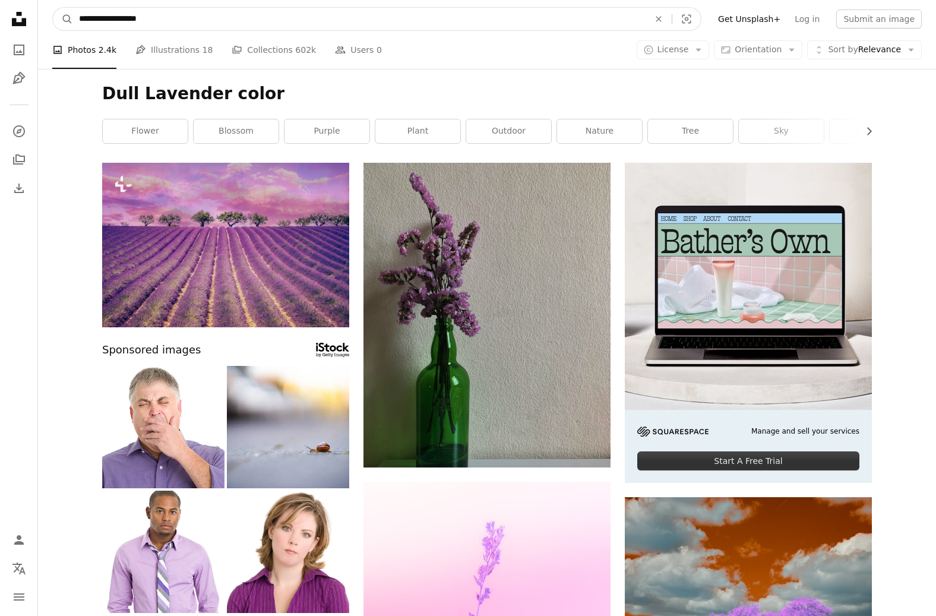
click at [178, 20] on input "**********" at bounding box center [359, 19] width 572 height 23
type input "**********"
click button "A magnifying glass" at bounding box center [63, 19] width 20 height 23
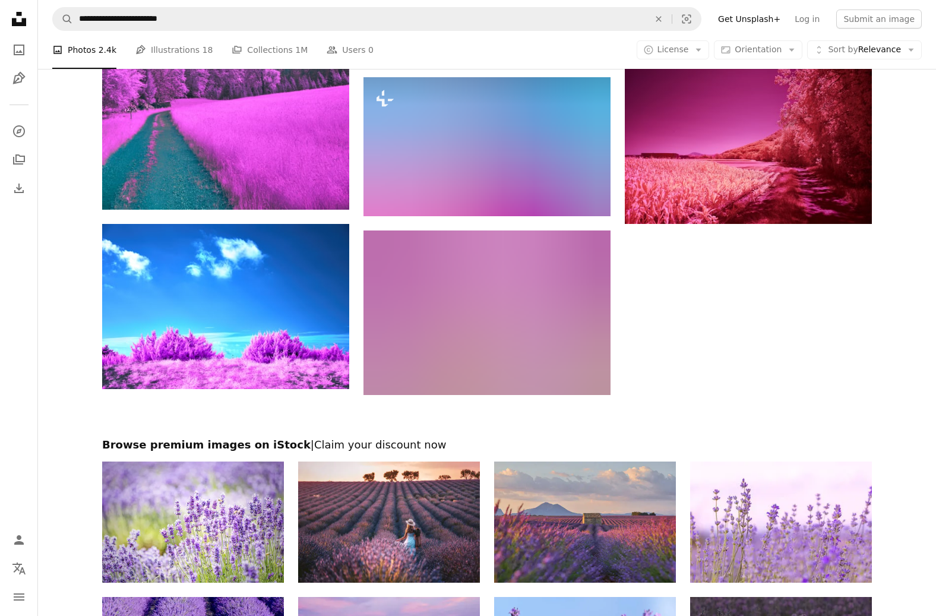
scroll to position [1377, 0]
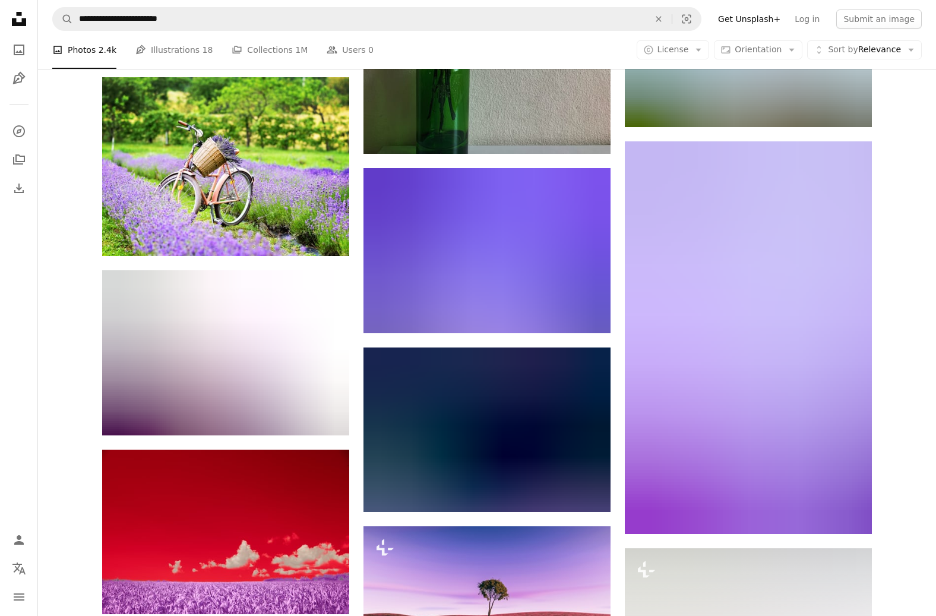
scroll to position [8359, 0]
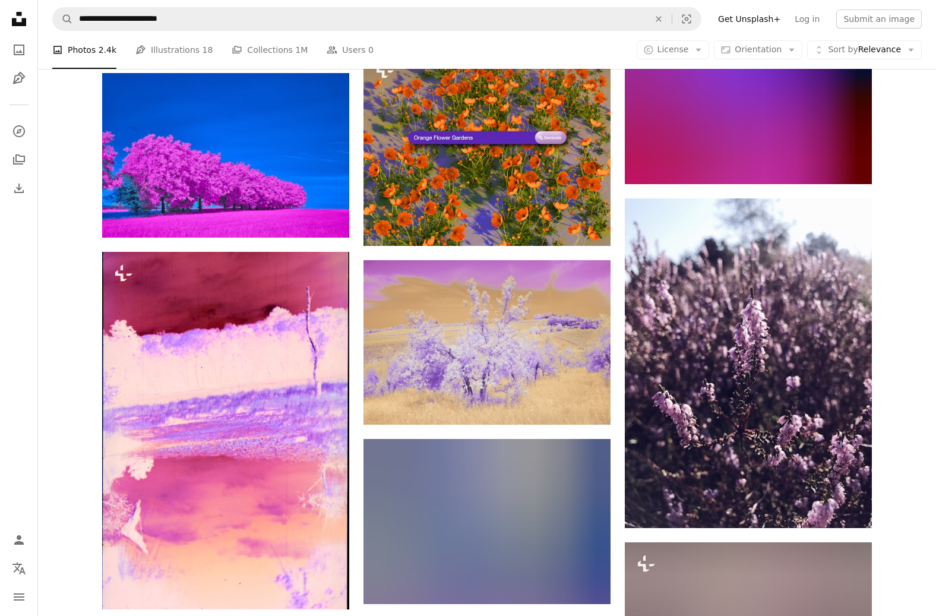
scroll to position [12710, 0]
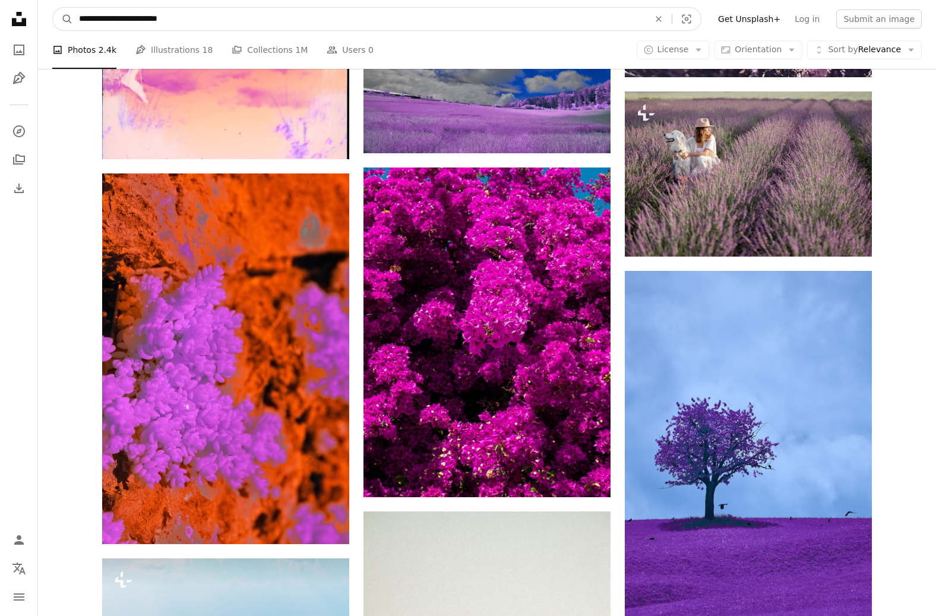
drag, startPoint x: 130, startPoint y: 20, endPoint x: 51, endPoint y: 18, distance: 79.0
click at [51, 18] on nav "**********" at bounding box center [487, 19] width 898 height 38
paste input "**"
type input "**********"
click button "A magnifying glass" at bounding box center [63, 19] width 20 height 23
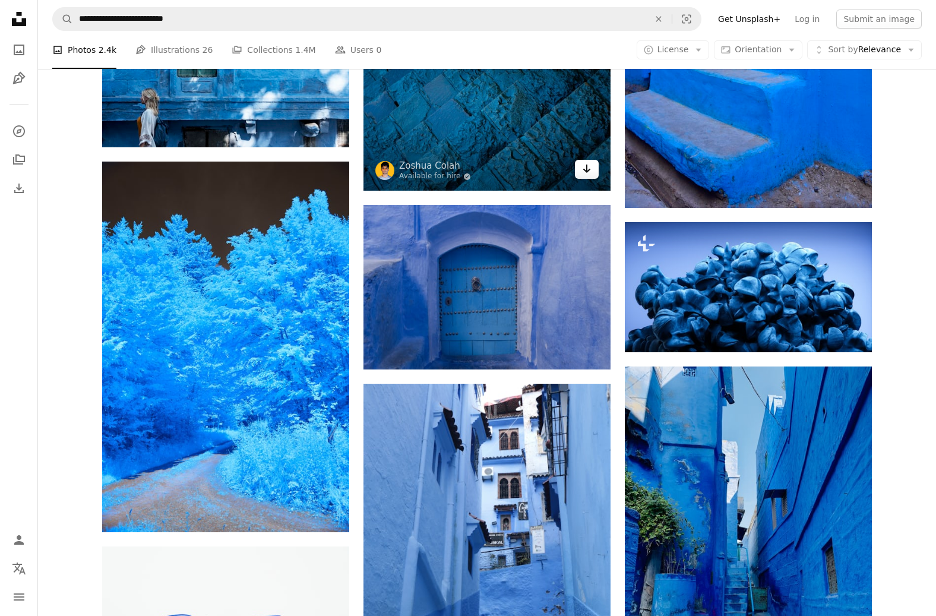
scroll to position [666, 0]
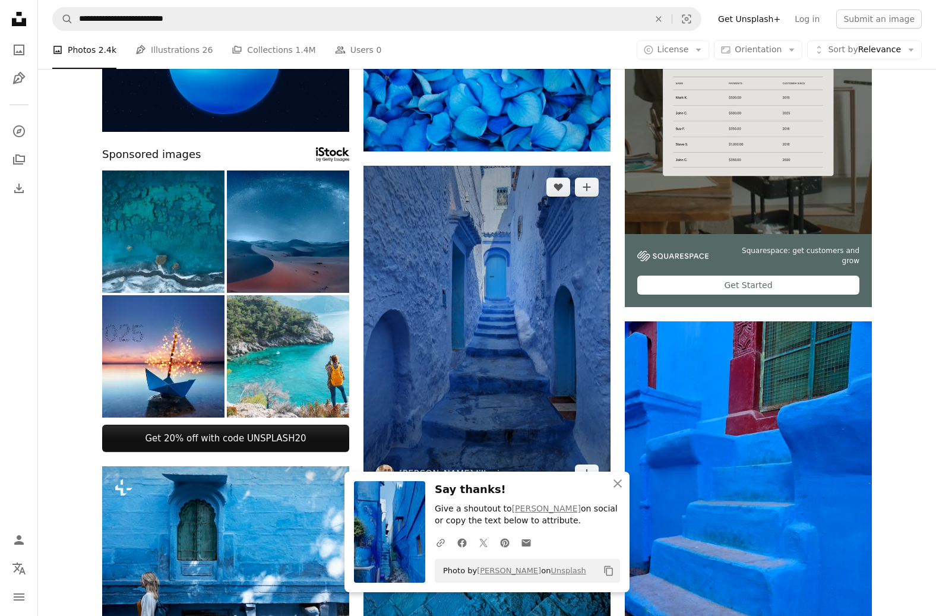
scroll to position [0, 0]
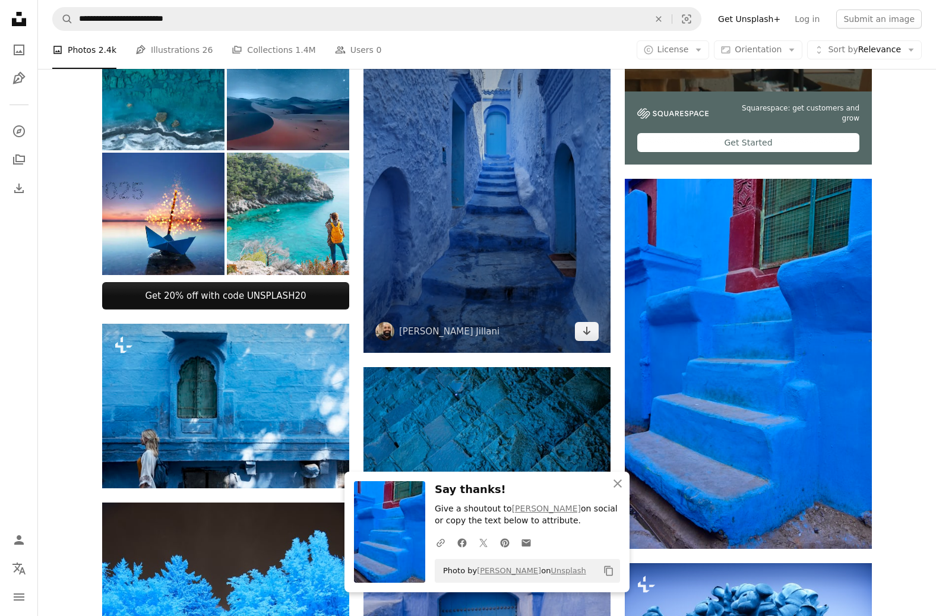
scroll to position [280, 0]
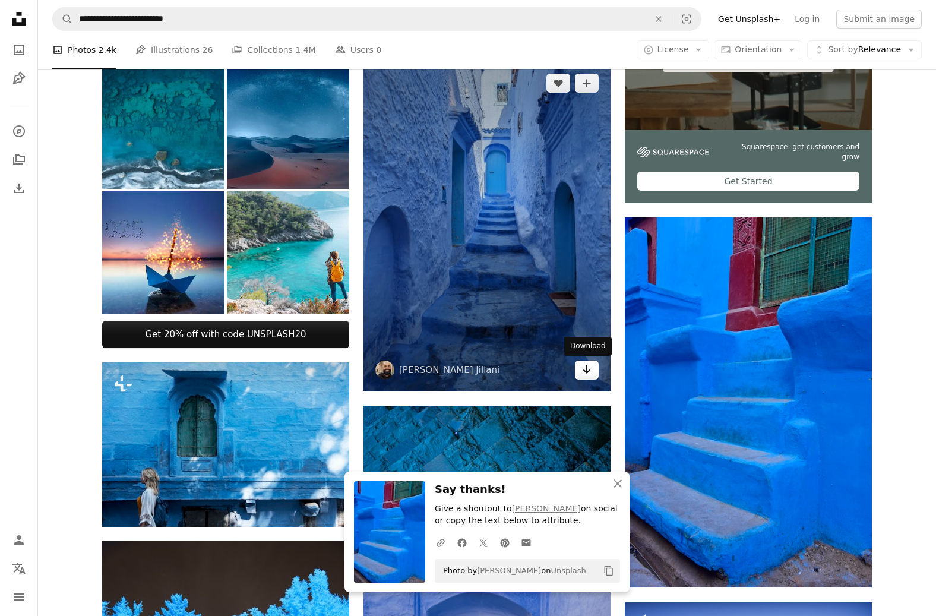
click at [590, 369] on icon "Arrow pointing down" at bounding box center [586, 369] width 9 height 14
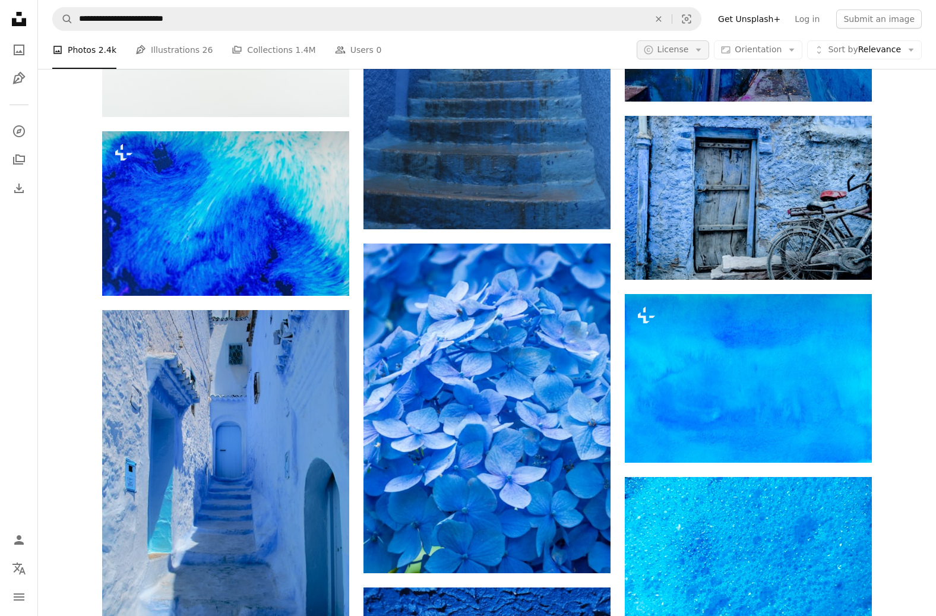
scroll to position [1197, 0]
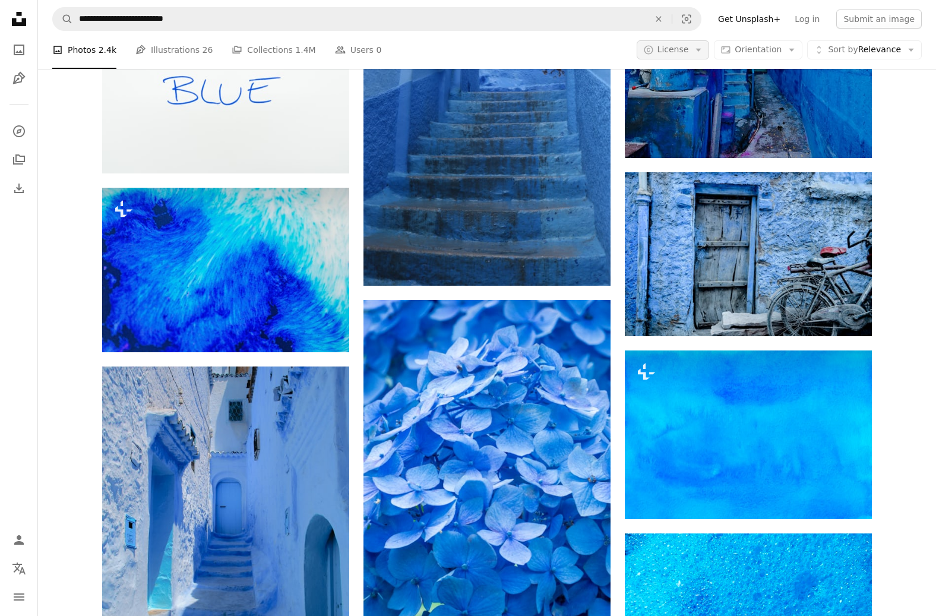
click at [685, 46] on span "License" at bounding box center [672, 49] width 31 height 9
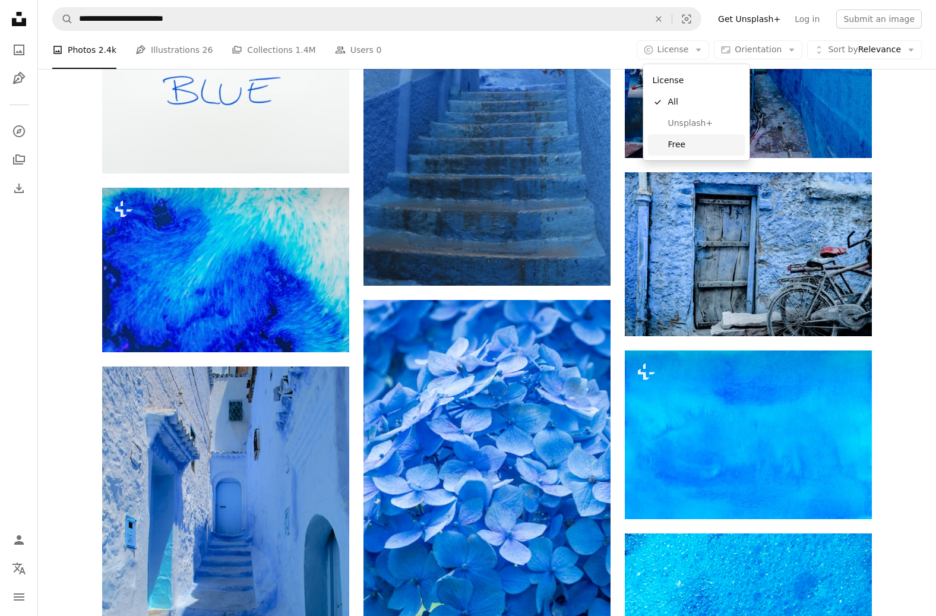
click at [680, 140] on span "Free" at bounding box center [704, 145] width 72 height 12
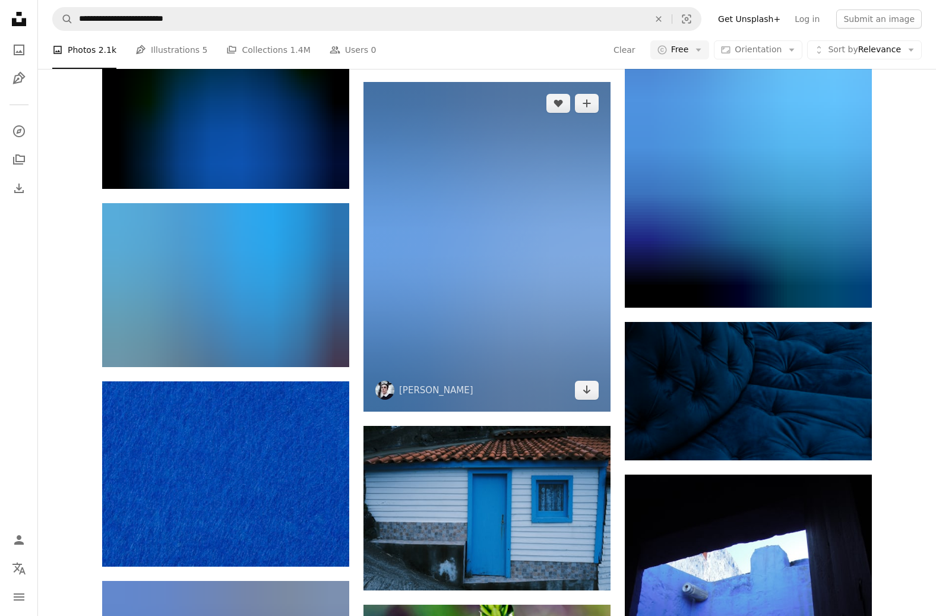
scroll to position [8448, 0]
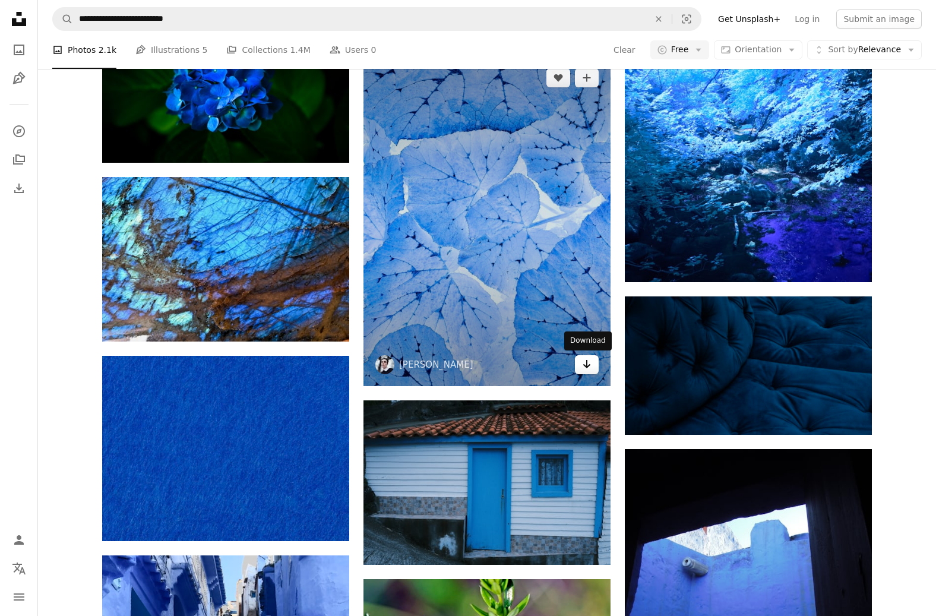
click at [587, 365] on icon "Download" at bounding box center [587, 364] width 8 height 8
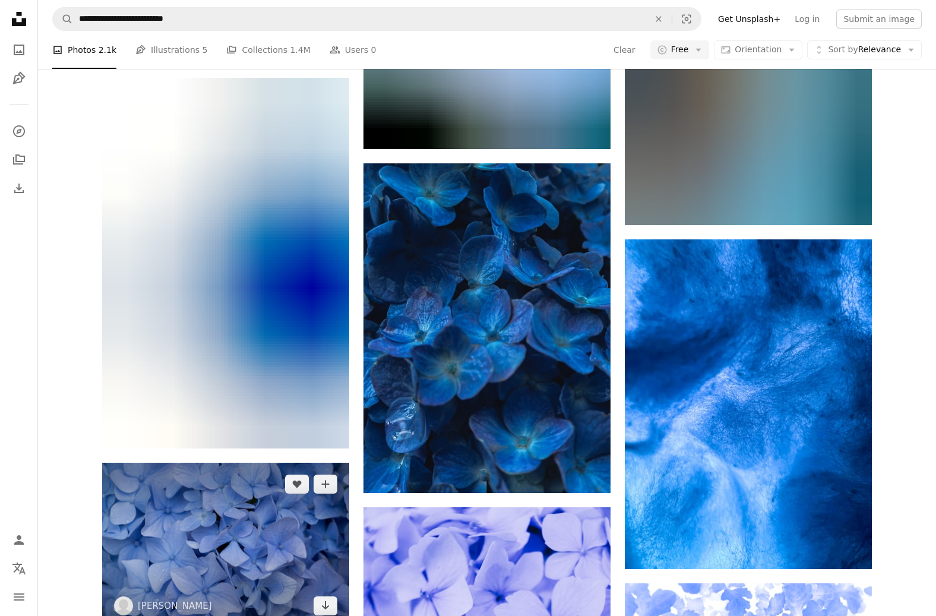
scroll to position [10866, 0]
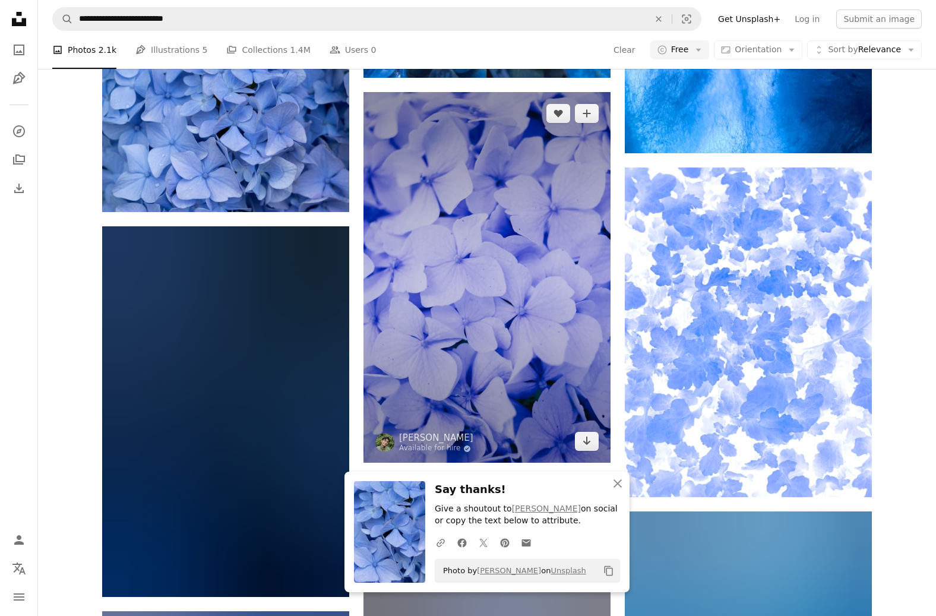
scroll to position [11316, 0]
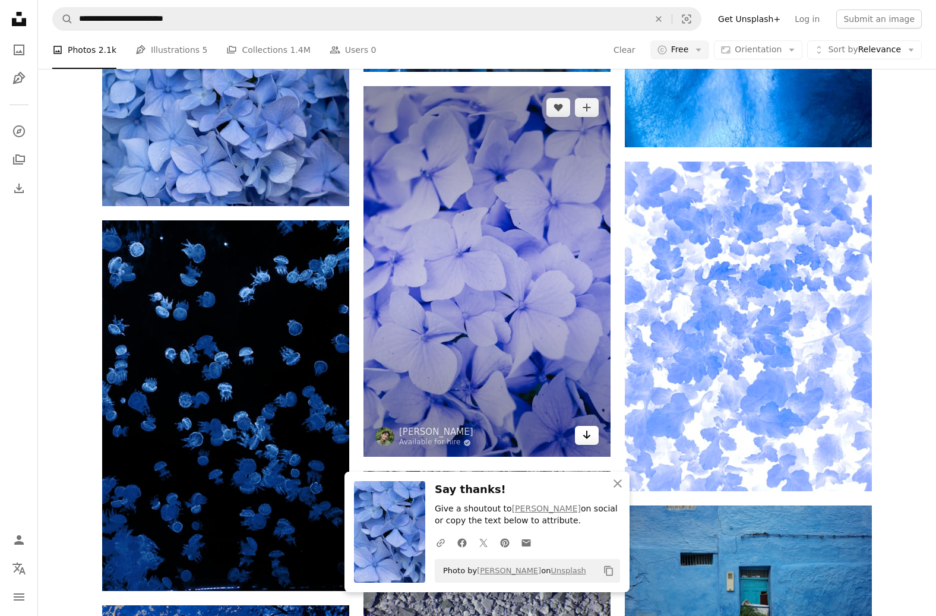
click at [587, 438] on icon "Arrow pointing down" at bounding box center [586, 434] width 9 height 14
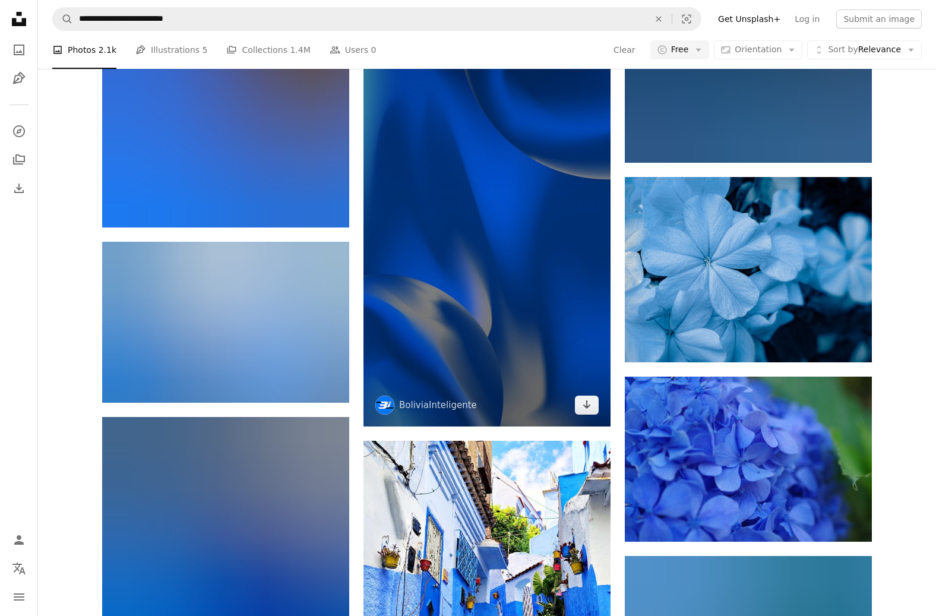
scroll to position [13227, 0]
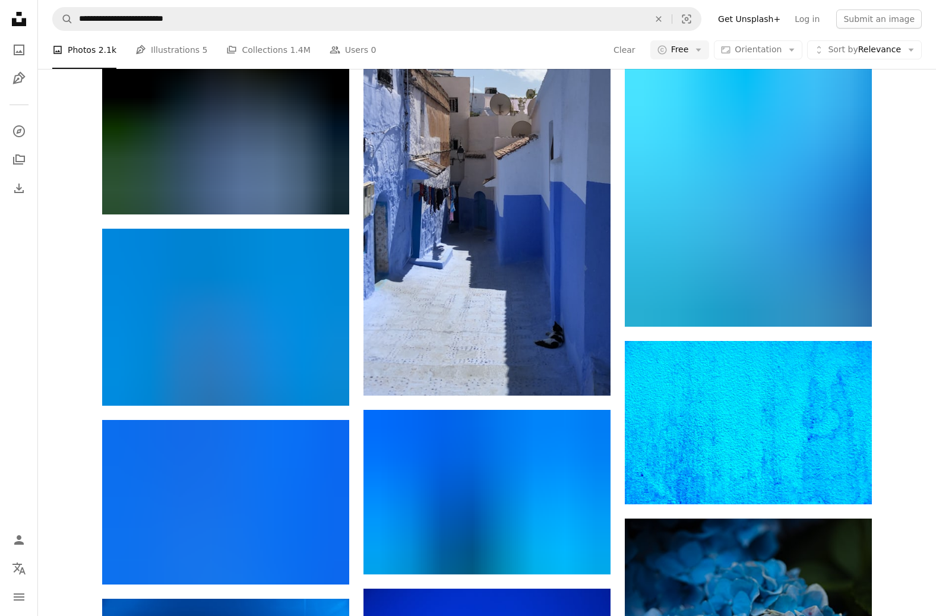
scroll to position [15769, 0]
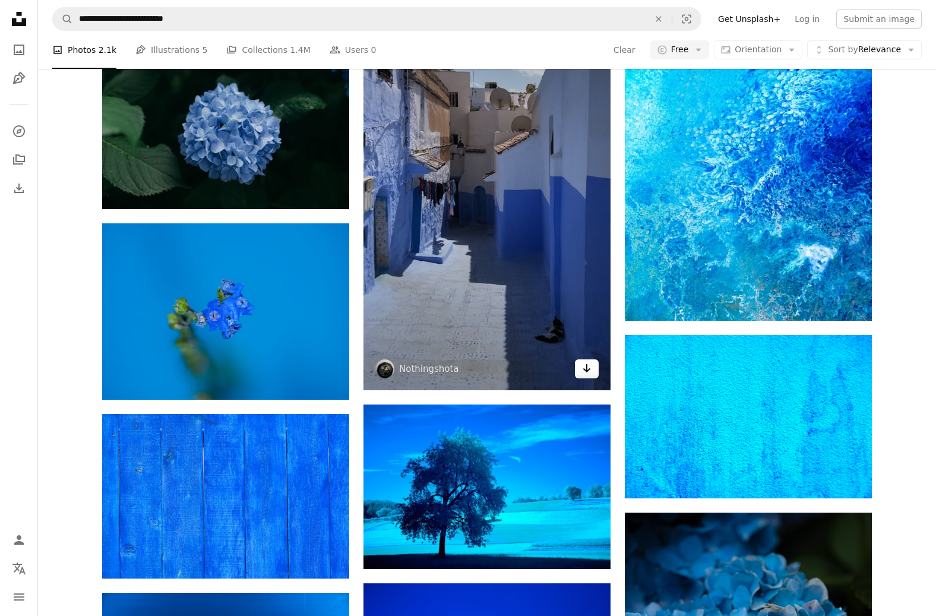
click at [590, 368] on icon "Arrow pointing down" at bounding box center [586, 368] width 9 height 14
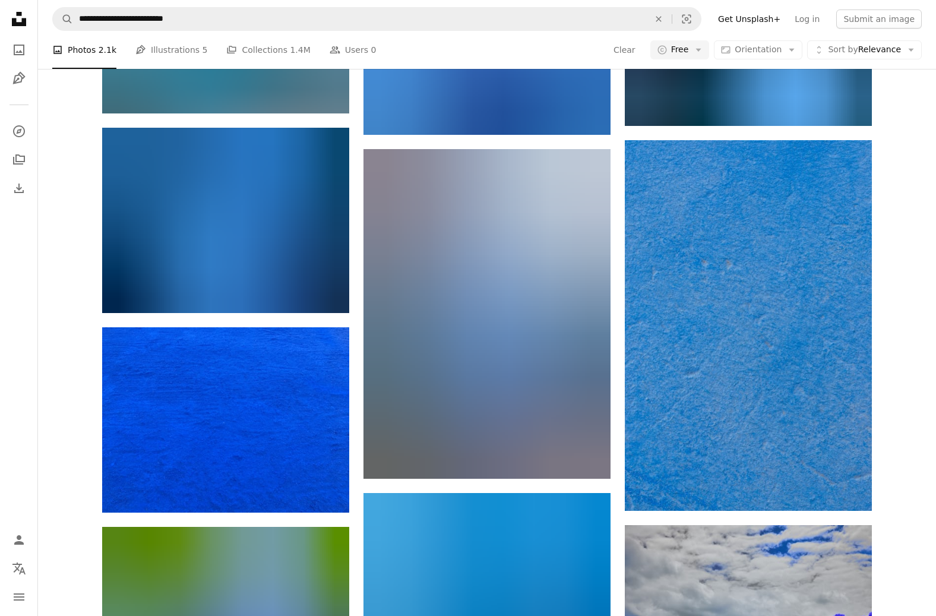
scroll to position [19355, 0]
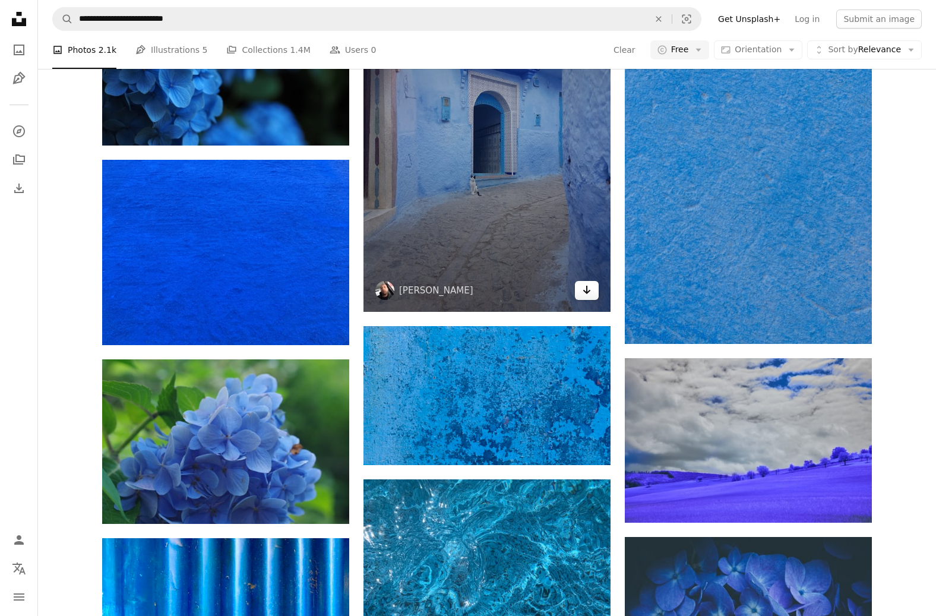
click at [586, 290] on icon "Download" at bounding box center [587, 290] width 8 height 8
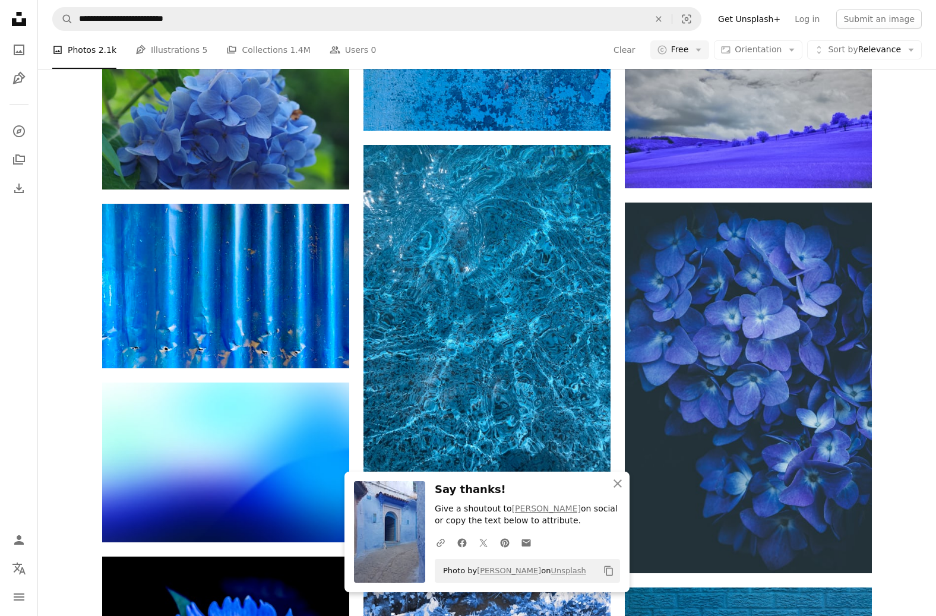
scroll to position [19776, 0]
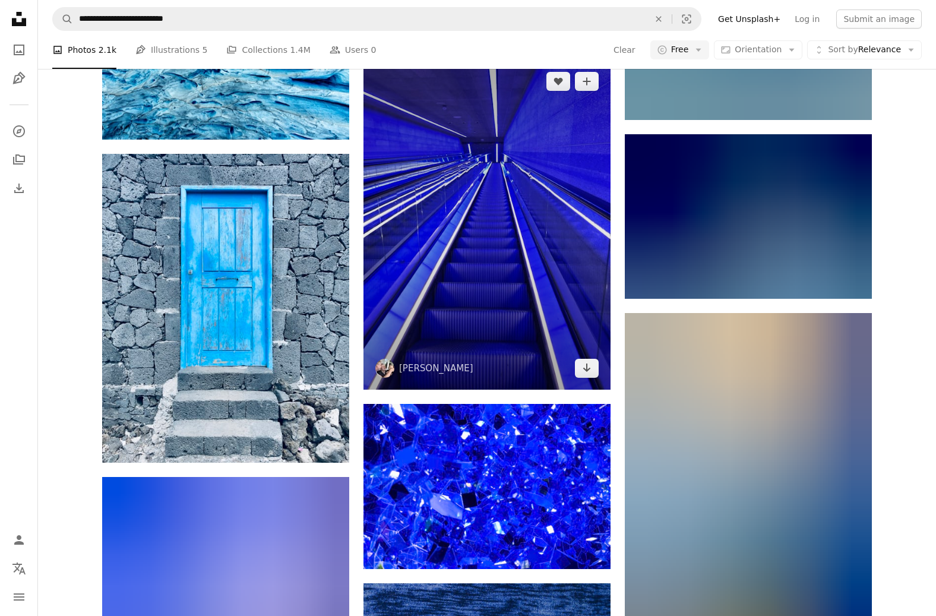
scroll to position [21049, 0]
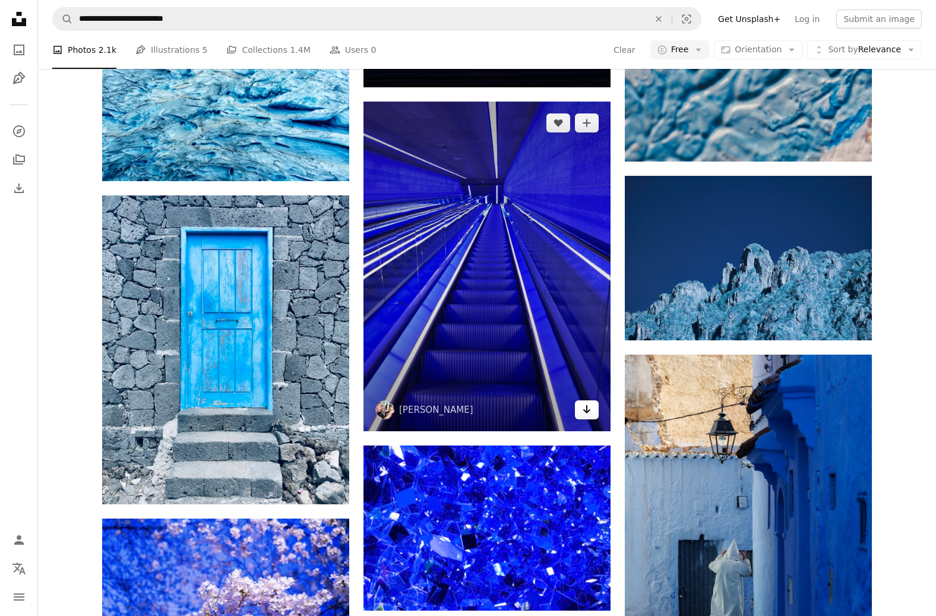
click at [586, 413] on icon "Download" at bounding box center [587, 409] width 8 height 8
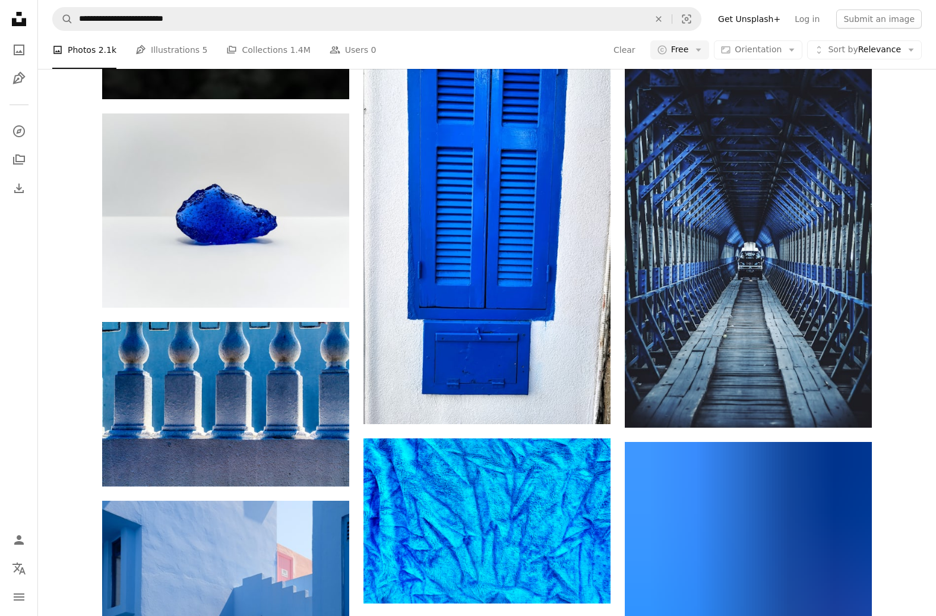
scroll to position [25240, 0]
